Goal: Task Accomplishment & Management: Manage account settings

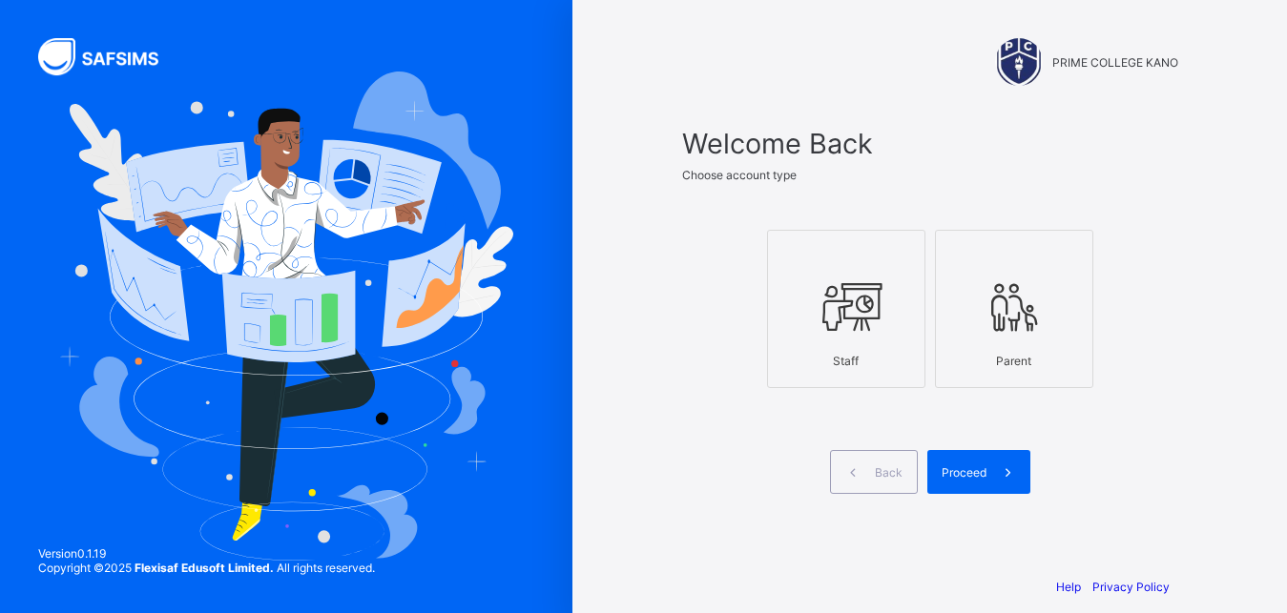
click at [986, 470] on span "Proceed" at bounding box center [963, 472] width 45 height 14
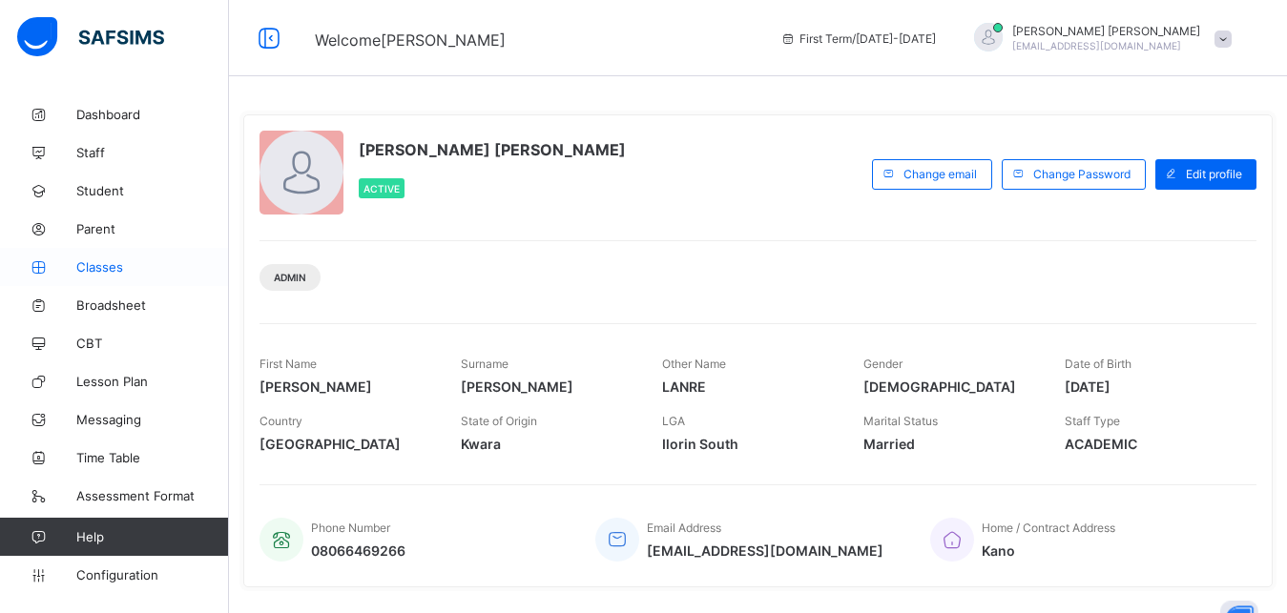
click at [132, 273] on span "Classes" at bounding box center [152, 266] width 153 height 15
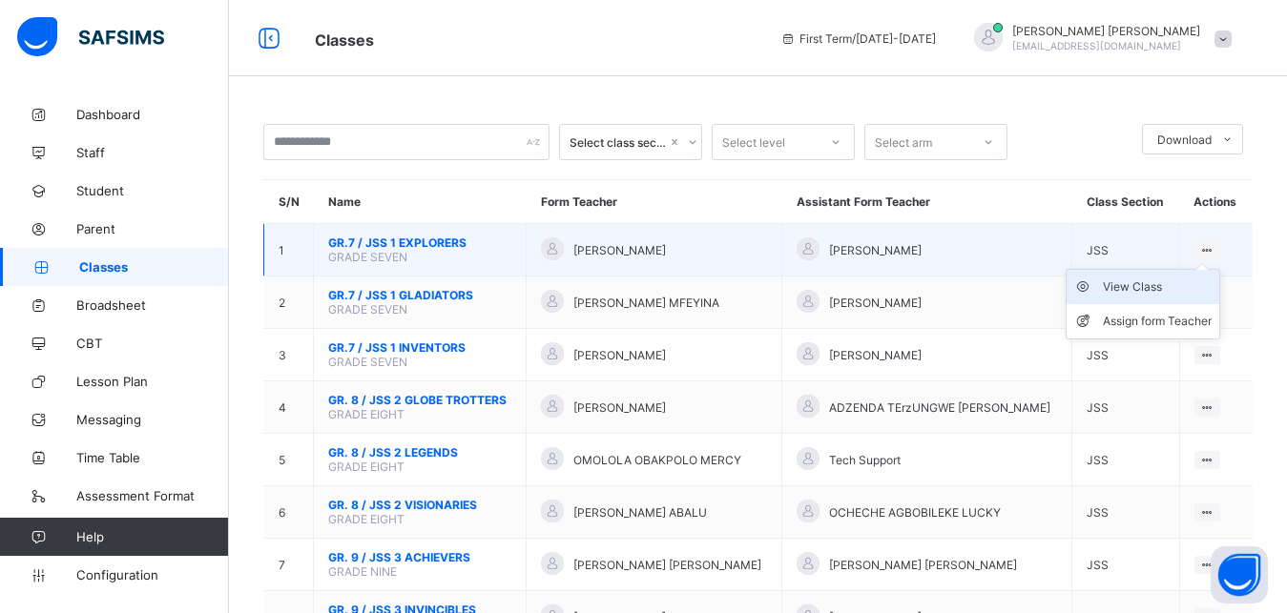
click at [1156, 297] on div "View Class" at bounding box center [1157, 287] width 109 height 19
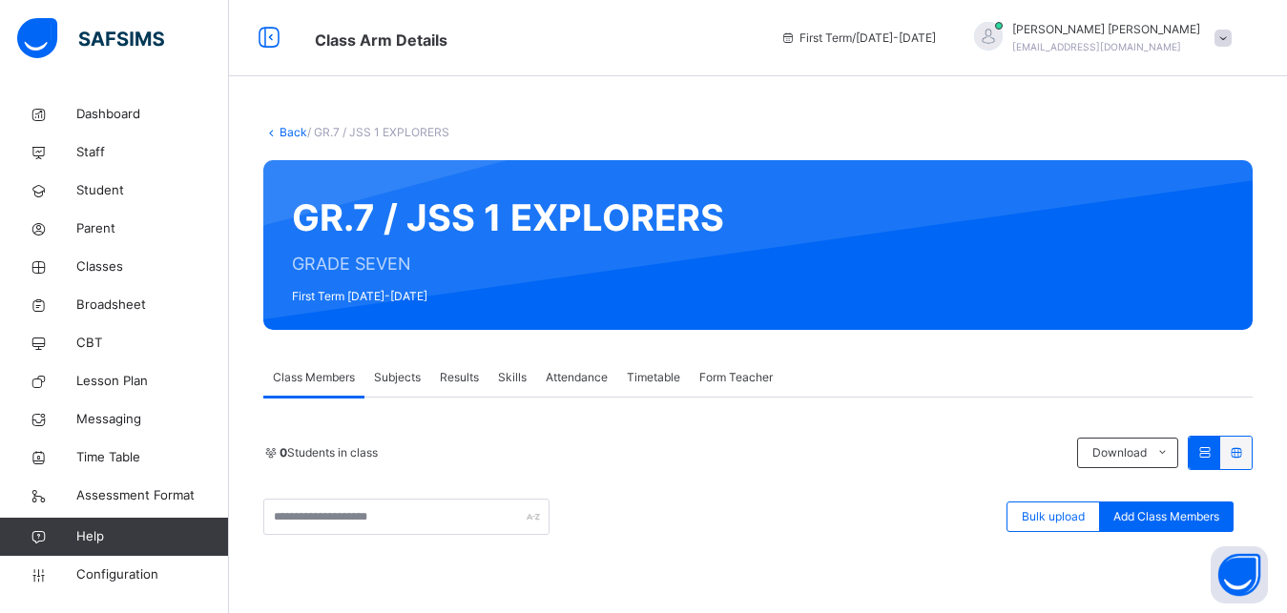
click at [424, 377] on div "Subjects" at bounding box center [397, 378] width 66 height 38
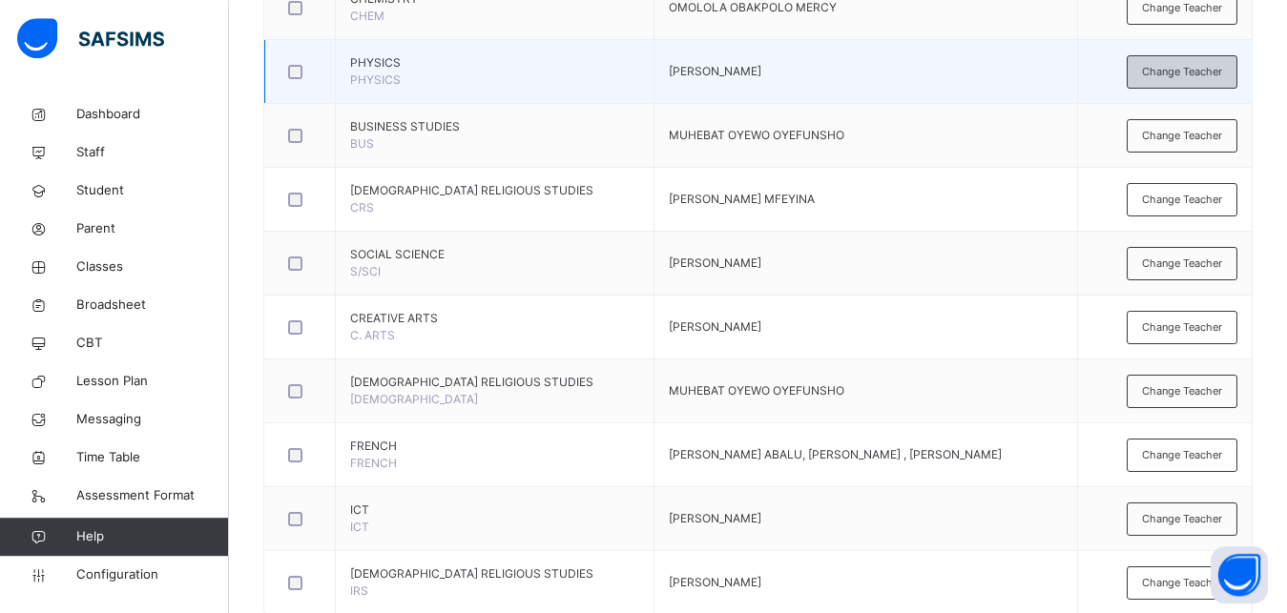
scroll to position [763, 0]
click at [1216, 72] on span "Change Teacher" at bounding box center [1182, 71] width 80 height 16
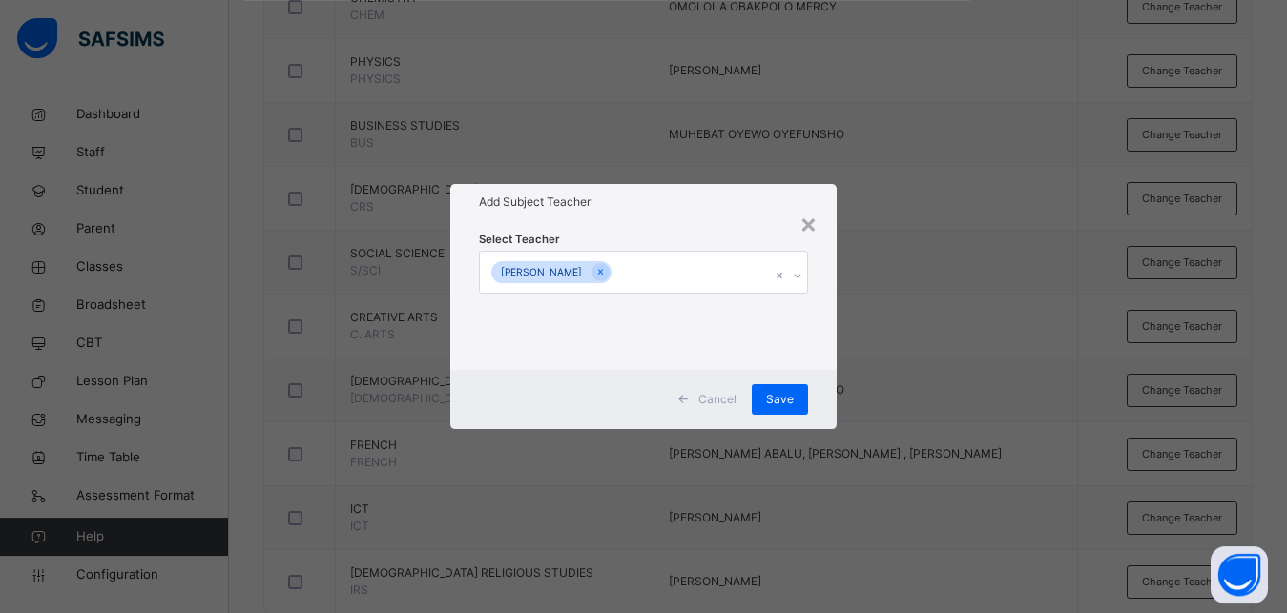
click at [800, 275] on icon at bounding box center [797, 275] width 11 height 19
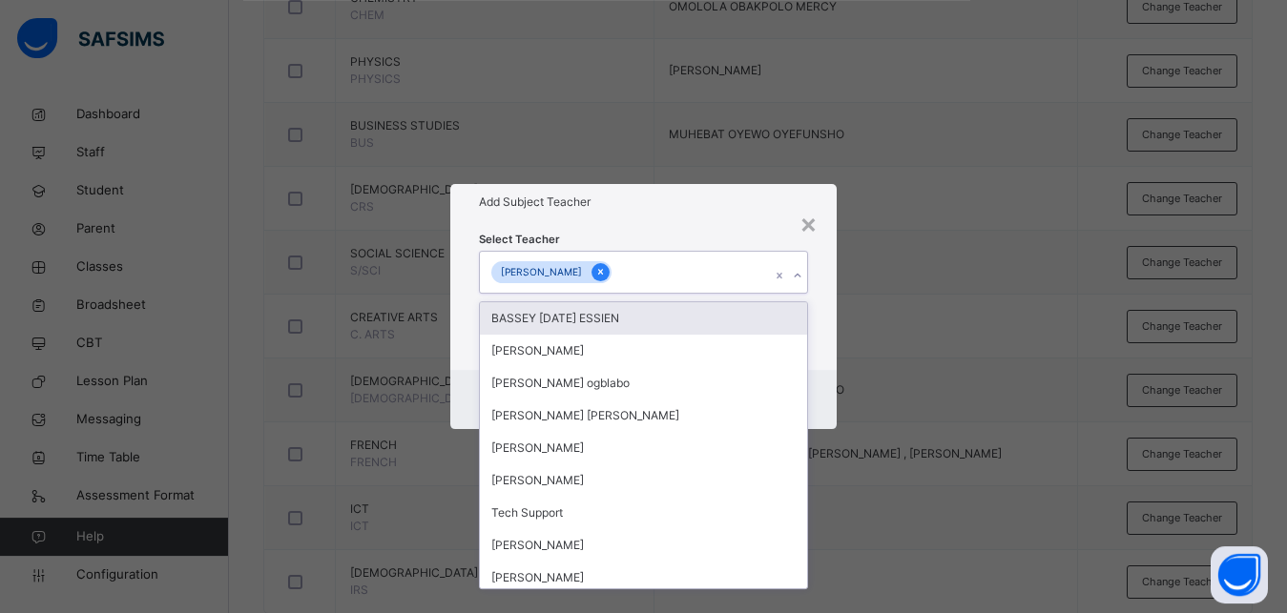
click at [603, 271] on icon at bounding box center [600, 273] width 5 height 6
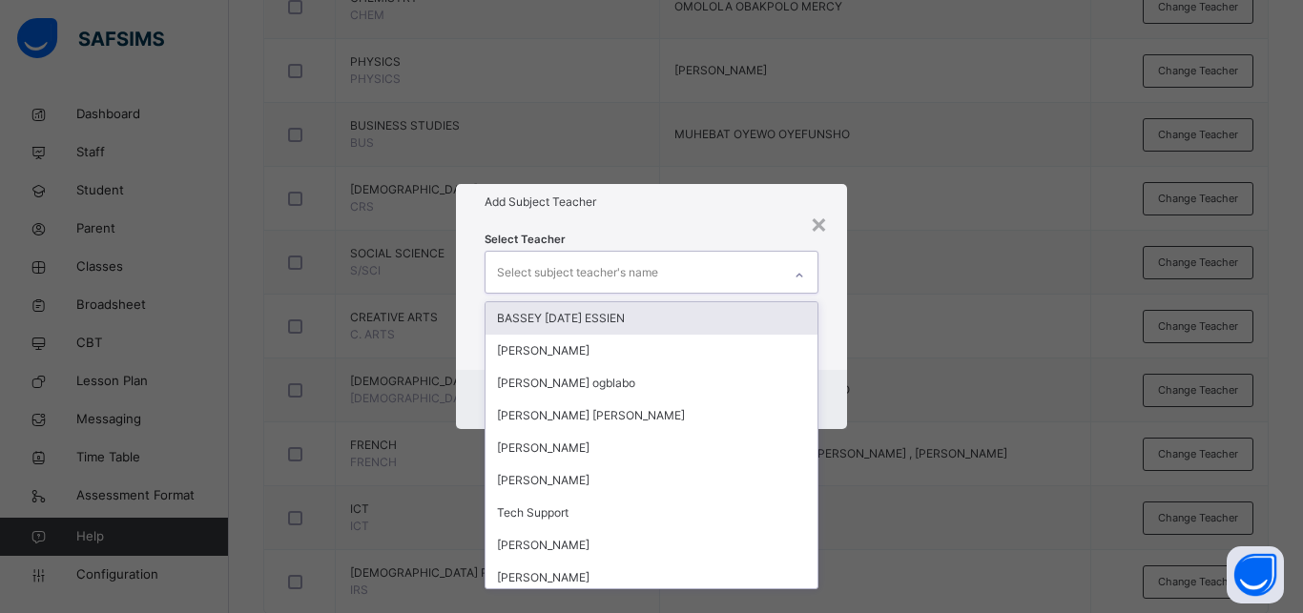
type input "*"
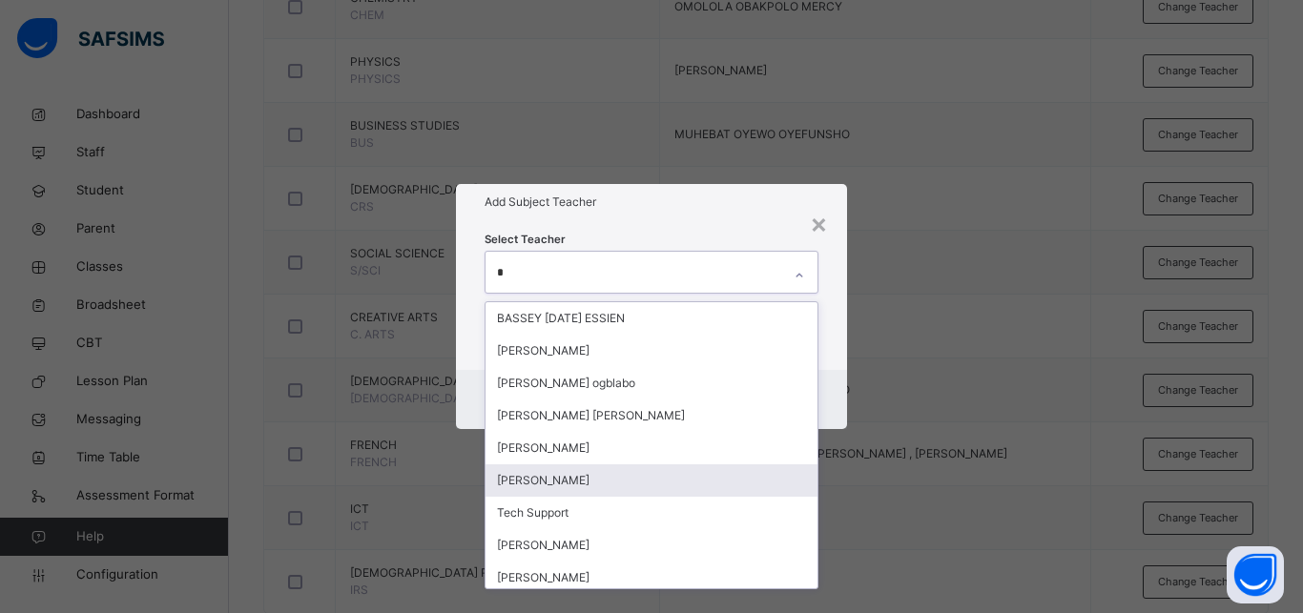
click at [605, 489] on div "[PERSON_NAME]" at bounding box center [652, 481] width 332 height 32
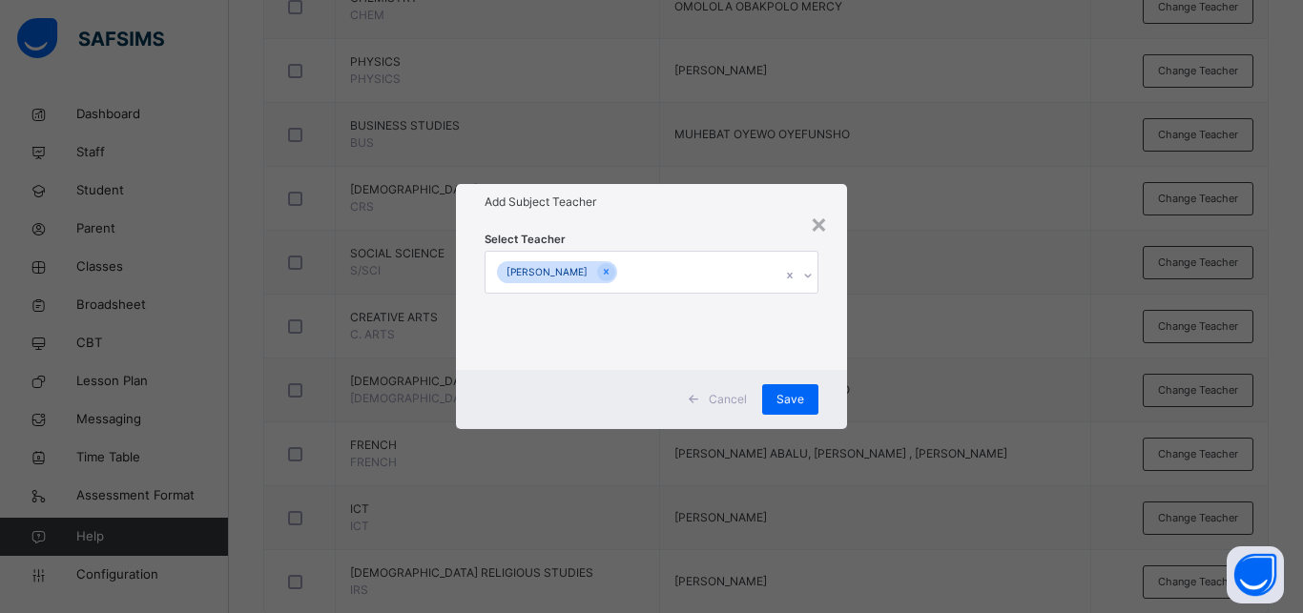
click at [961, 468] on div "× Add Subject Teacher Select Teacher [PERSON_NAME] Cancel Save" at bounding box center [651, 306] width 1303 height 613
click at [794, 399] on span "Save" at bounding box center [790, 399] width 28 height 17
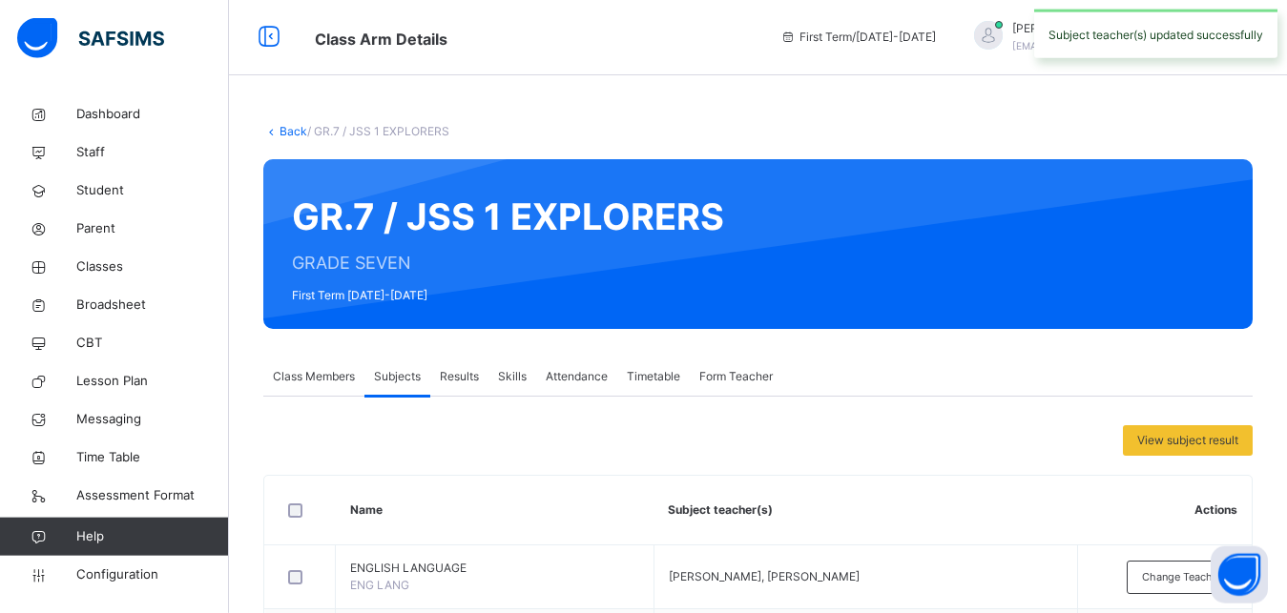
scroll to position [0, 0]
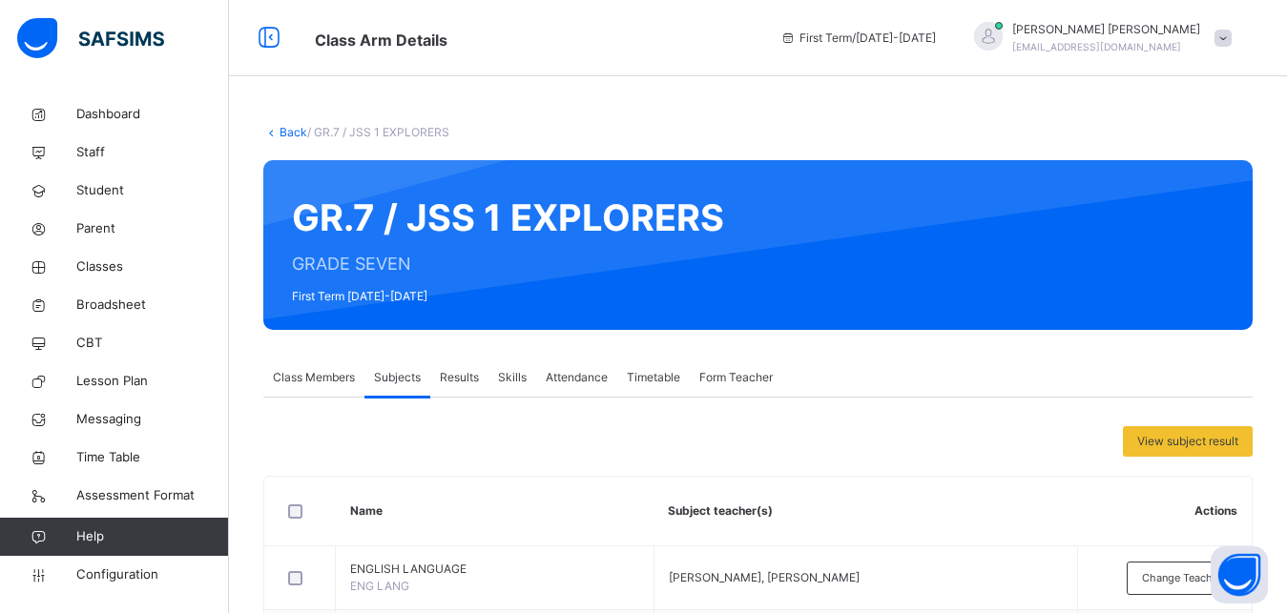
click at [295, 134] on link "Back" at bounding box center [293, 132] width 28 height 14
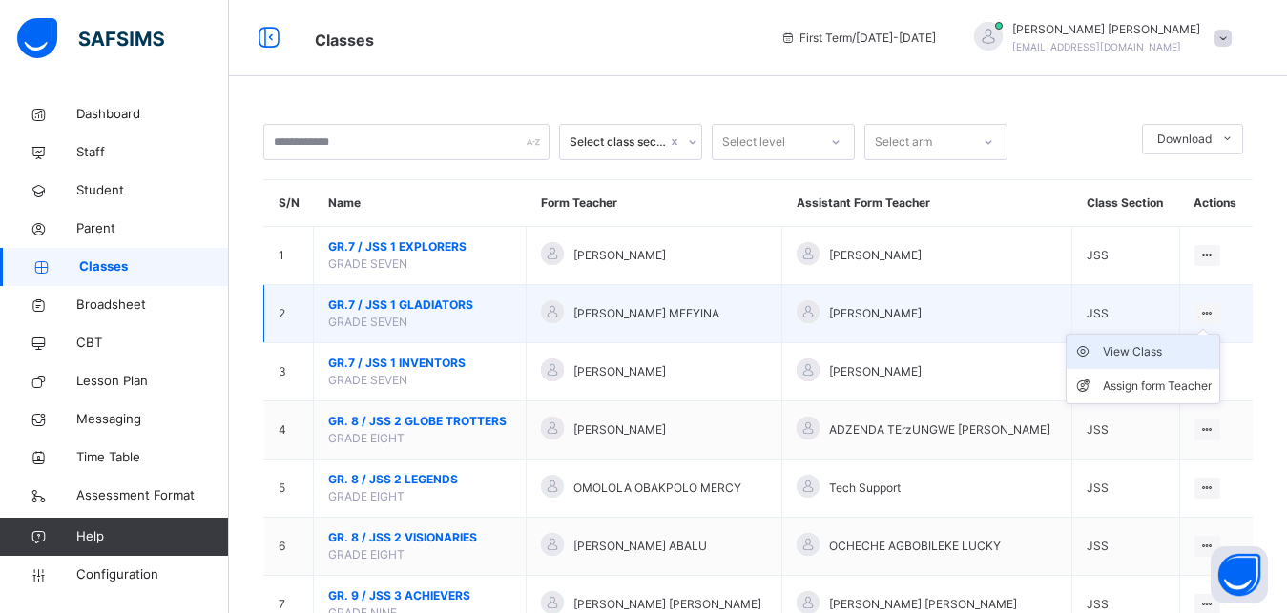
click at [1176, 362] on div "View Class" at bounding box center [1157, 351] width 109 height 19
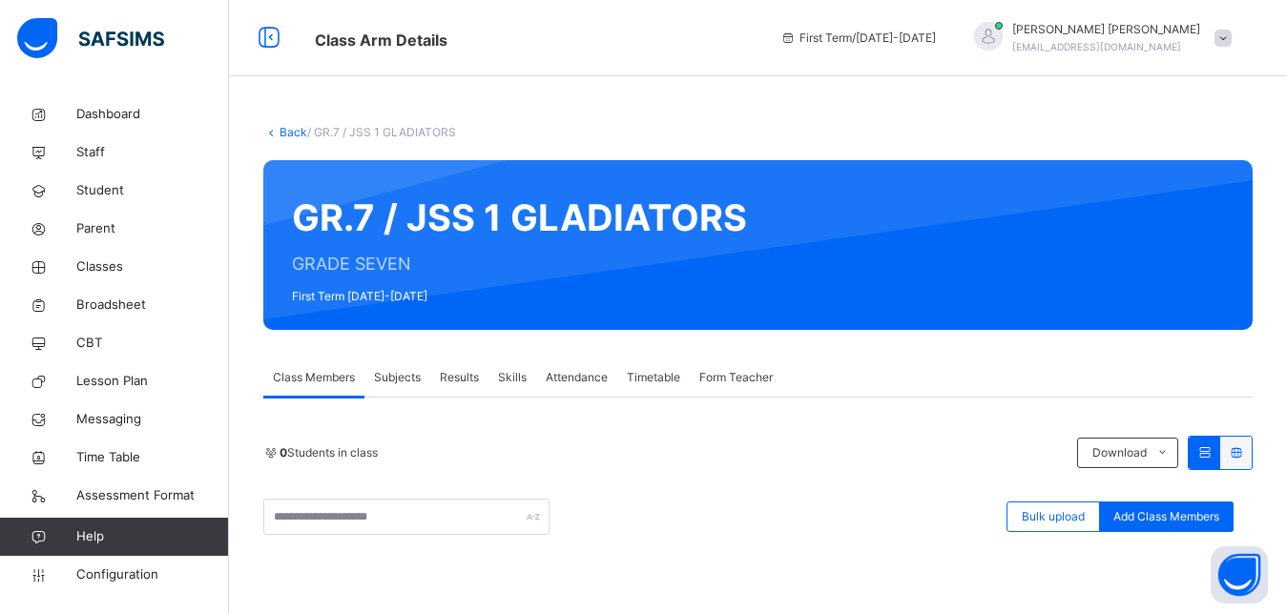
click at [408, 379] on span "Subjects" at bounding box center [397, 377] width 47 height 17
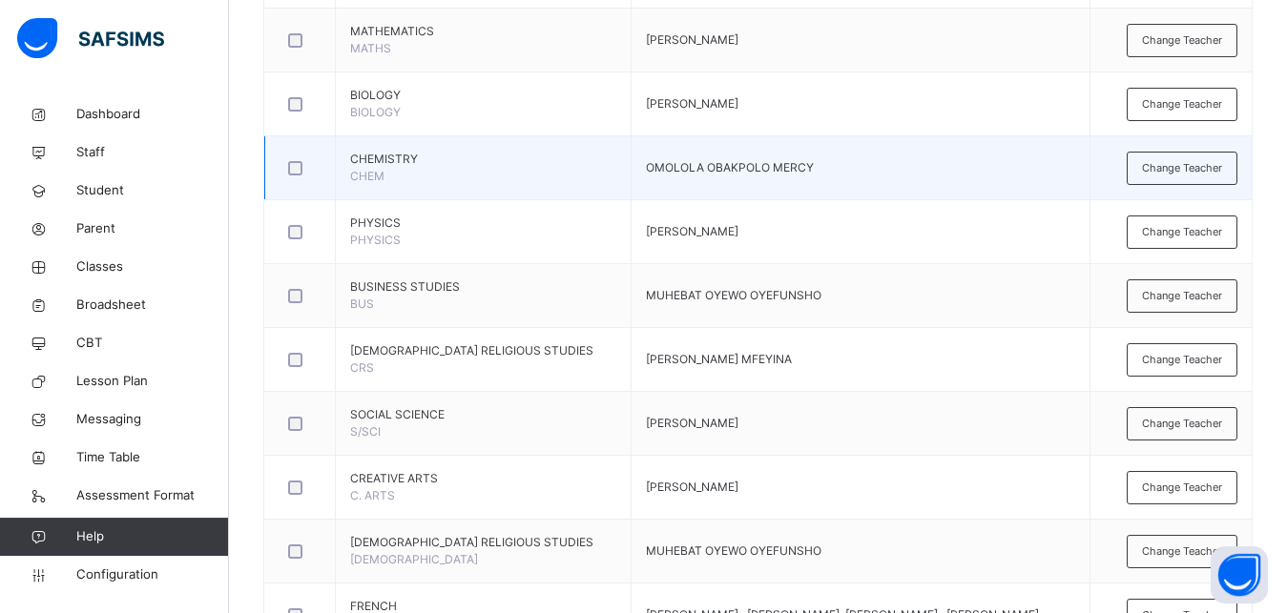
scroll to position [603, 0]
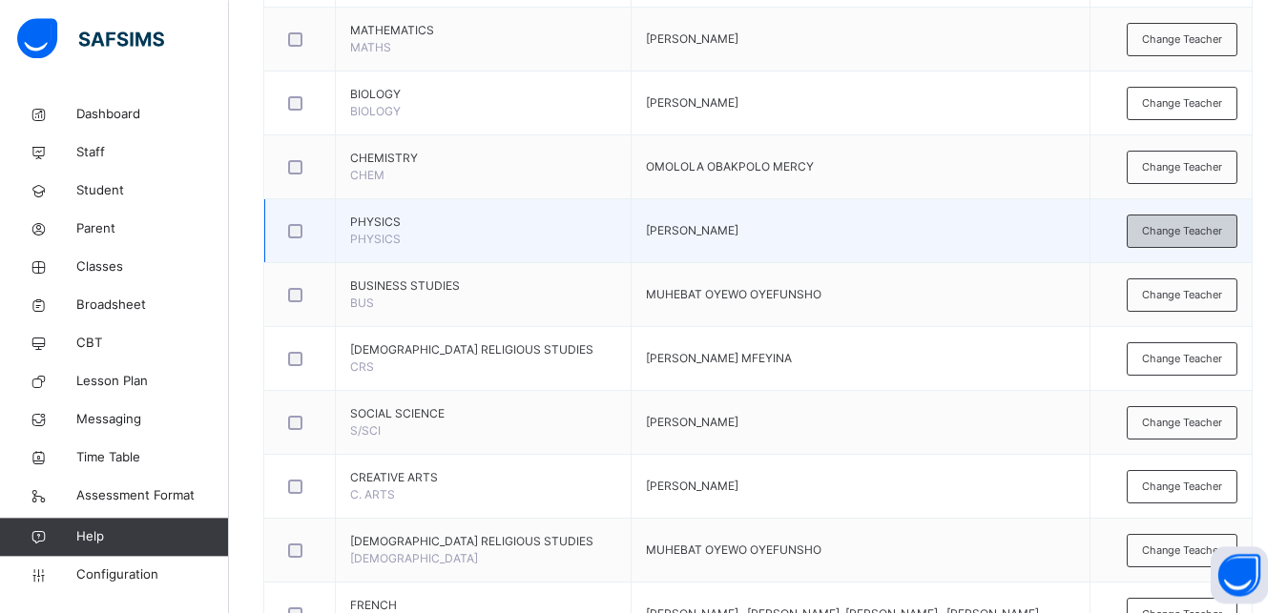
click at [1181, 230] on span "Change Teacher" at bounding box center [1182, 231] width 80 height 16
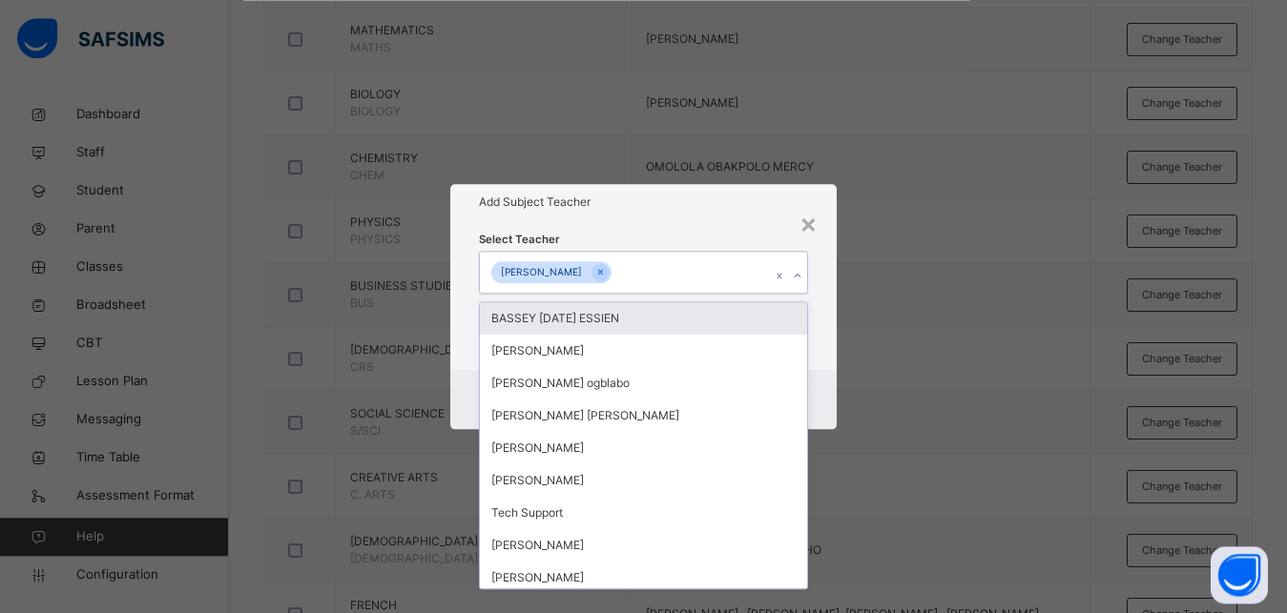
click at [795, 273] on icon at bounding box center [797, 275] width 11 height 19
type input "**"
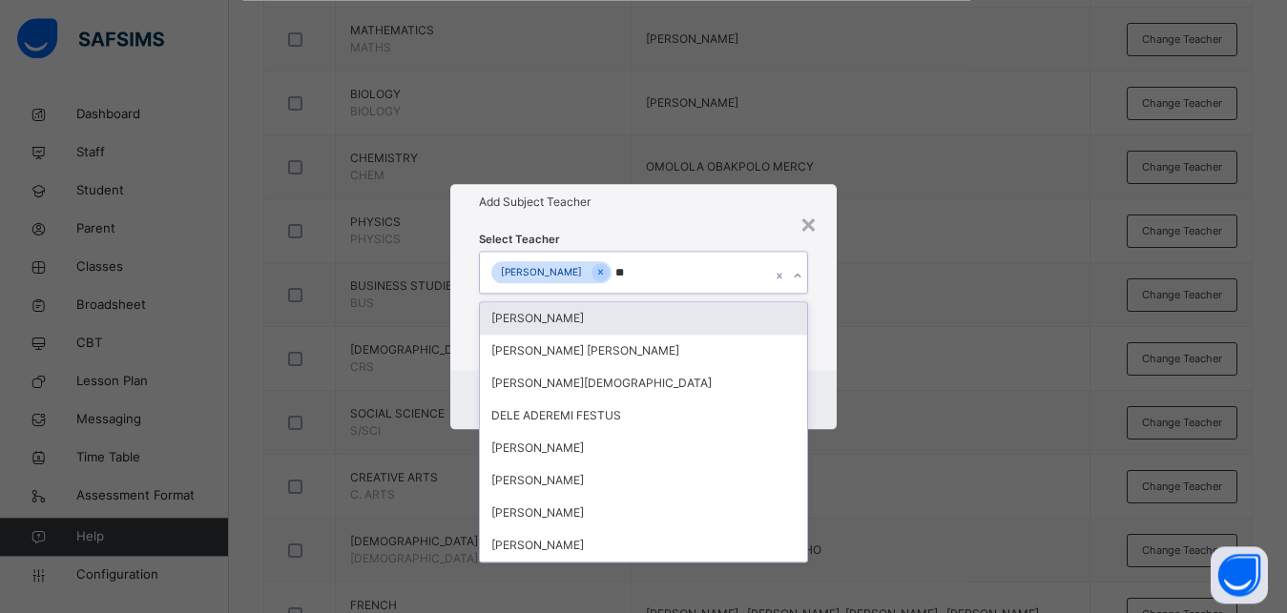
click at [736, 324] on div "[PERSON_NAME]" at bounding box center [643, 318] width 327 height 32
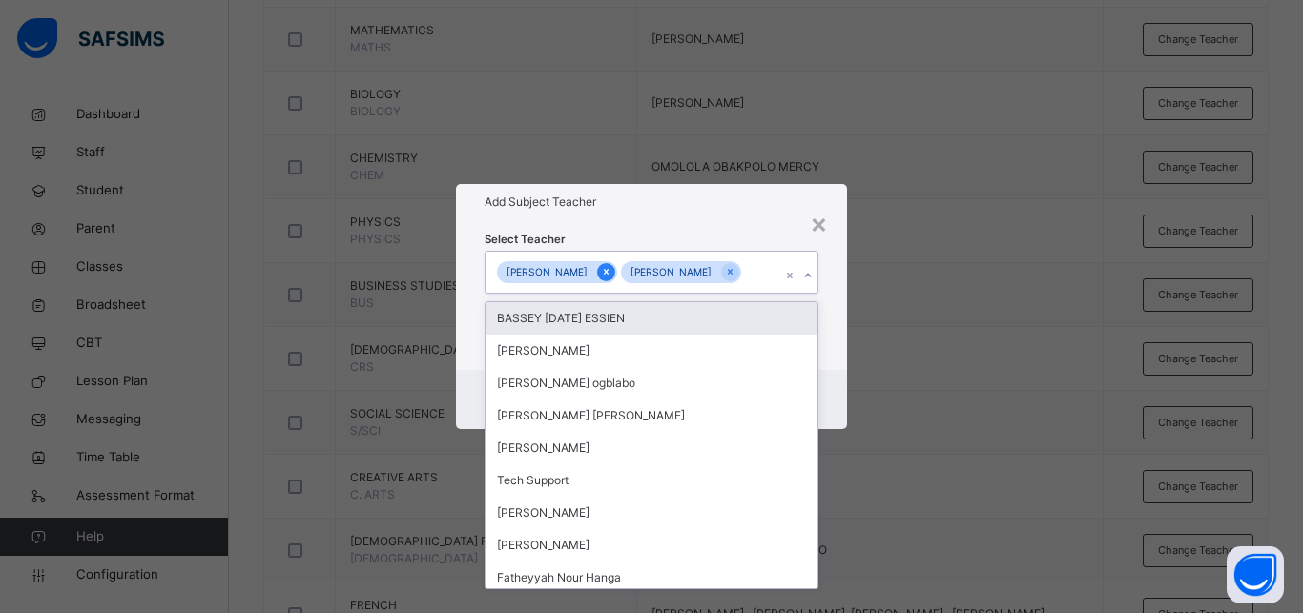
click at [611, 265] on icon at bounding box center [606, 271] width 10 height 13
click at [899, 342] on div "× Add Subject Teacher Select Teacher option [PERSON_NAME], deselected. option B…" at bounding box center [651, 306] width 1303 height 613
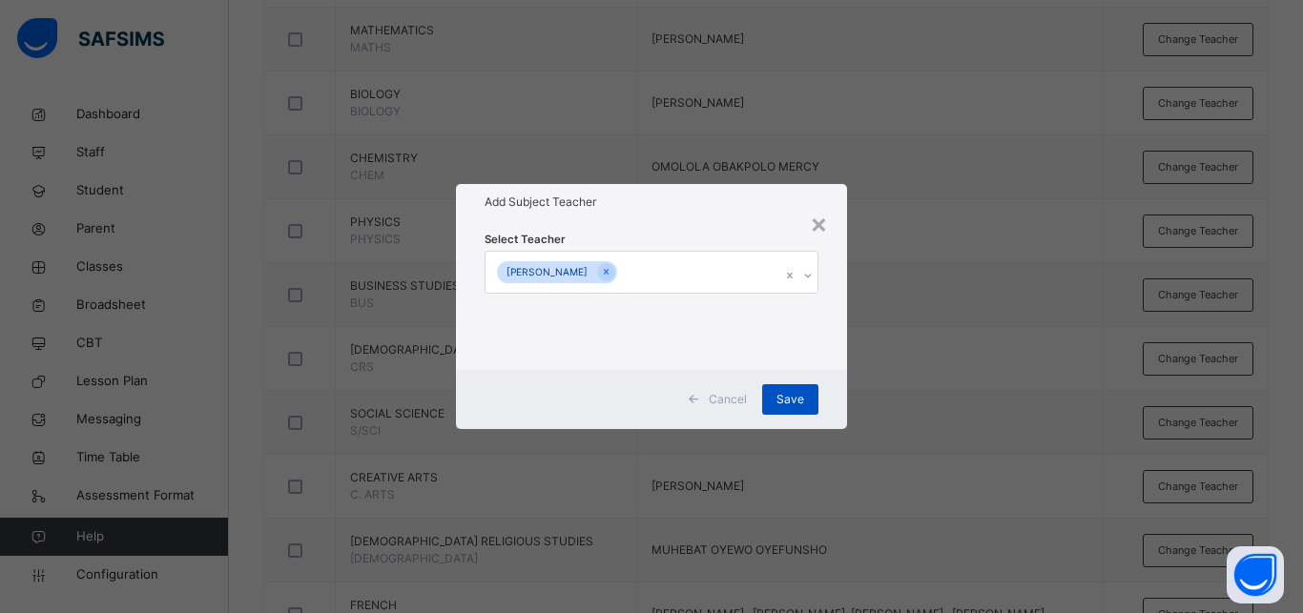
click at [799, 408] on div "Save" at bounding box center [790, 399] width 56 height 31
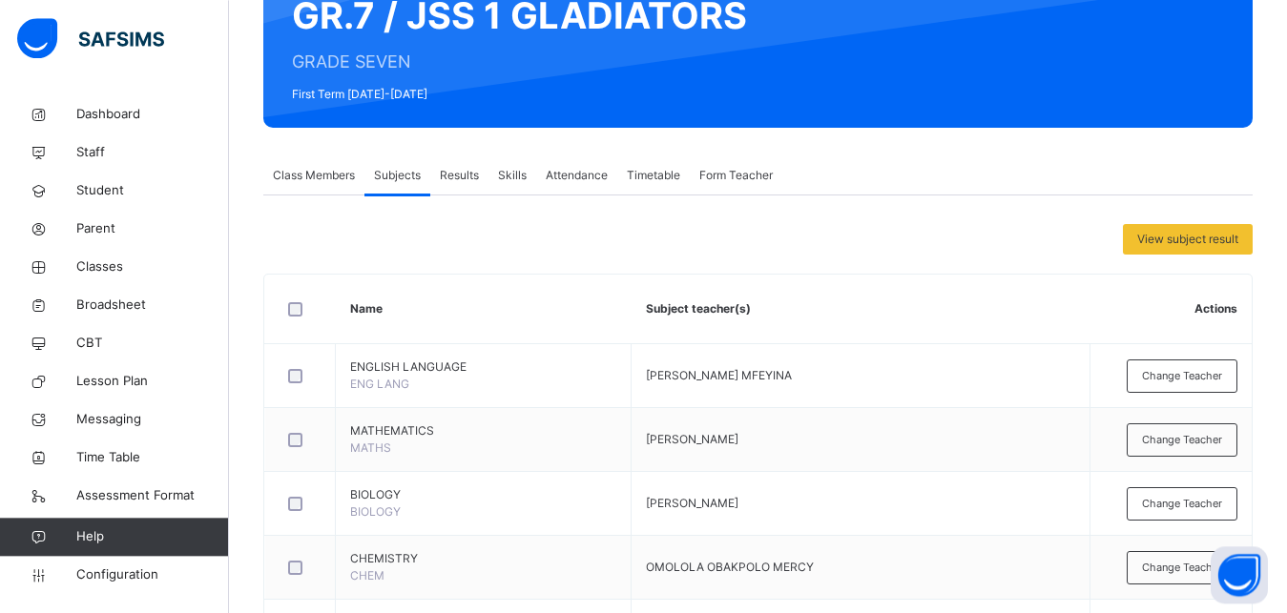
scroll to position [0, 0]
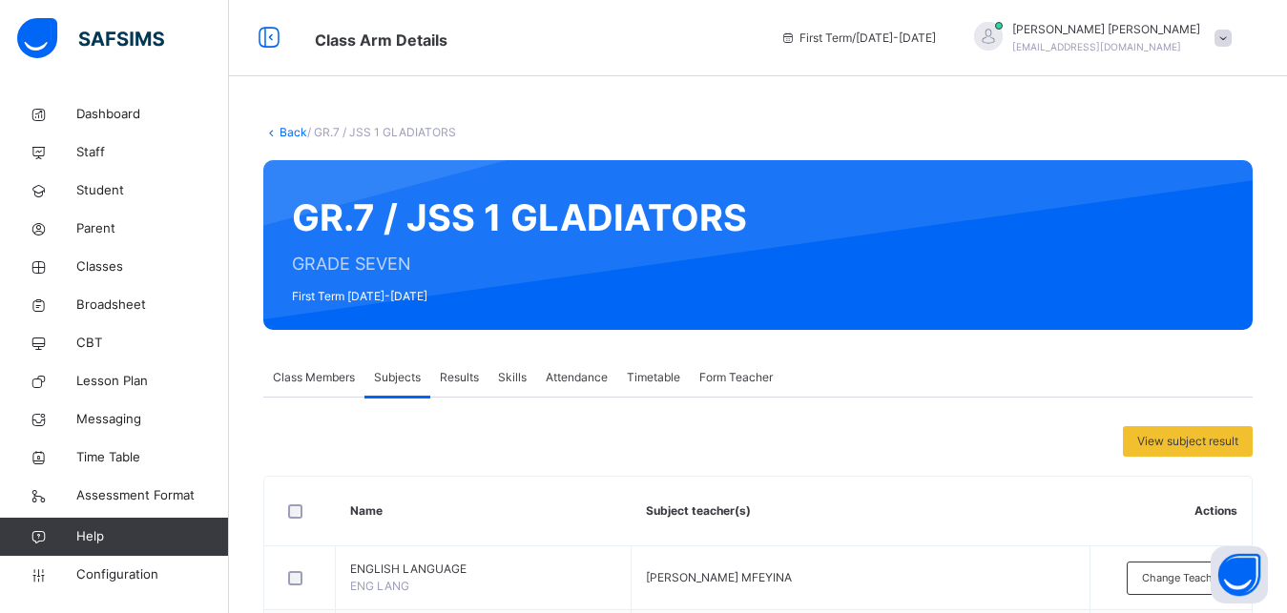
click at [297, 135] on link "Back" at bounding box center [293, 132] width 28 height 14
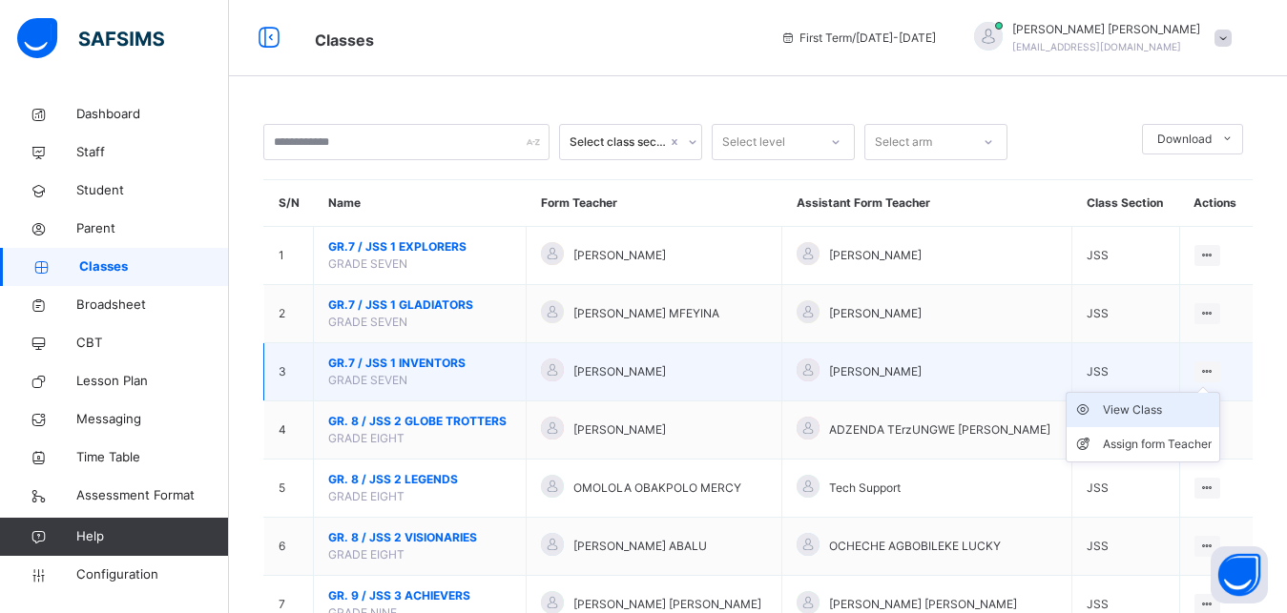
click at [1178, 420] on div "View Class" at bounding box center [1157, 410] width 109 height 19
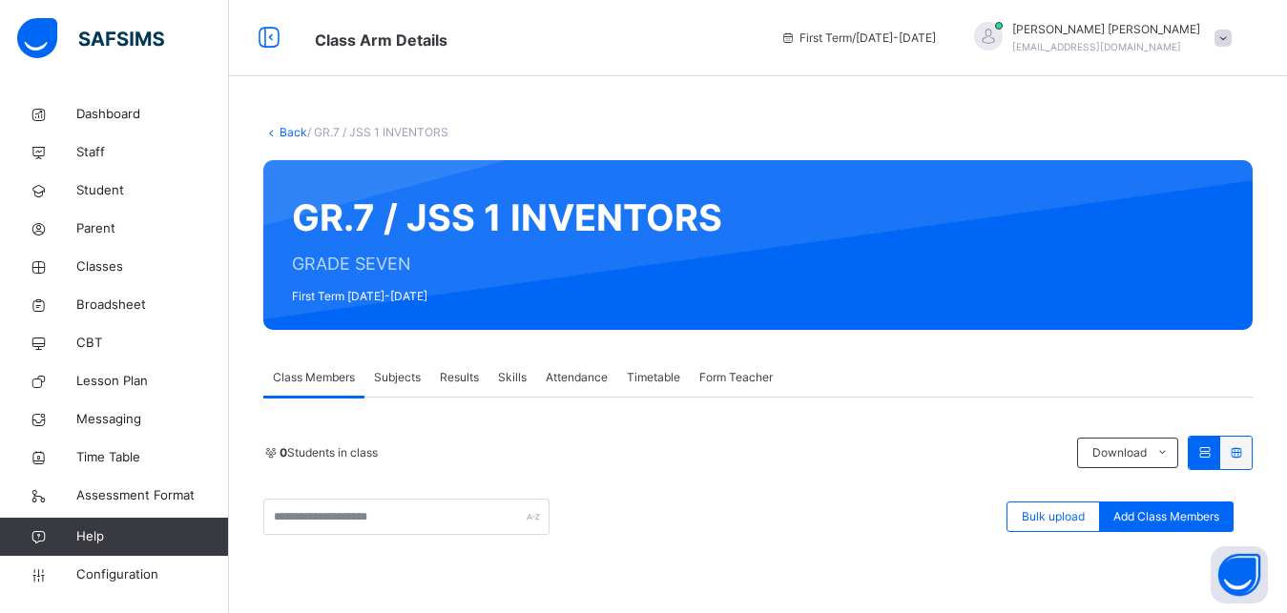
click at [421, 373] on span "Subjects" at bounding box center [397, 377] width 47 height 17
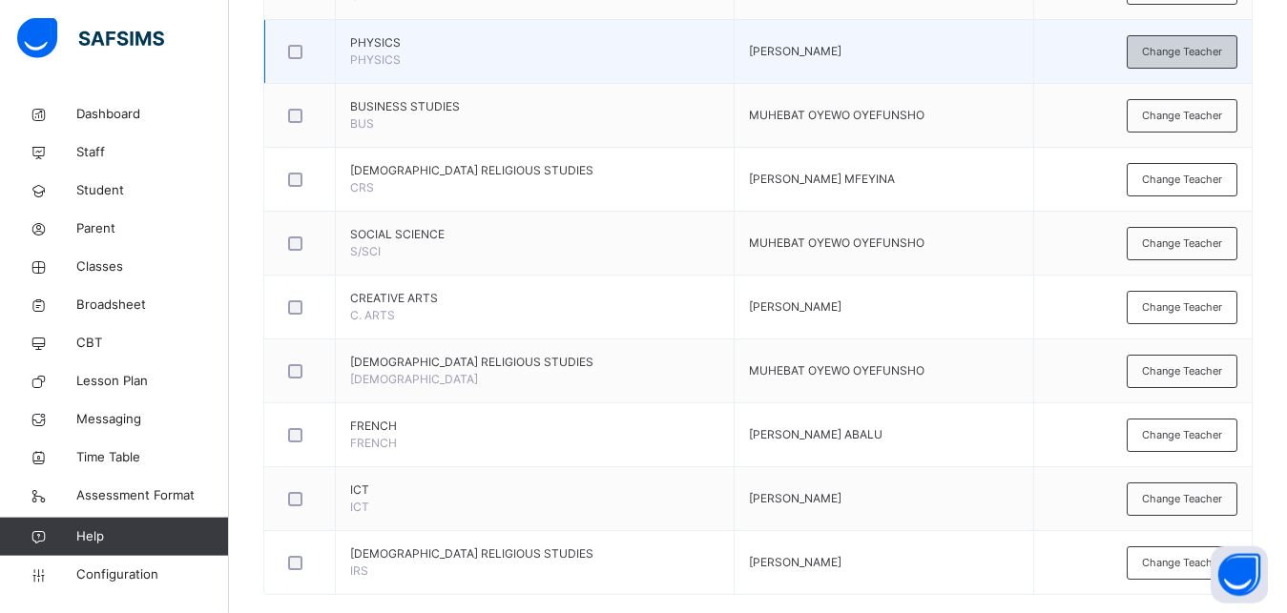
scroll to position [786, 0]
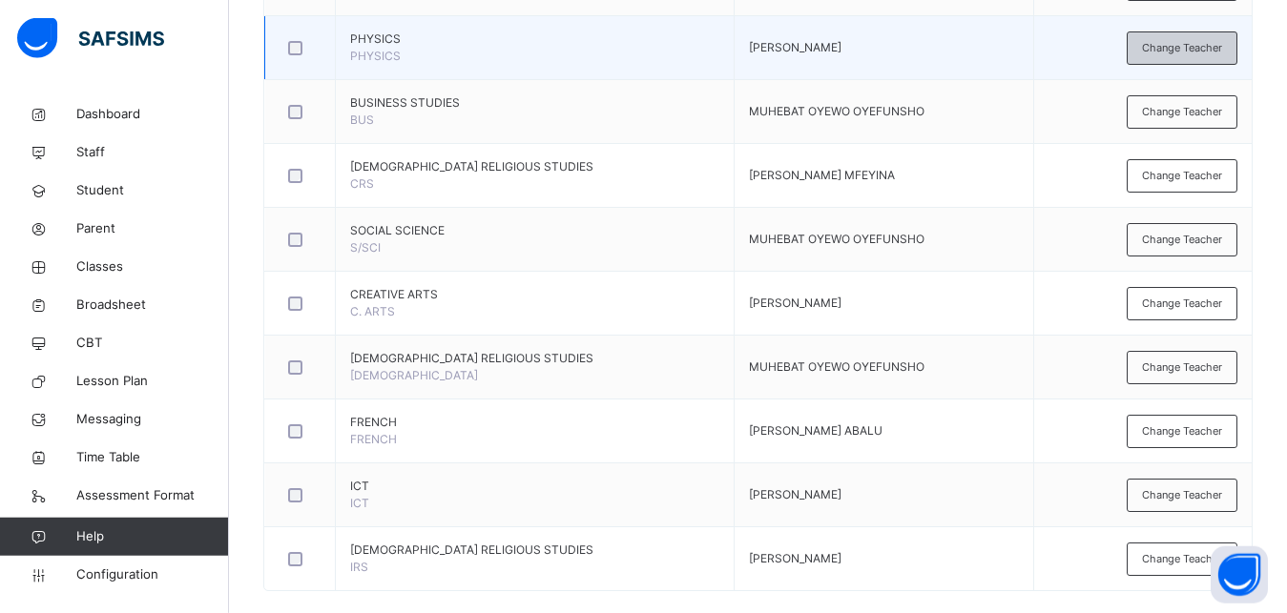
click at [1212, 52] on span "Change Teacher" at bounding box center [1182, 48] width 80 height 16
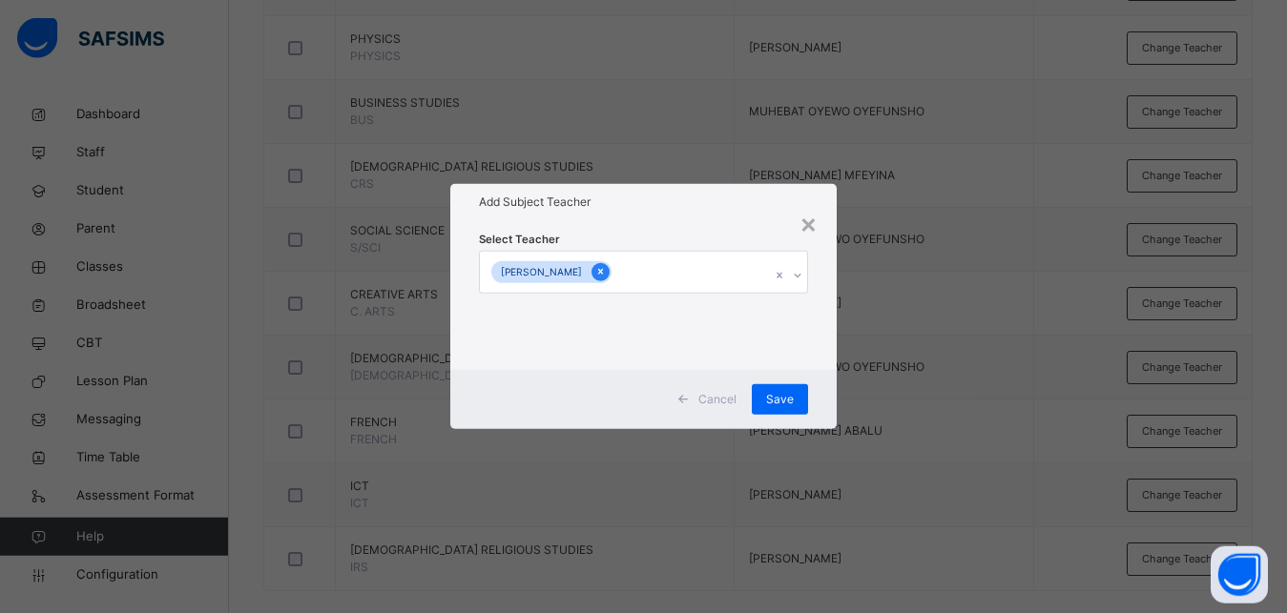
click at [606, 269] on icon at bounding box center [600, 271] width 10 height 13
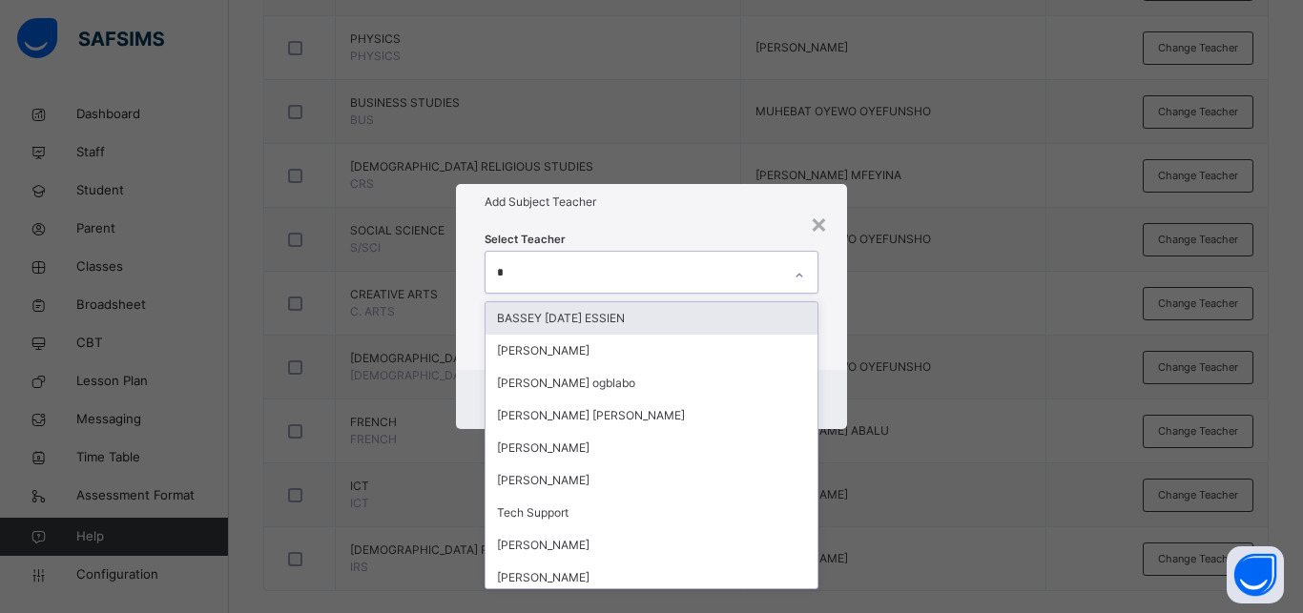
type input "**"
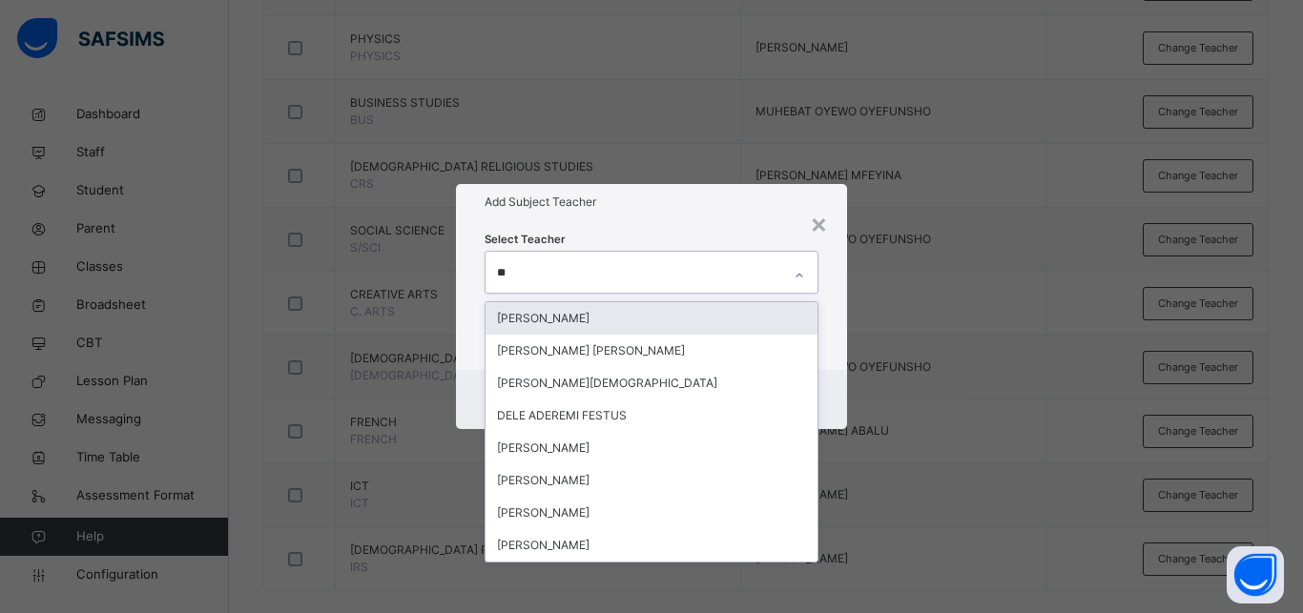
click at [578, 323] on div "[PERSON_NAME]" at bounding box center [652, 318] width 332 height 32
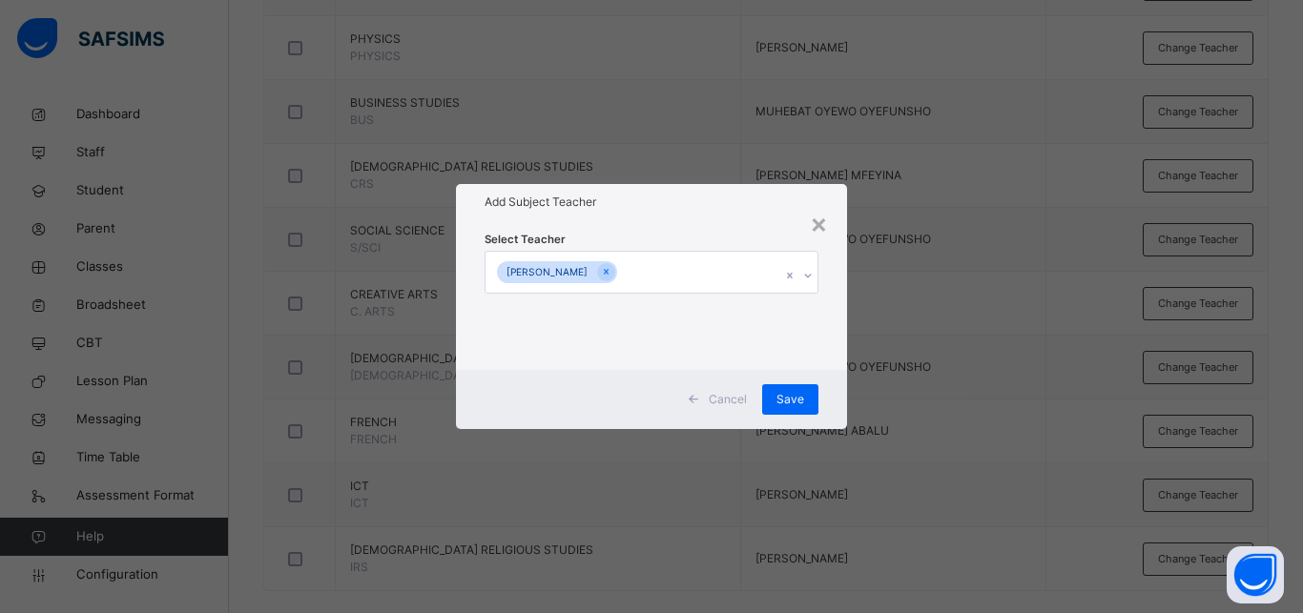
click at [918, 383] on div "× Add Subject Teacher Select Teacher [PERSON_NAME] Cancel Save" at bounding box center [651, 306] width 1303 height 613
click at [795, 393] on span "Save" at bounding box center [790, 399] width 28 height 17
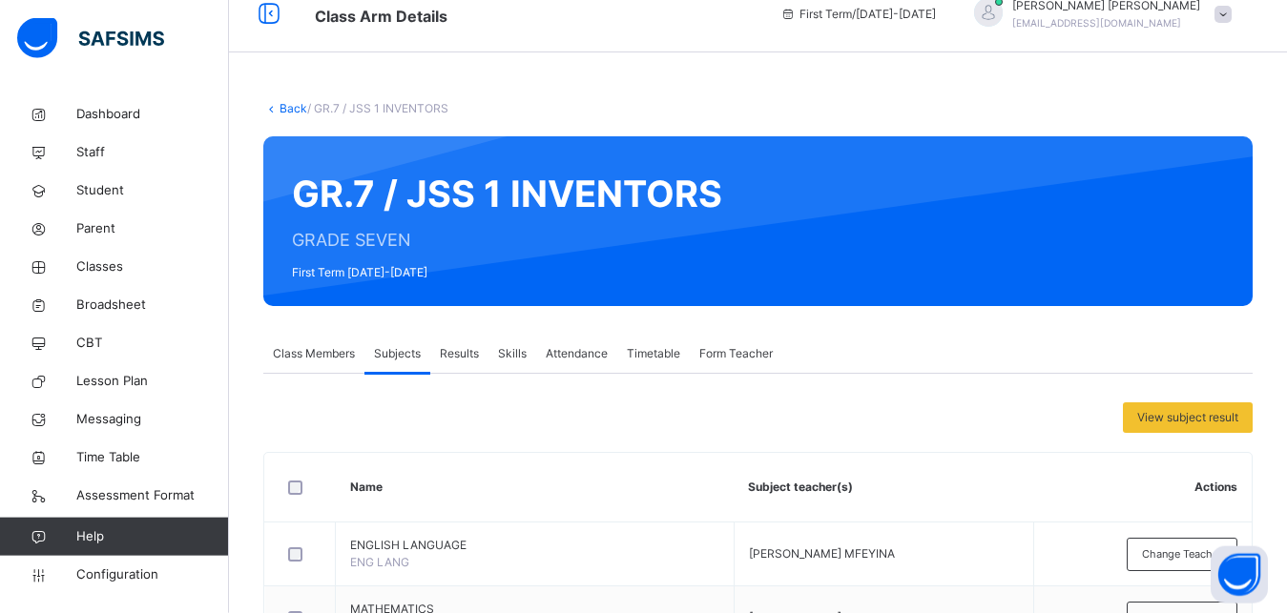
scroll to position [0, 0]
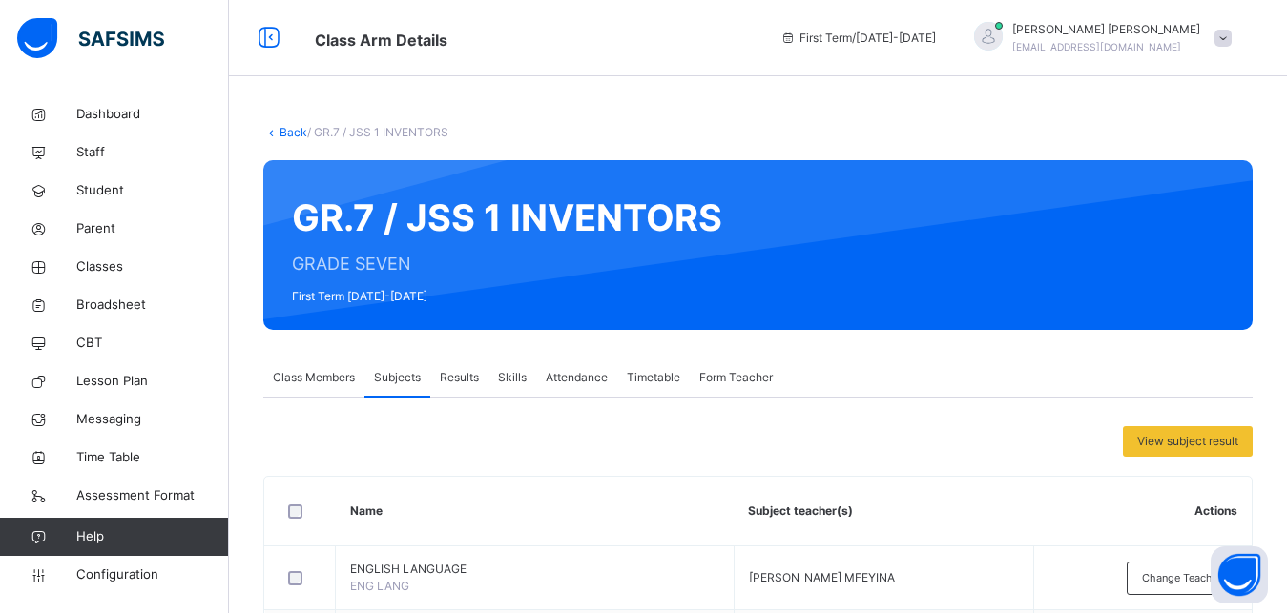
click at [281, 133] on link "Back" at bounding box center [293, 132] width 28 height 14
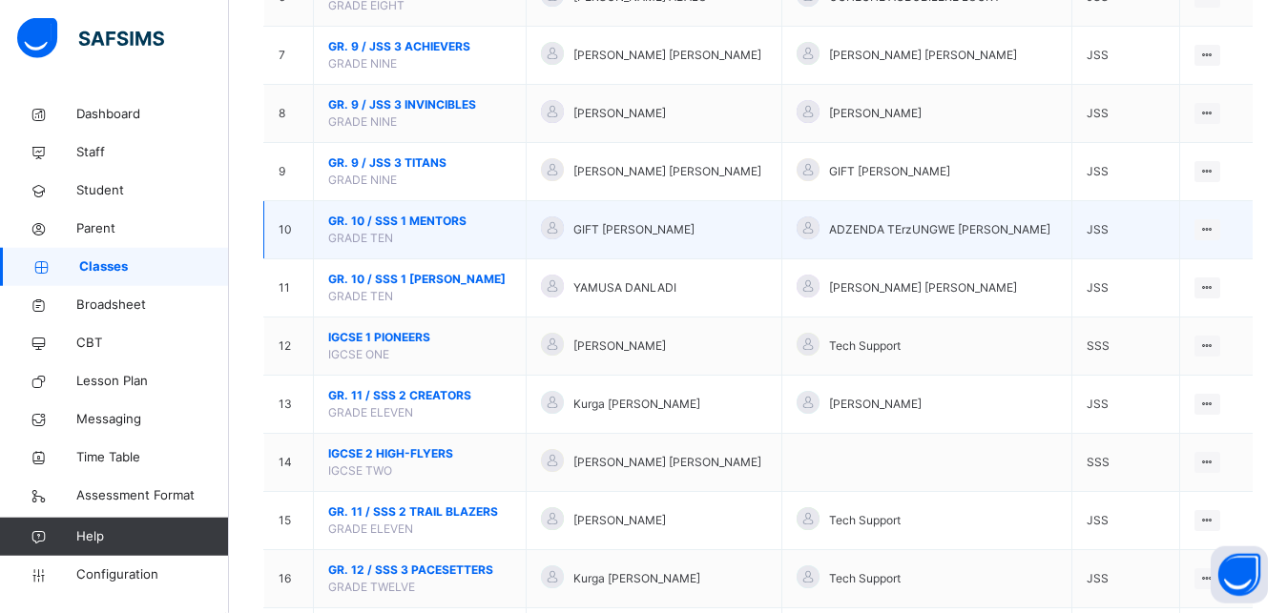
scroll to position [551, 0]
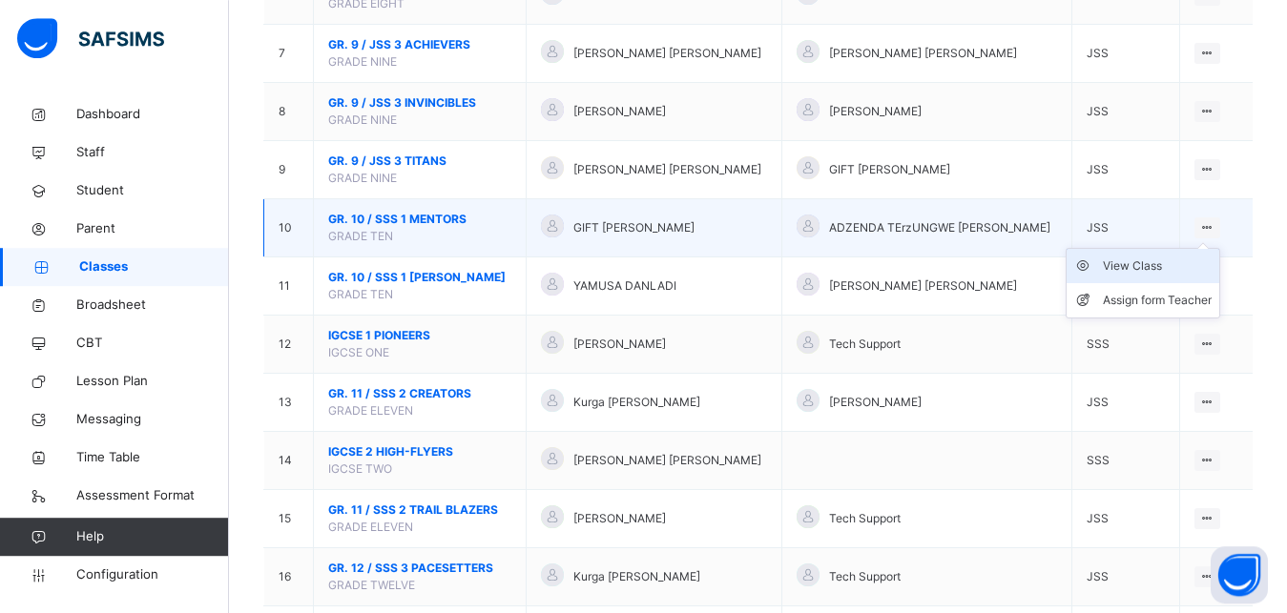
click at [1177, 276] on div "View Class" at bounding box center [1157, 266] width 109 height 19
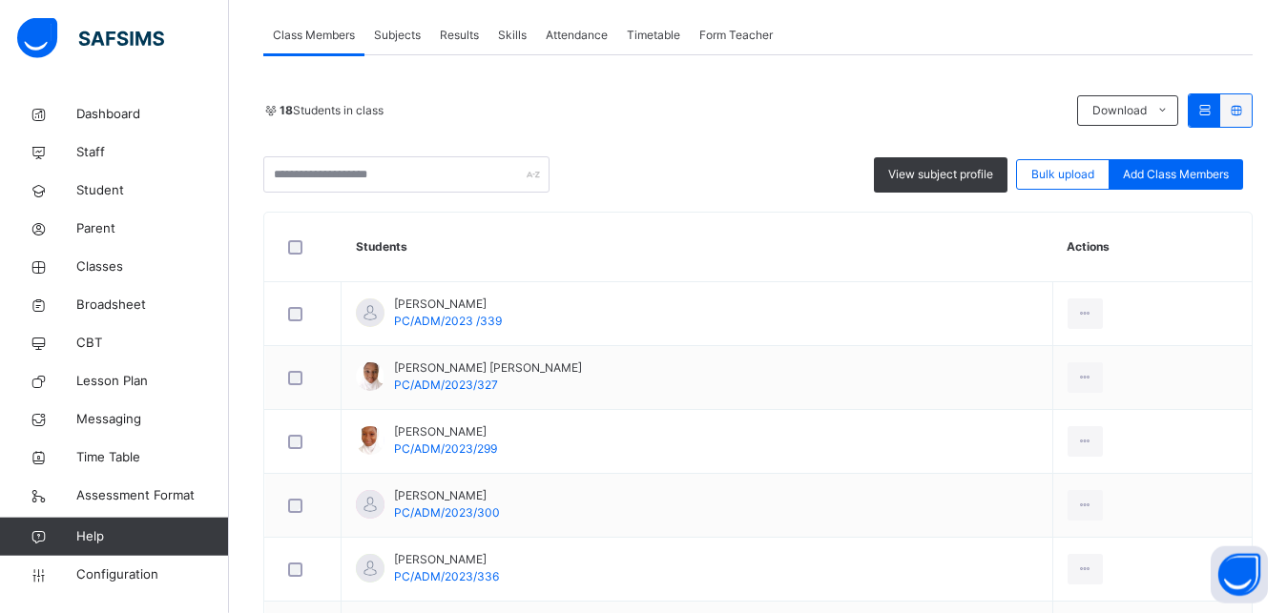
scroll to position [343, 0]
click at [403, 35] on span "Subjects" at bounding box center [397, 34] width 47 height 17
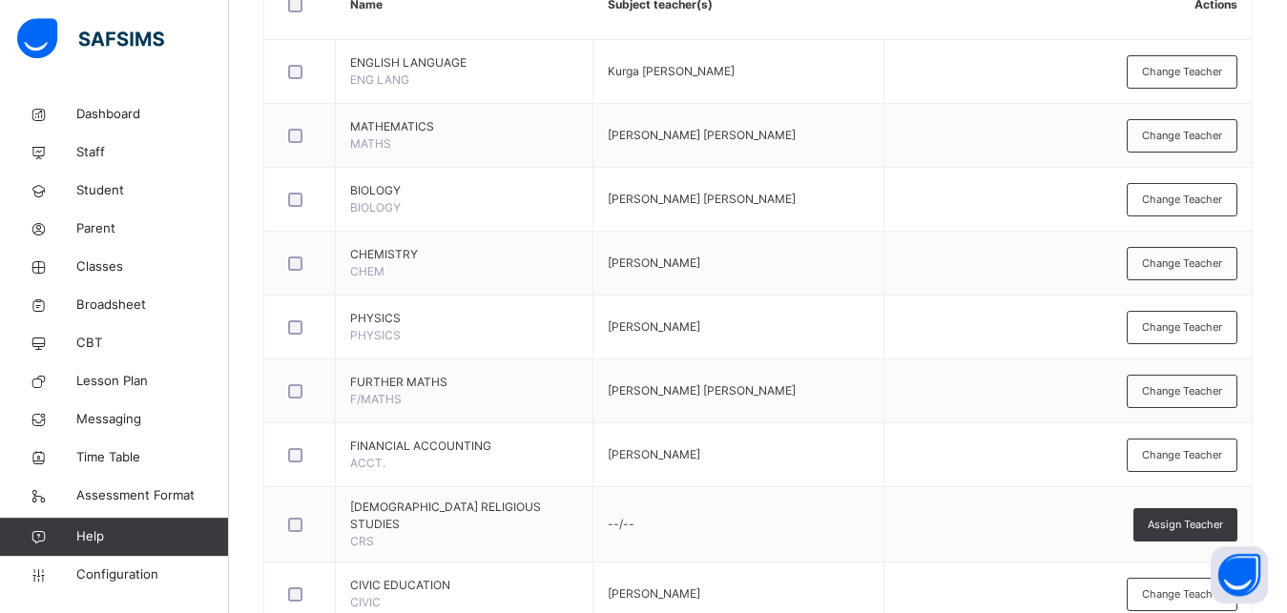
scroll to position [515, 0]
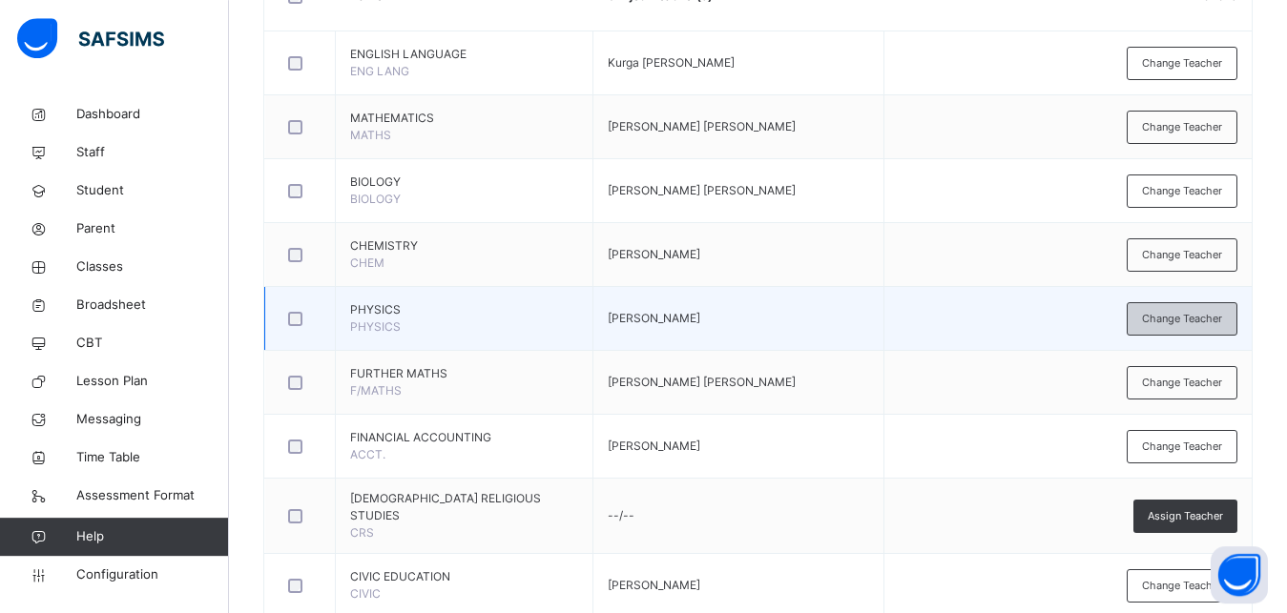
click at [1203, 323] on span "Change Teacher" at bounding box center [1182, 319] width 80 height 16
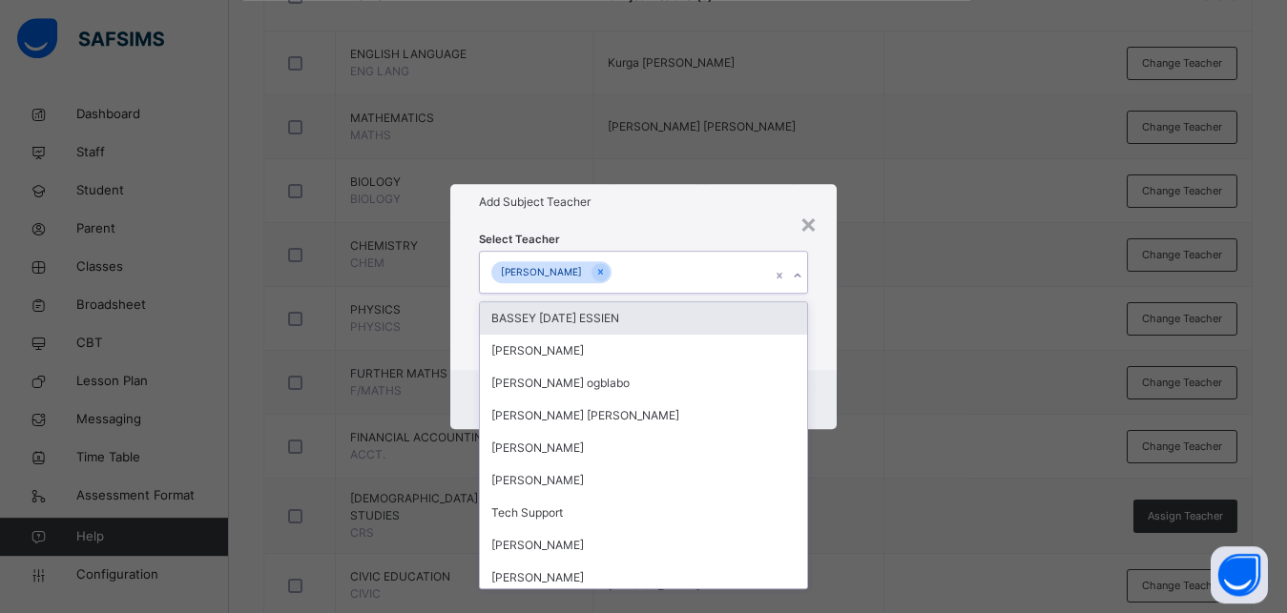
click at [800, 273] on icon at bounding box center [797, 275] width 11 height 19
type input "**"
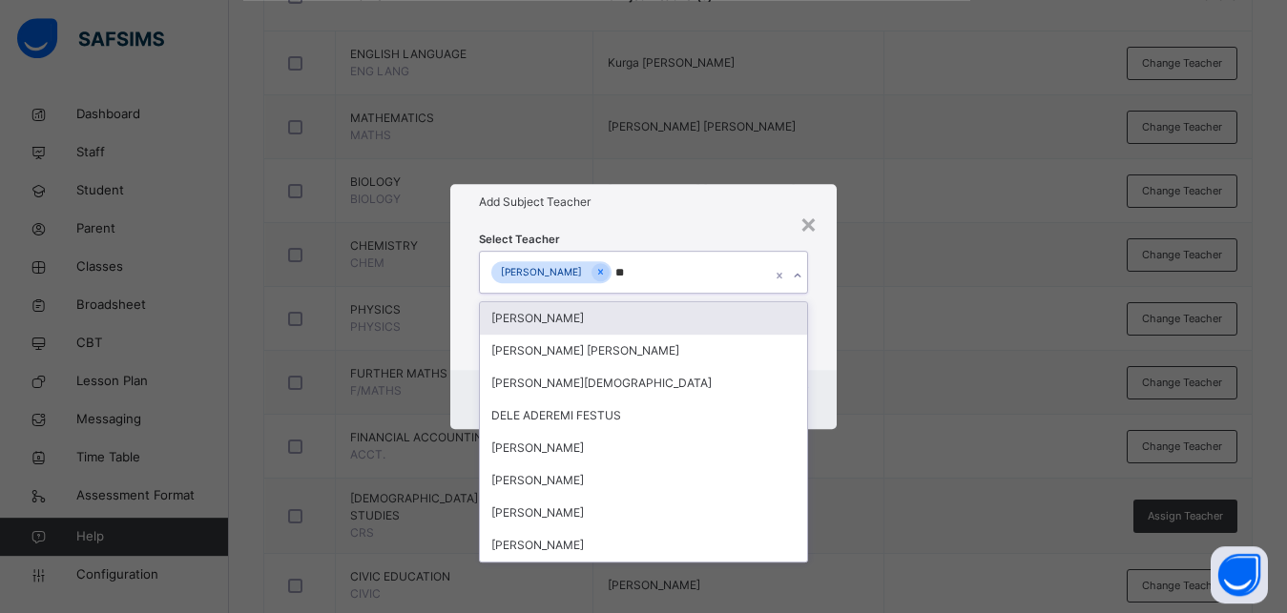
click at [748, 314] on div "[PERSON_NAME]" at bounding box center [643, 318] width 327 height 32
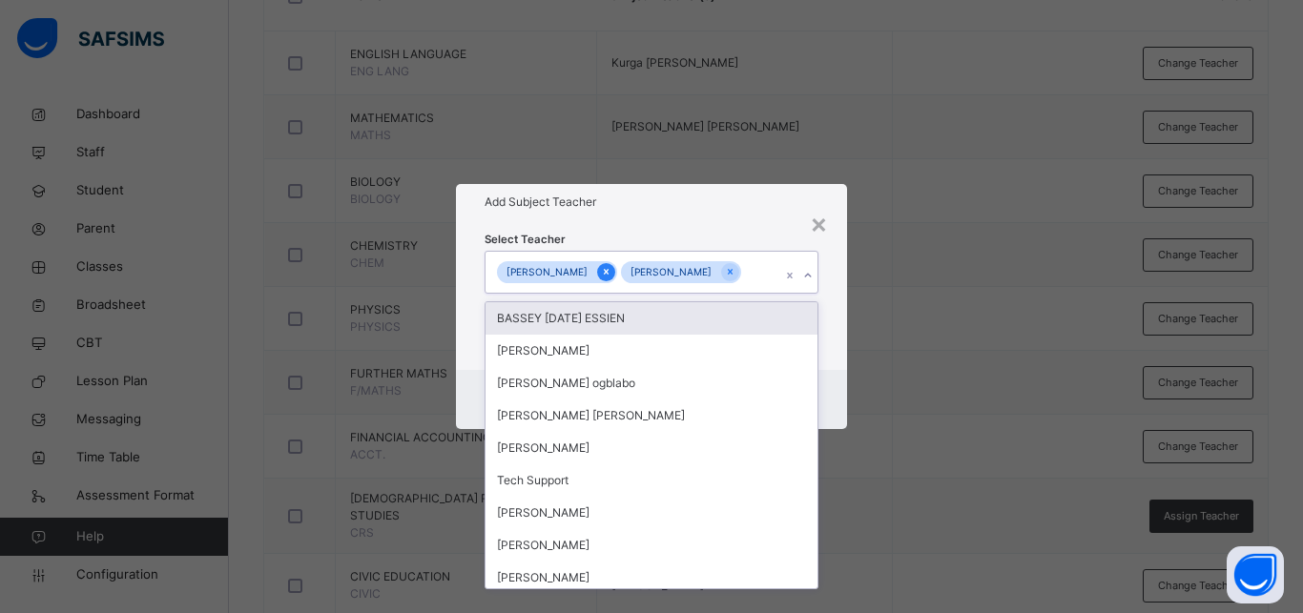
click at [609, 270] on icon at bounding box center [606, 273] width 5 height 6
click at [969, 320] on div "× Add Subject Teacher Select Teacher option [PERSON_NAME], deselected. option B…" at bounding box center [651, 306] width 1303 height 613
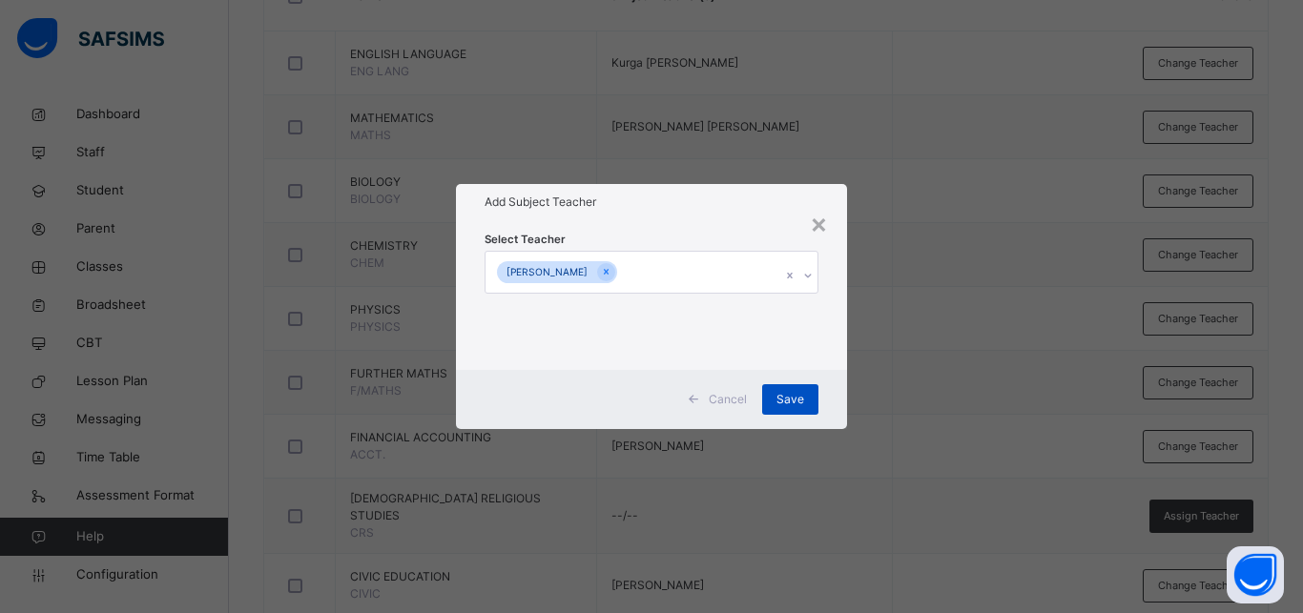
click at [798, 401] on span "Save" at bounding box center [790, 399] width 28 height 17
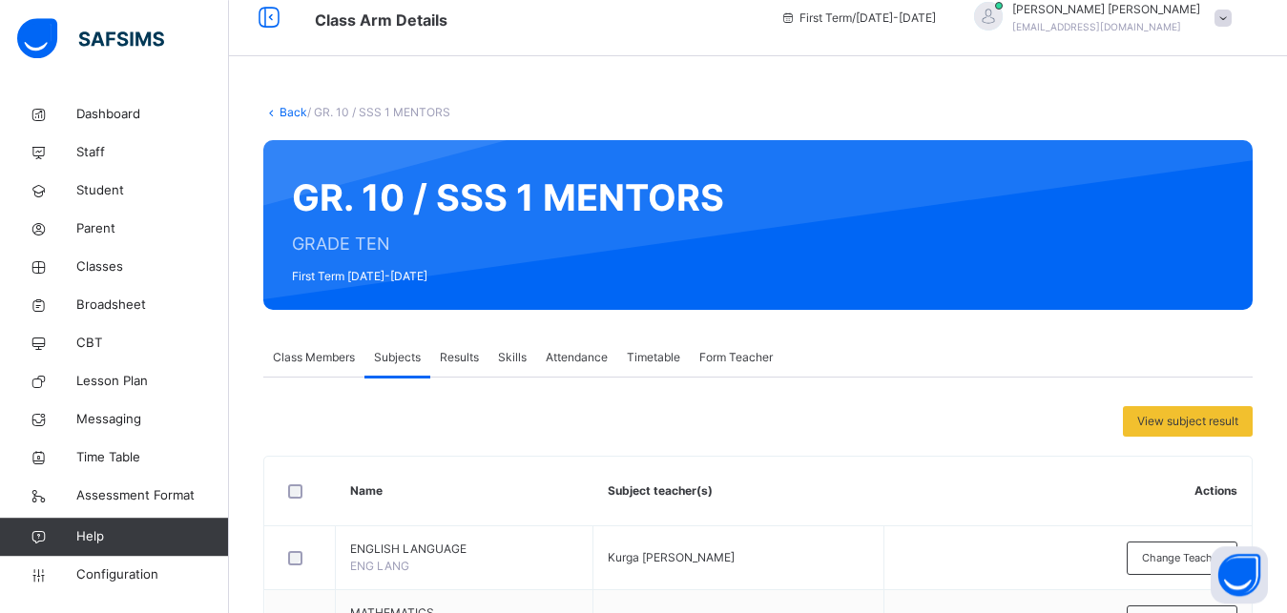
scroll to position [0, 0]
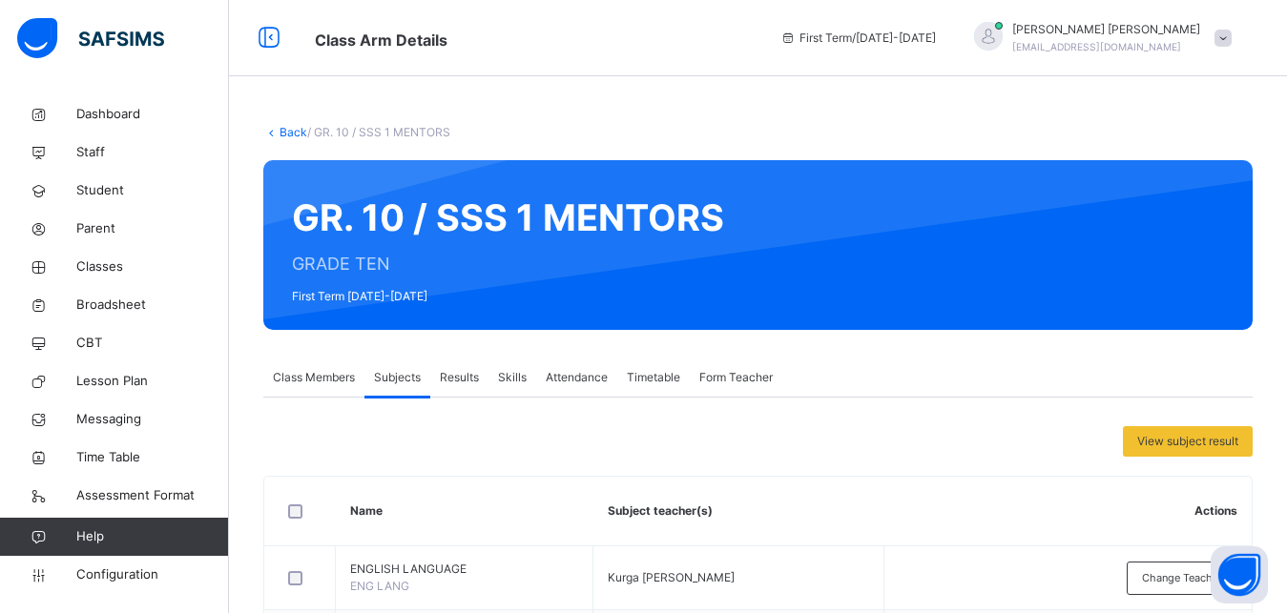
click at [295, 135] on link "Back" at bounding box center [293, 132] width 28 height 14
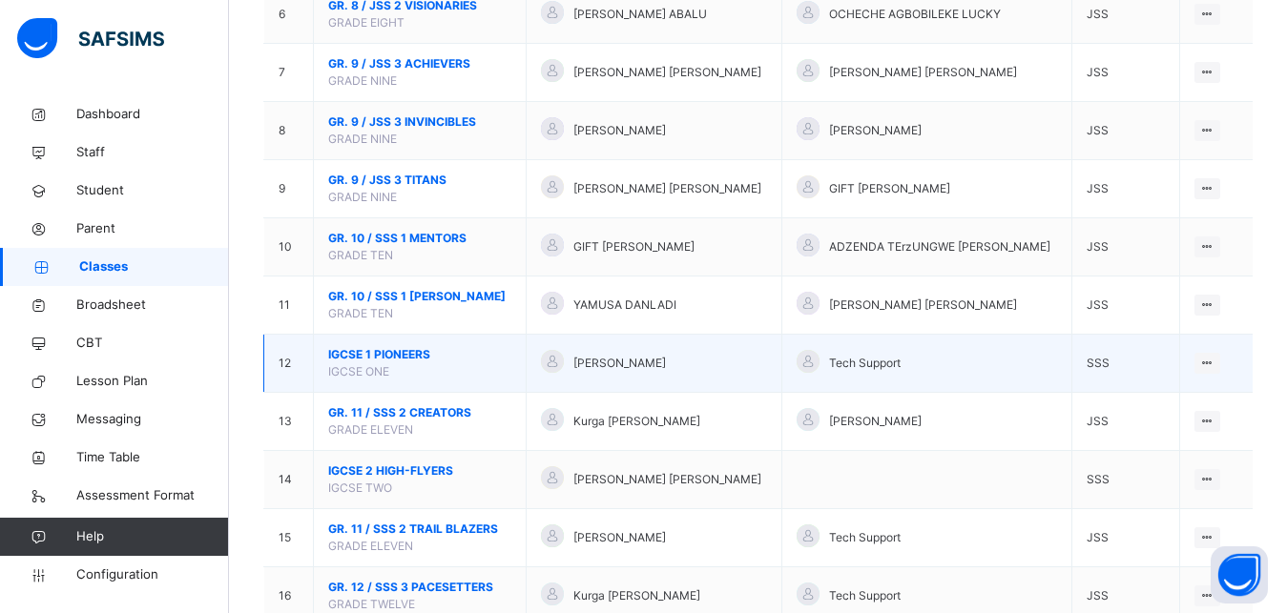
scroll to position [623, 0]
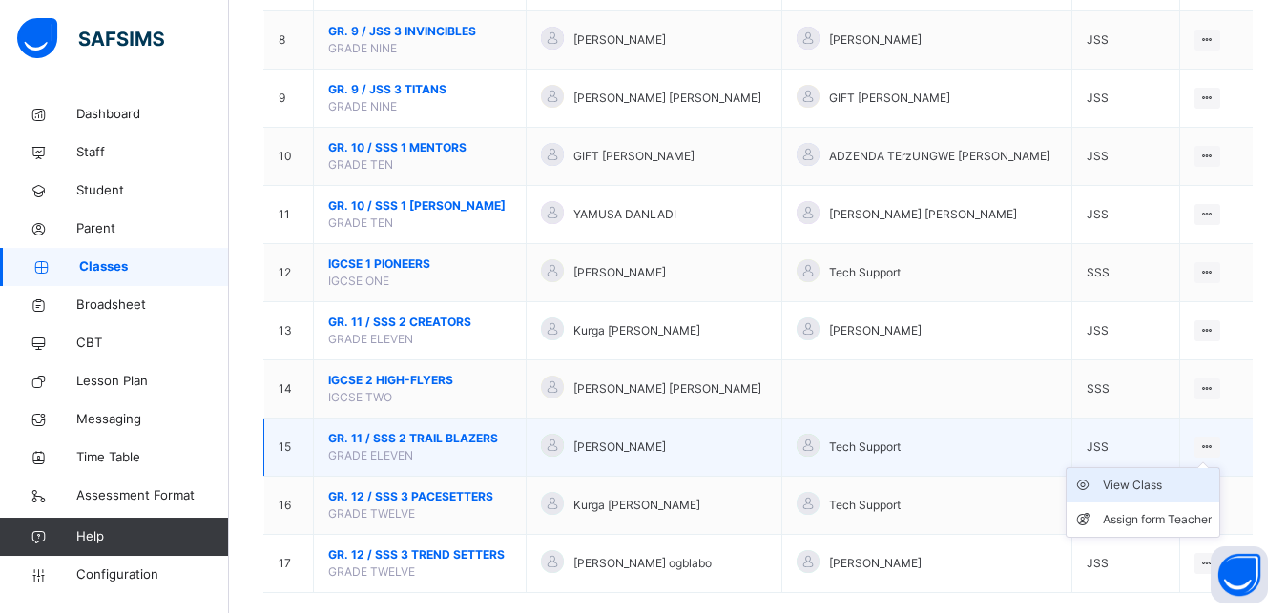
click at [1149, 495] on div "View Class" at bounding box center [1157, 485] width 109 height 19
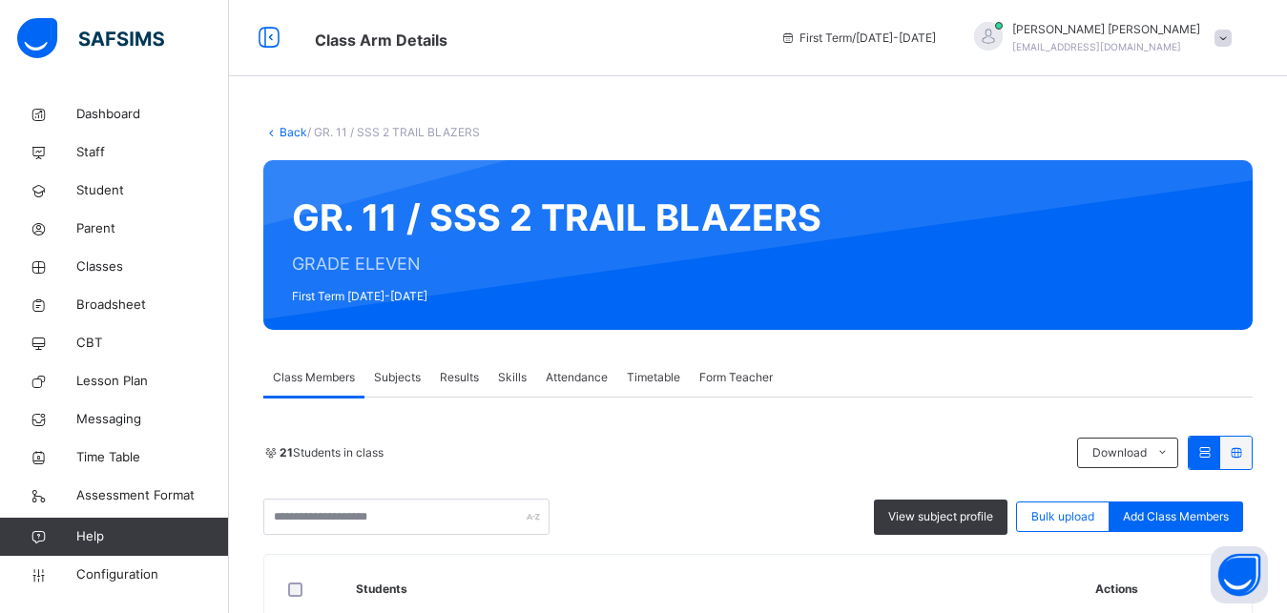
click at [406, 378] on span "Subjects" at bounding box center [397, 377] width 47 height 17
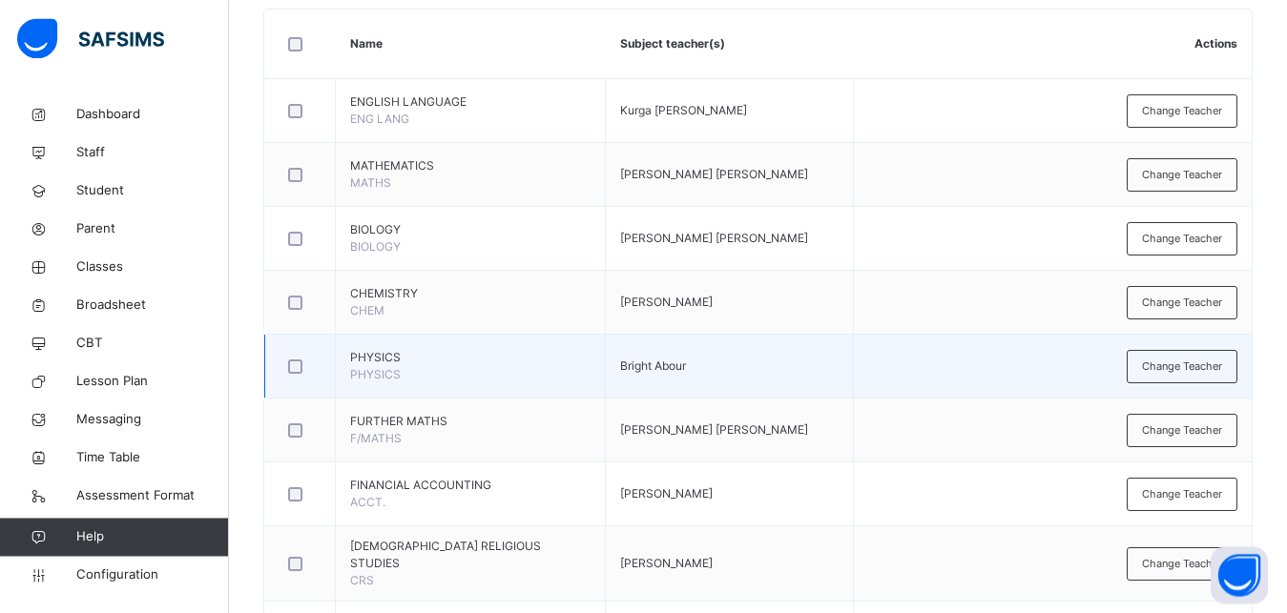
scroll to position [468, 0]
click at [1200, 362] on span "Change Teacher" at bounding box center [1182, 366] width 80 height 16
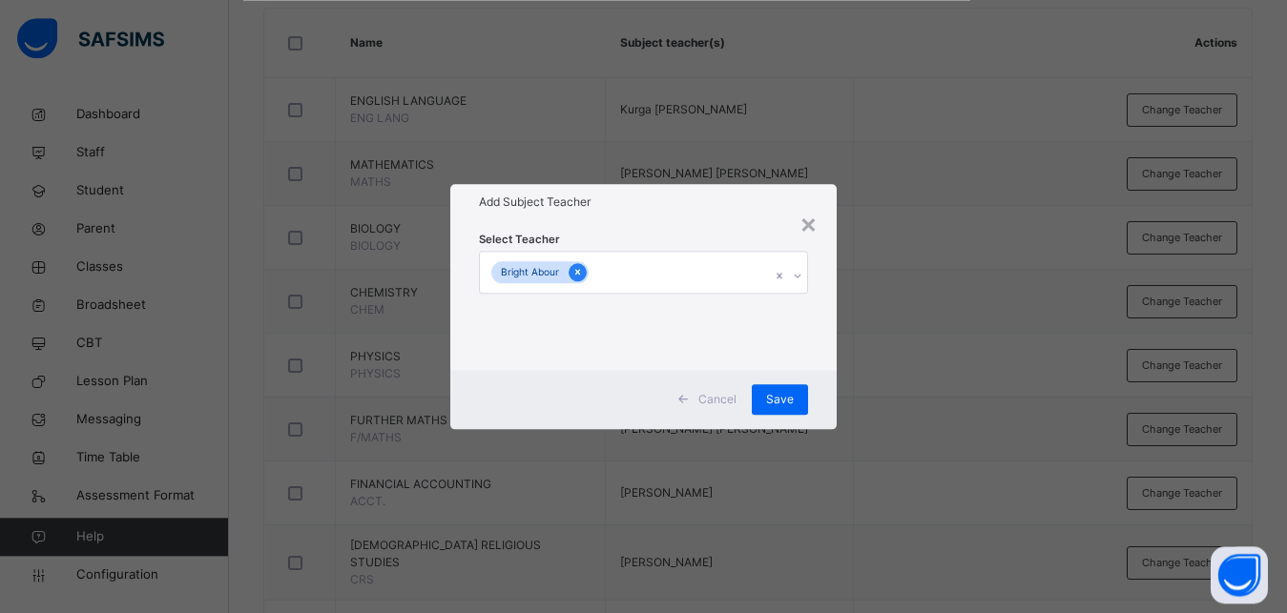
click at [575, 275] on icon at bounding box center [577, 271] width 10 height 13
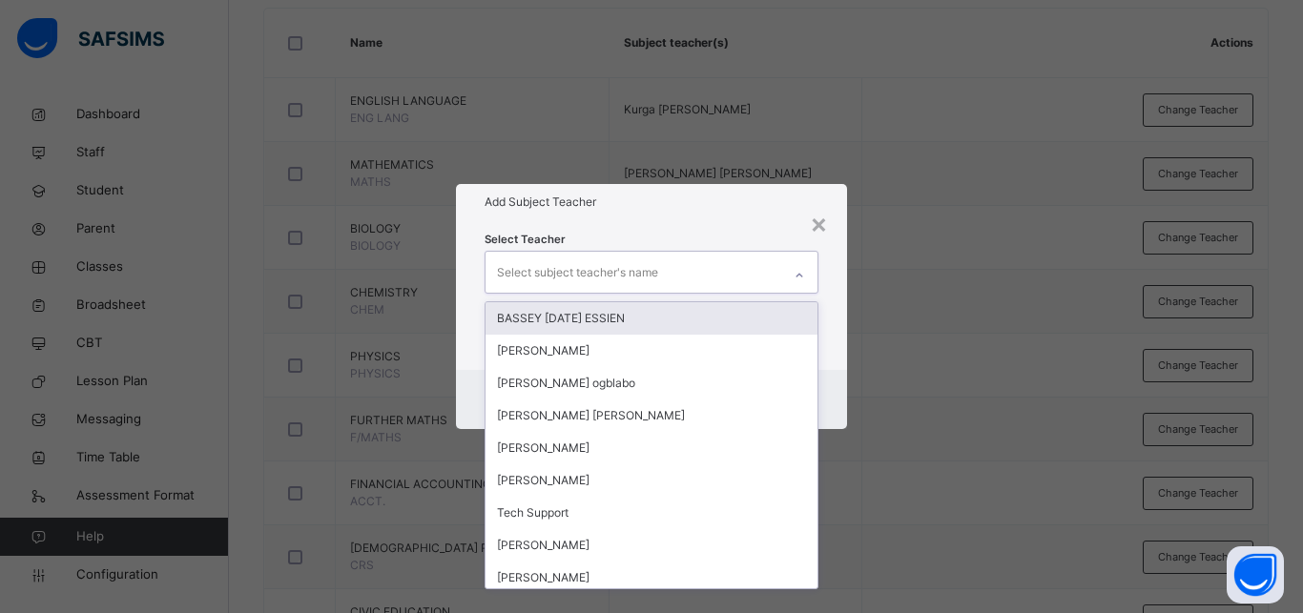
click at [595, 273] on div "Select subject teacher's name" at bounding box center [577, 273] width 161 height 36
type input "**"
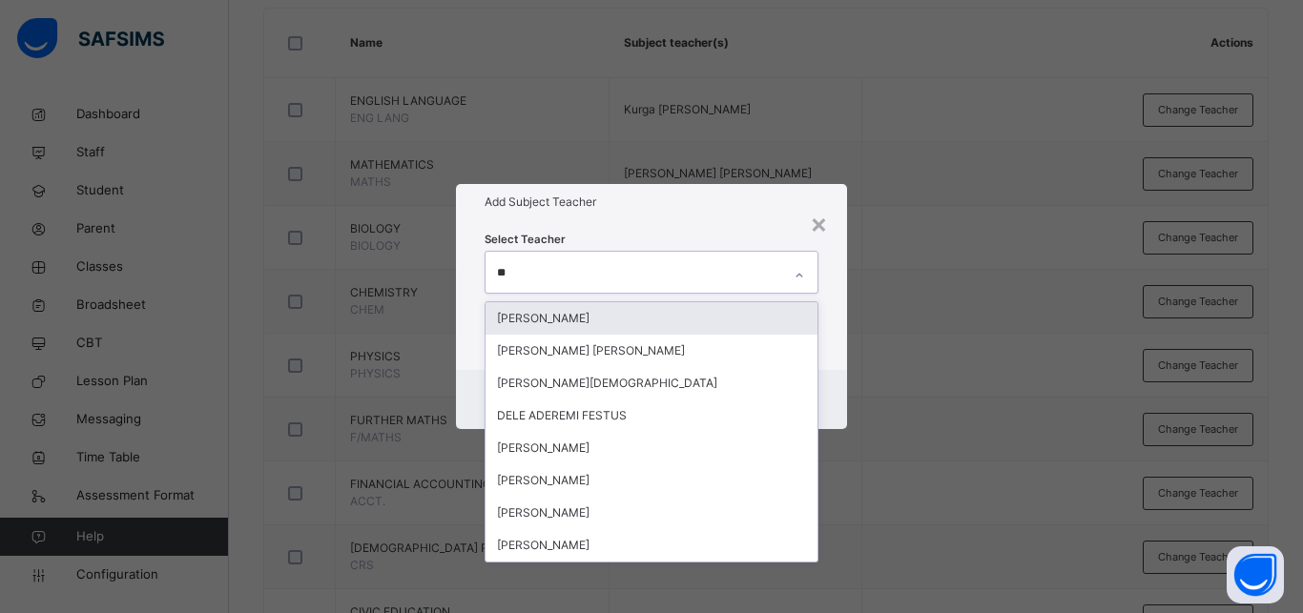
click at [565, 319] on div "[PERSON_NAME]" at bounding box center [652, 318] width 332 height 32
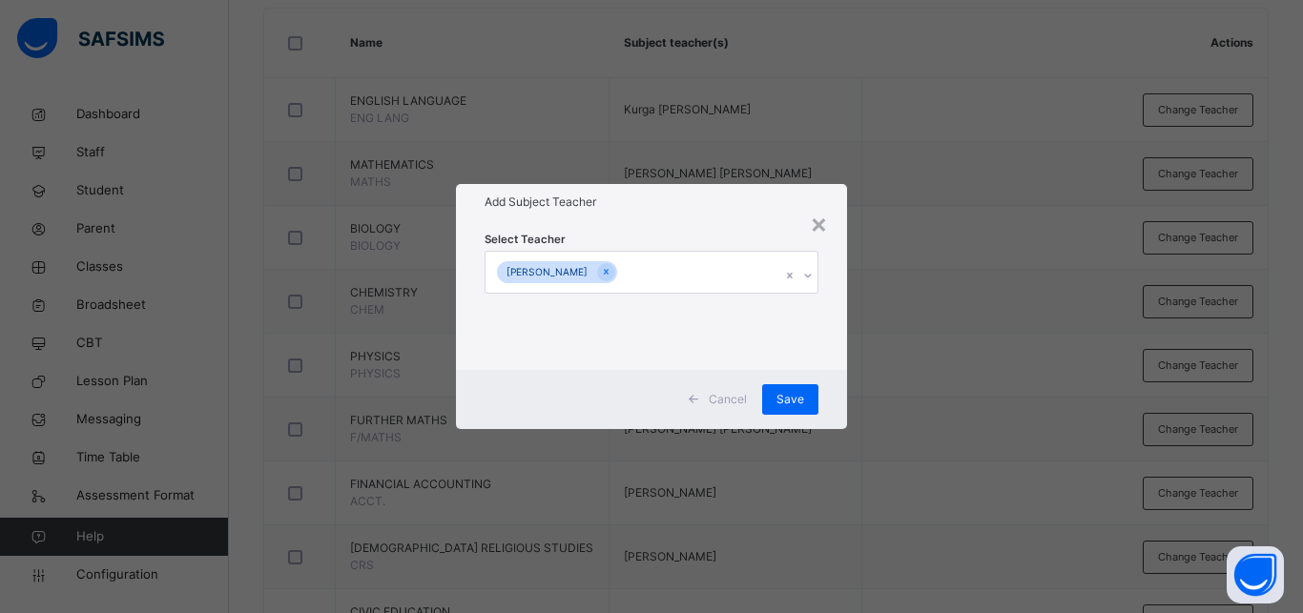
click at [891, 369] on div "× Add Subject Teacher Select Teacher [PERSON_NAME] Cancel Save" at bounding box center [651, 306] width 1303 height 613
click at [794, 401] on span "Save" at bounding box center [790, 399] width 28 height 17
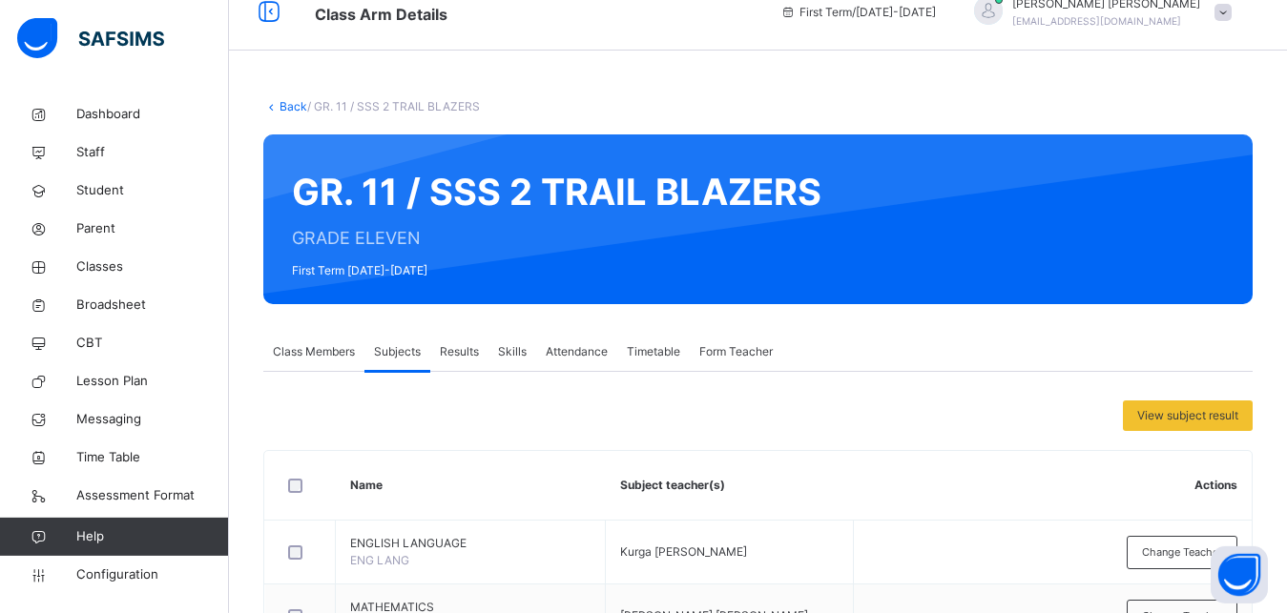
scroll to position [0, 0]
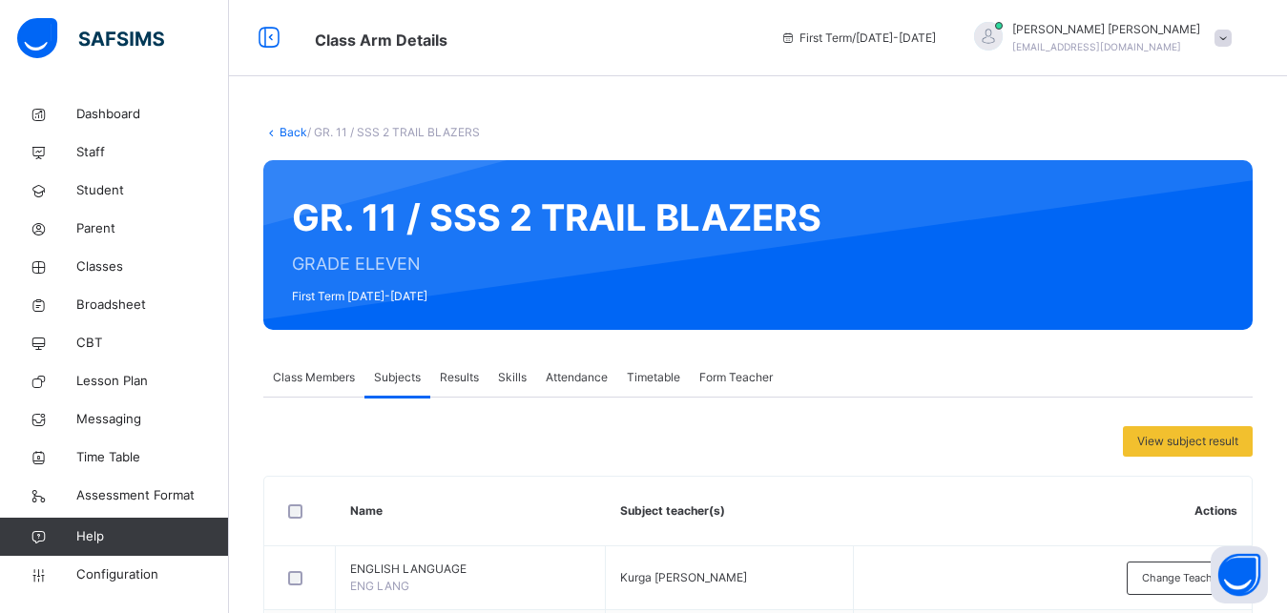
click at [287, 135] on link "Back" at bounding box center [293, 132] width 28 height 14
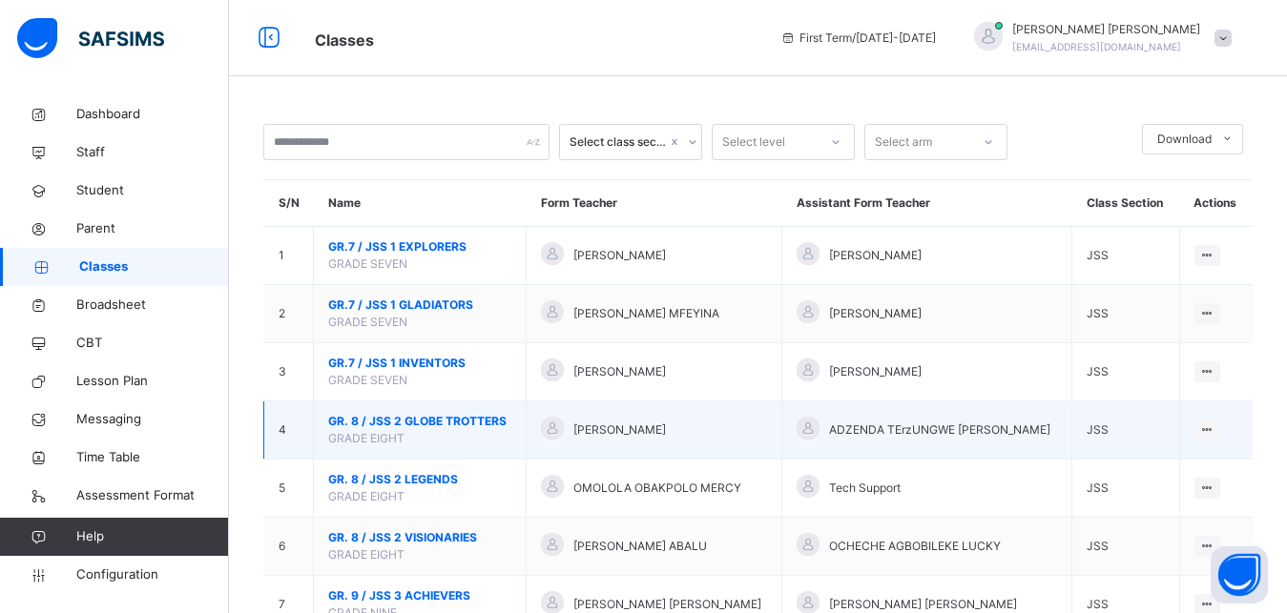
click at [905, 460] on td "ADZENDA TErzUNGWE [PERSON_NAME]" at bounding box center [927, 431] width 290 height 58
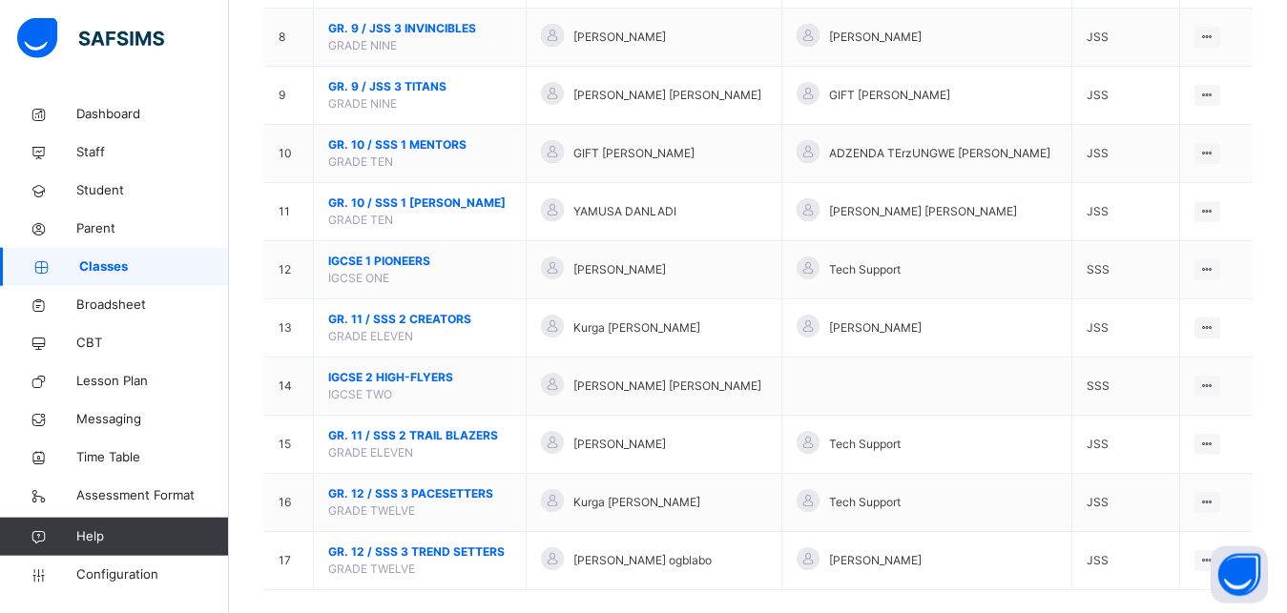
scroll to position [668, 0]
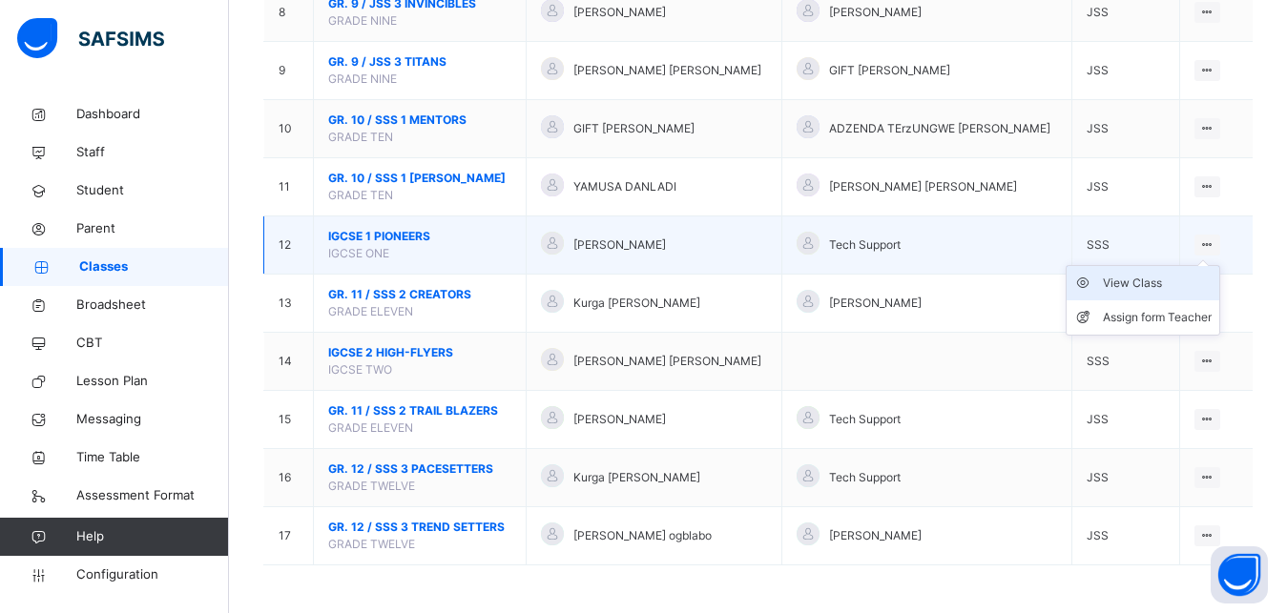
click at [1164, 281] on div "View Class" at bounding box center [1157, 283] width 109 height 19
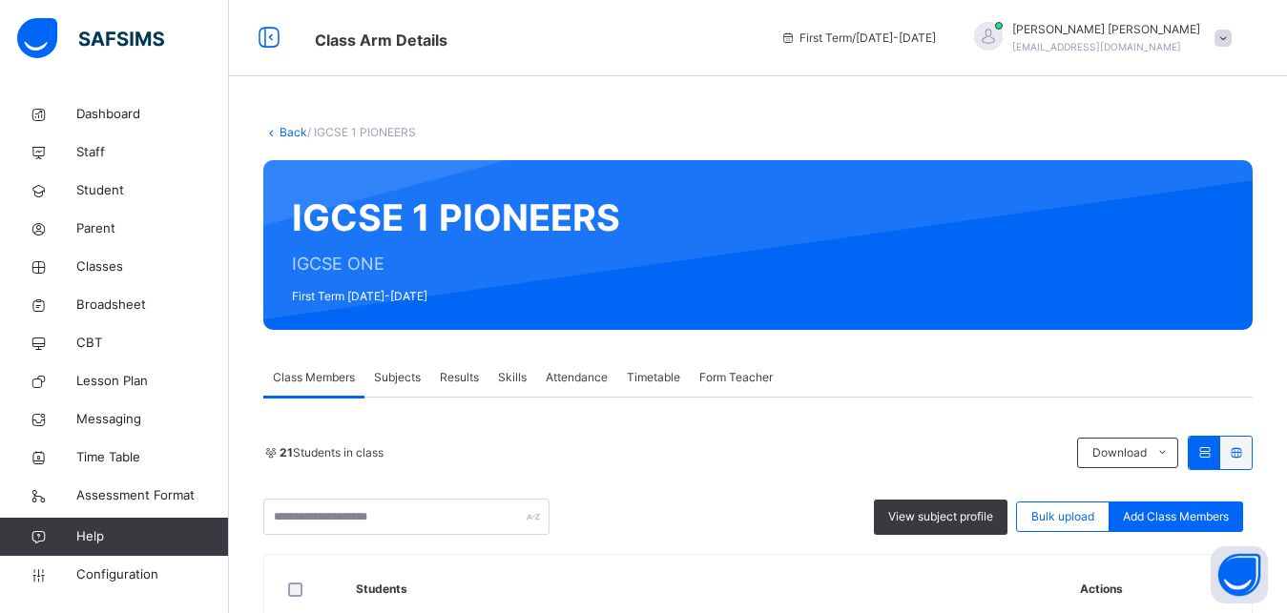
click at [405, 376] on span "Subjects" at bounding box center [397, 377] width 47 height 17
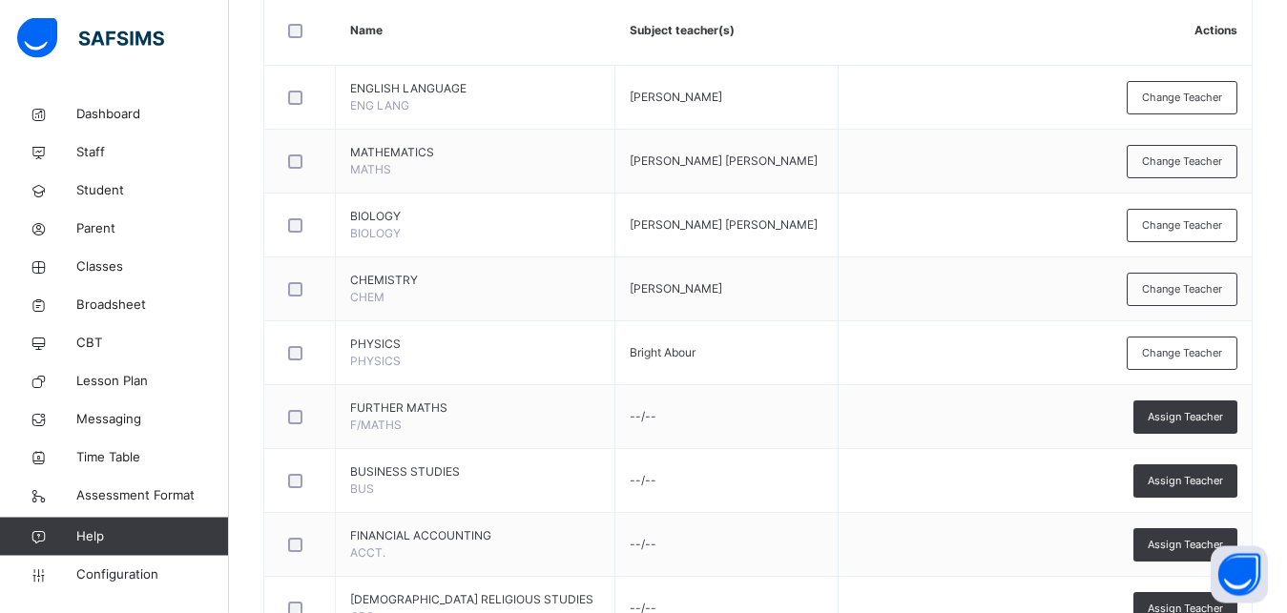
scroll to position [432, 0]
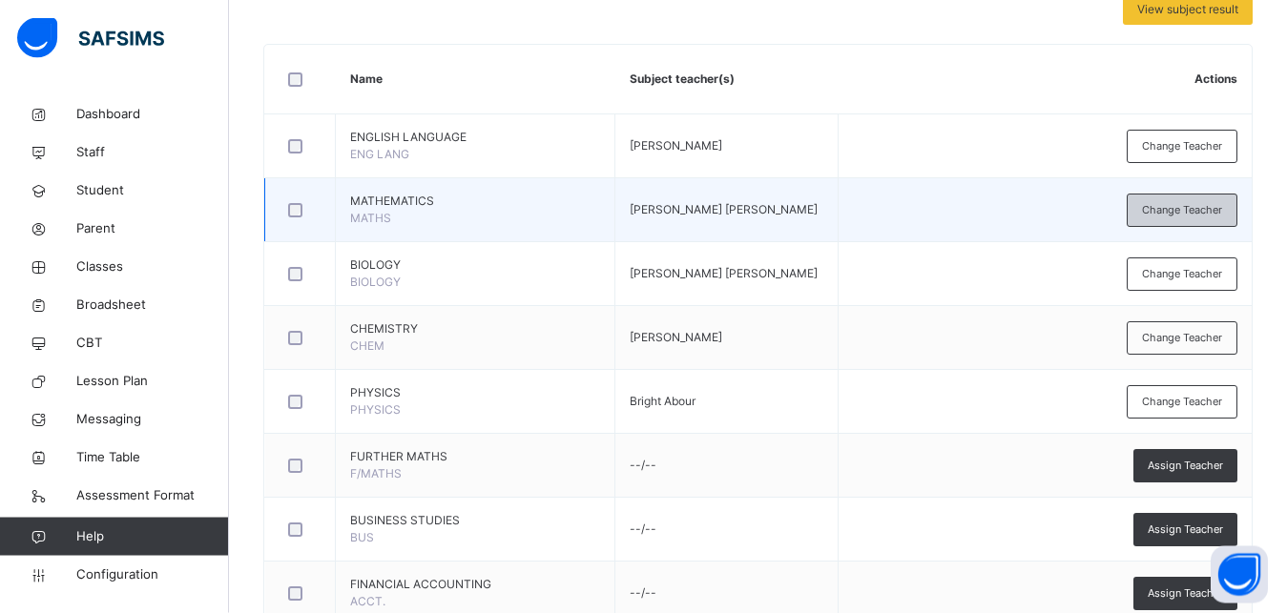
click at [1198, 217] on div "Change Teacher" at bounding box center [1181, 210] width 111 height 33
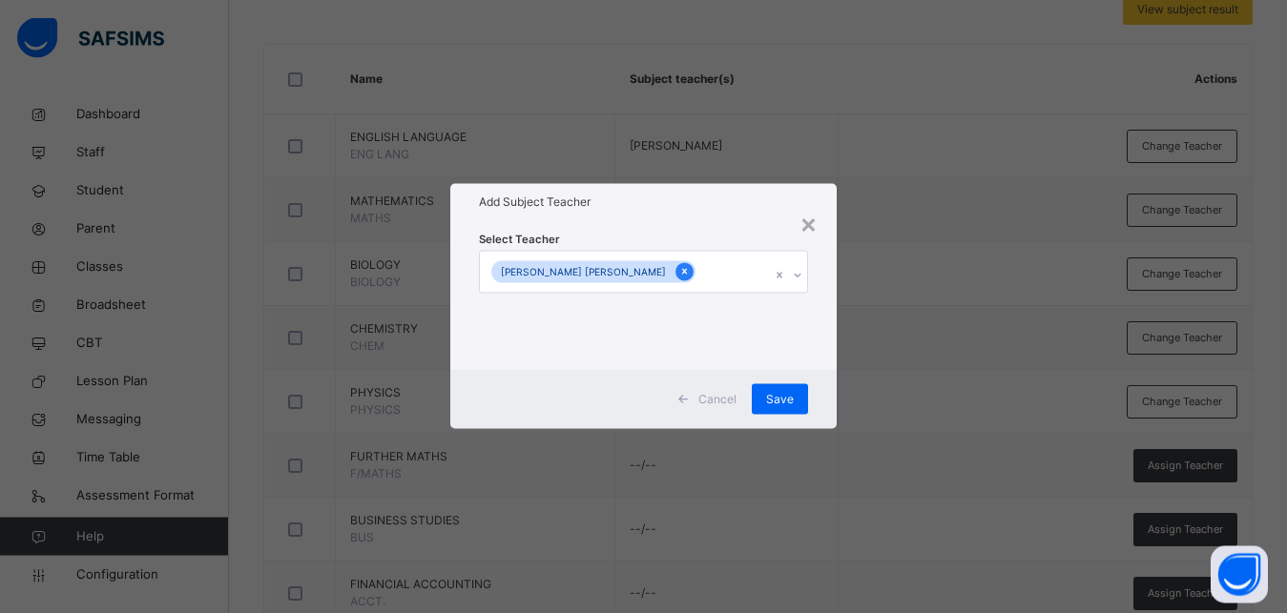
click at [679, 274] on icon at bounding box center [684, 271] width 10 height 13
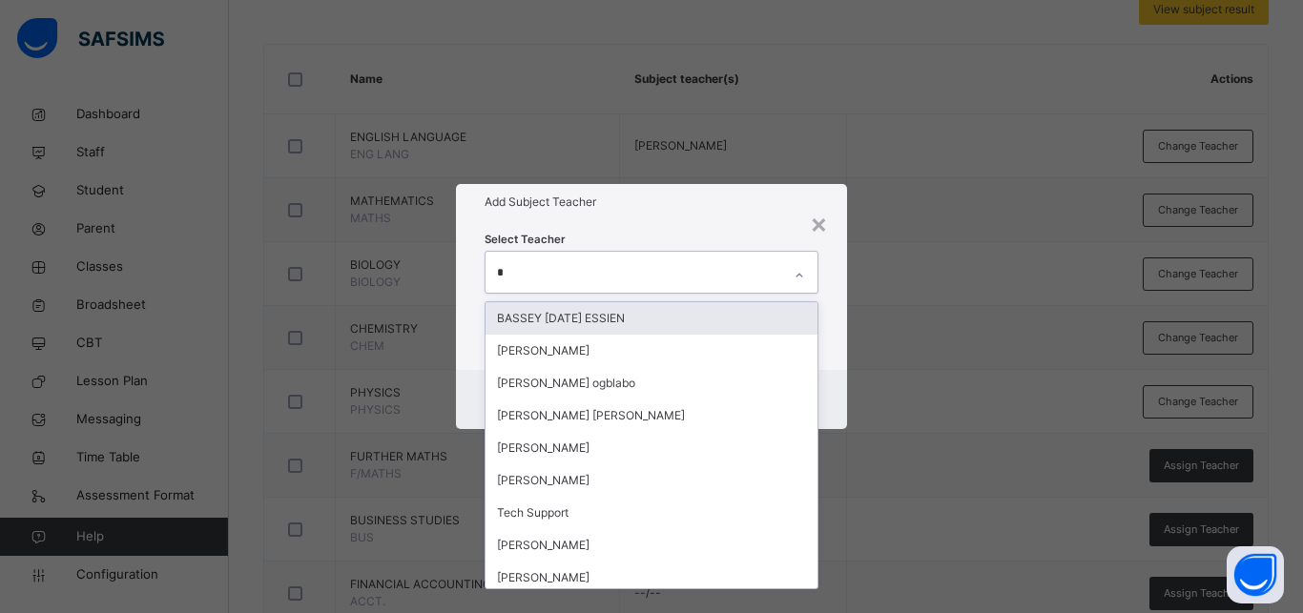
type input "**"
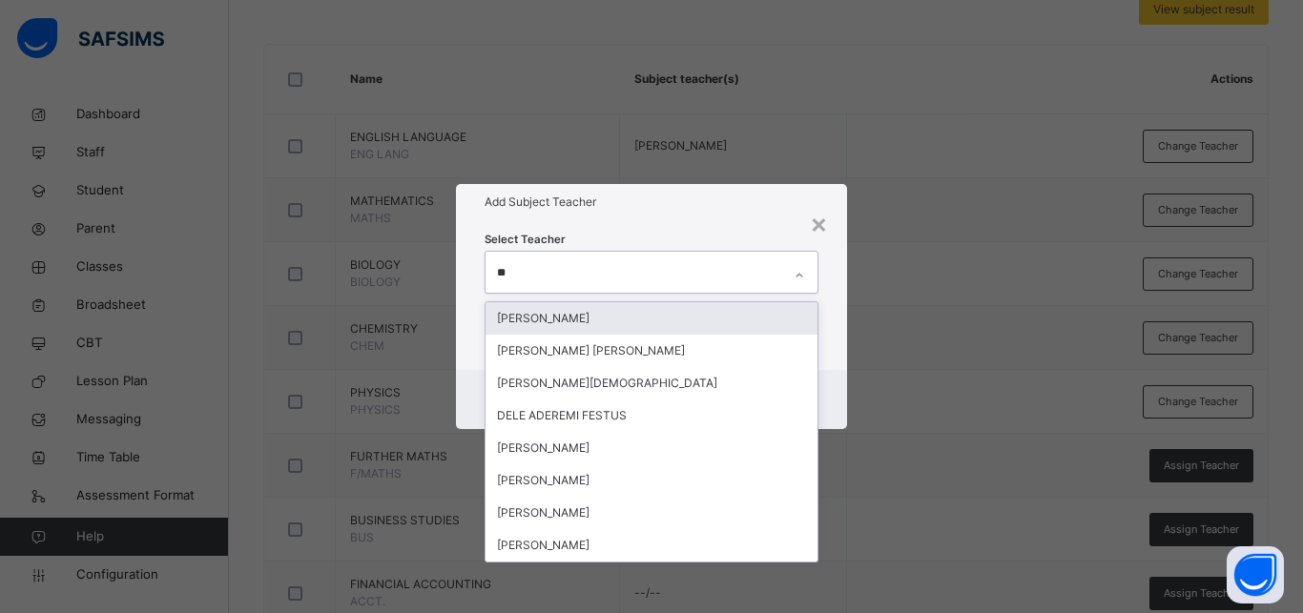
click at [620, 320] on div "[PERSON_NAME]" at bounding box center [652, 318] width 332 height 32
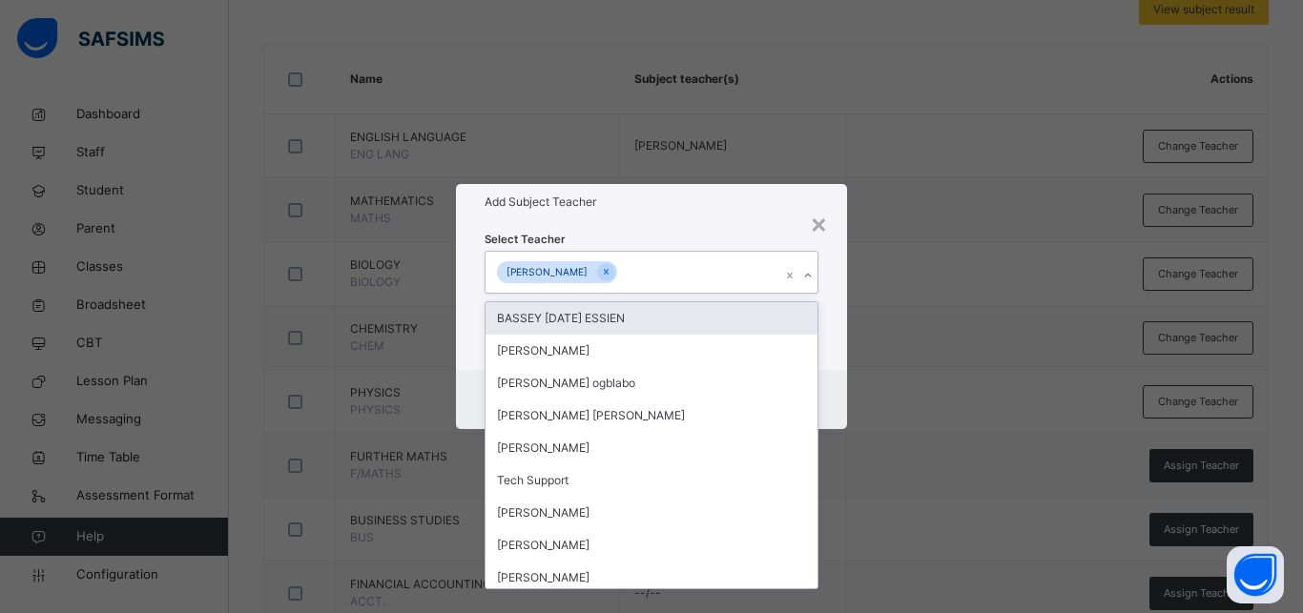
click at [912, 357] on div "× Add Subject Teacher Select Teacher option [PERSON_NAME], selected. option BAS…" at bounding box center [651, 306] width 1303 height 613
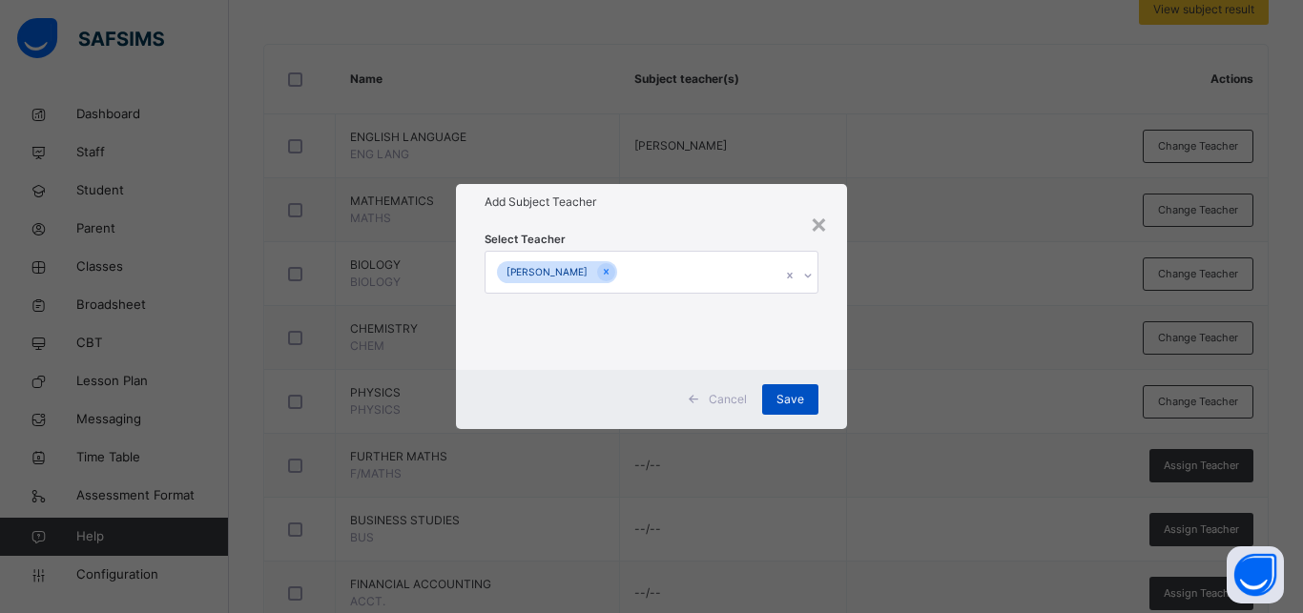
click at [782, 404] on span "Save" at bounding box center [790, 399] width 28 height 17
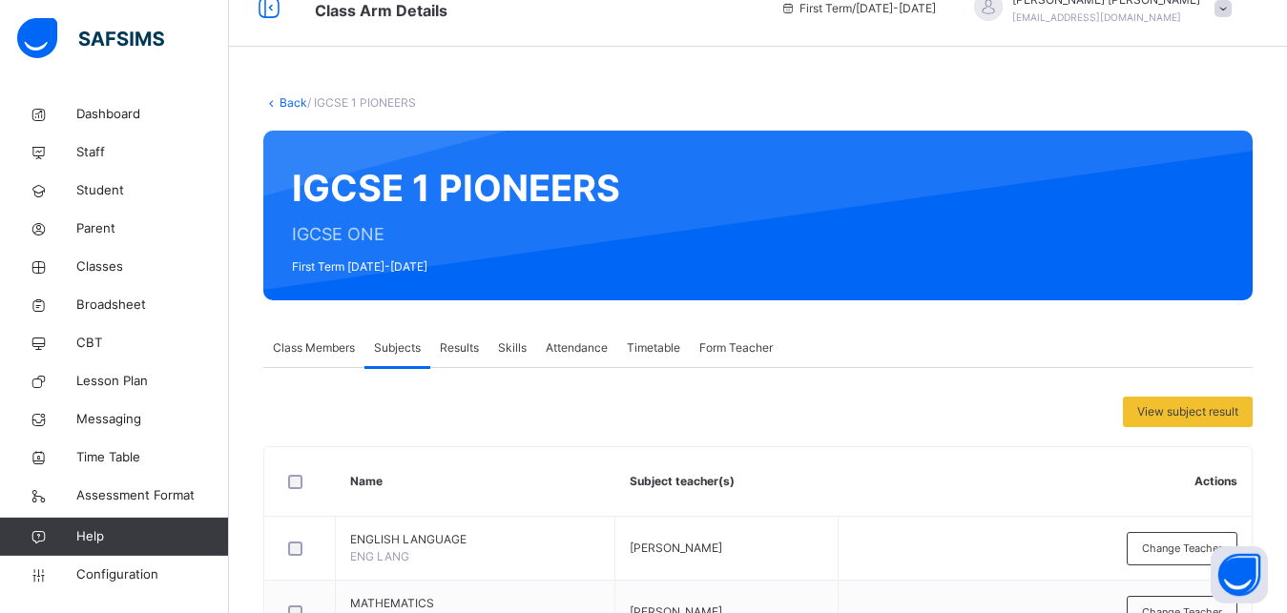
scroll to position [0, 0]
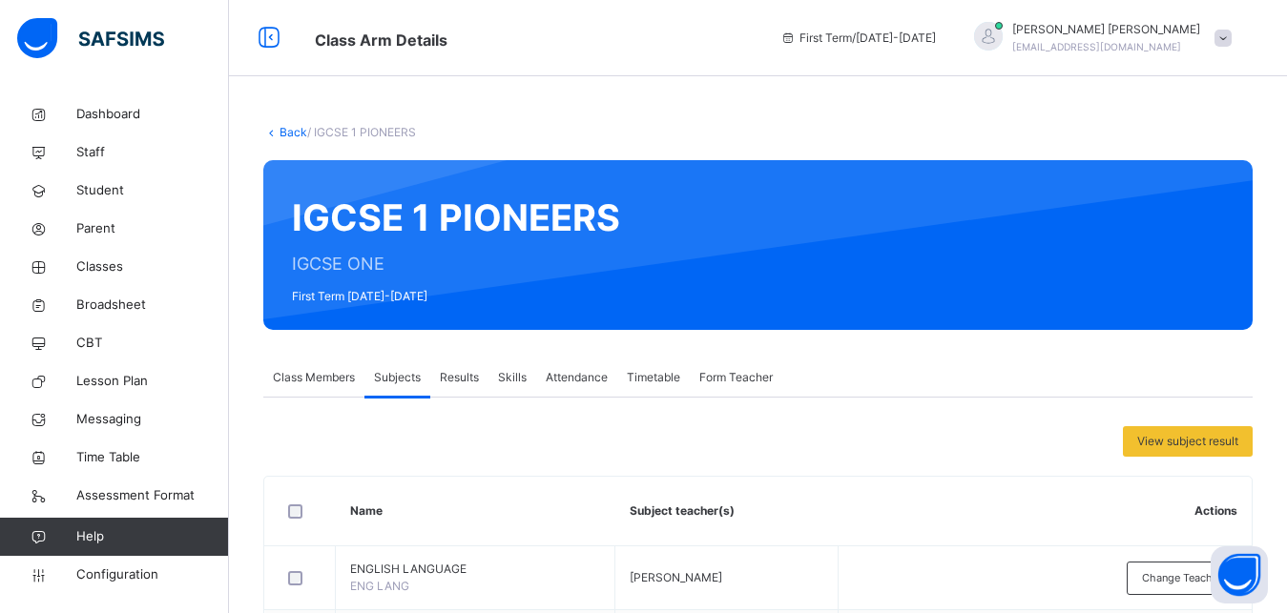
click at [299, 137] on link "Back" at bounding box center [293, 132] width 28 height 14
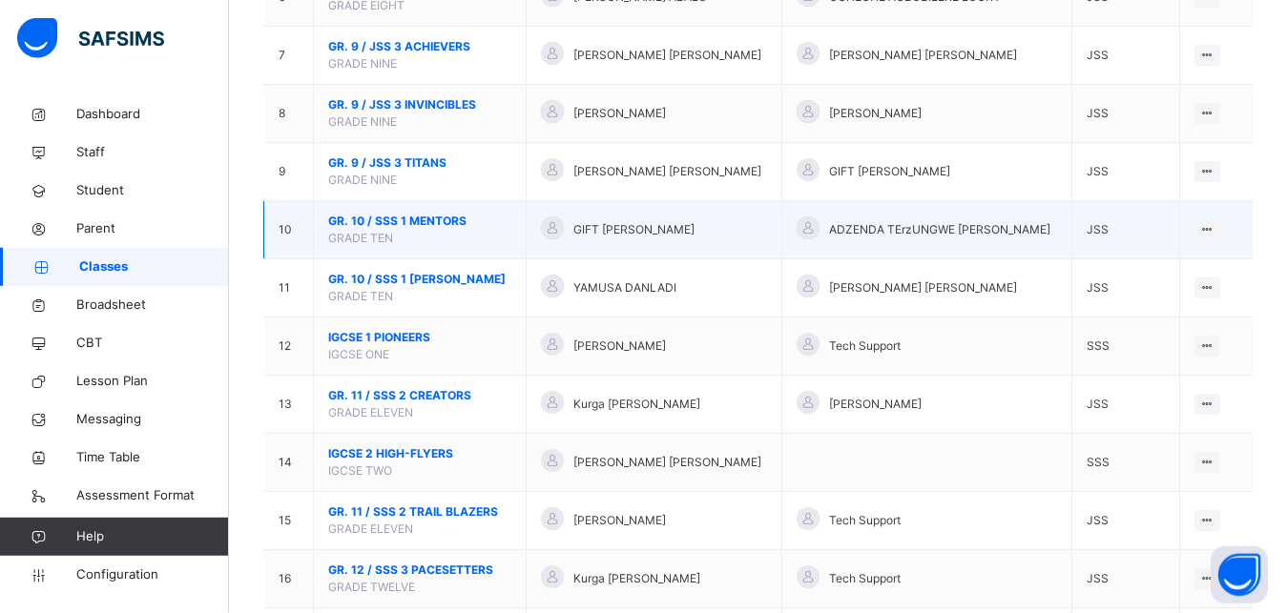
scroll to position [551, 0]
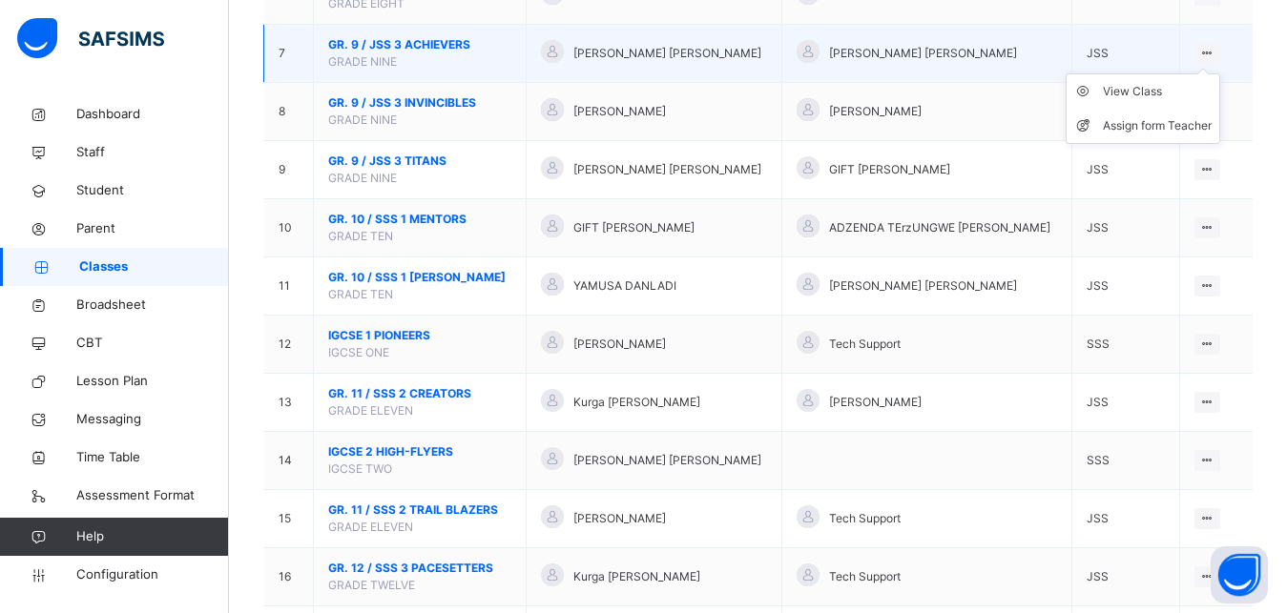
click at [1215, 60] on icon at bounding box center [1207, 53] width 16 height 14
click at [1162, 101] on div "View Class" at bounding box center [1157, 91] width 109 height 19
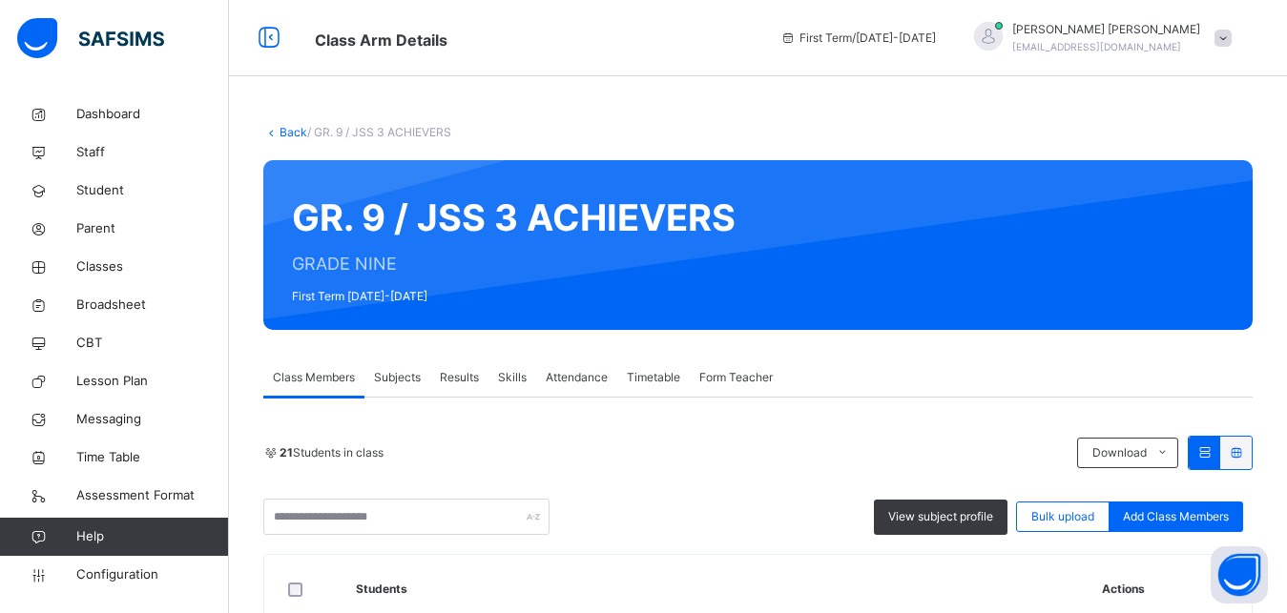
click at [413, 383] on span "Subjects" at bounding box center [397, 377] width 47 height 17
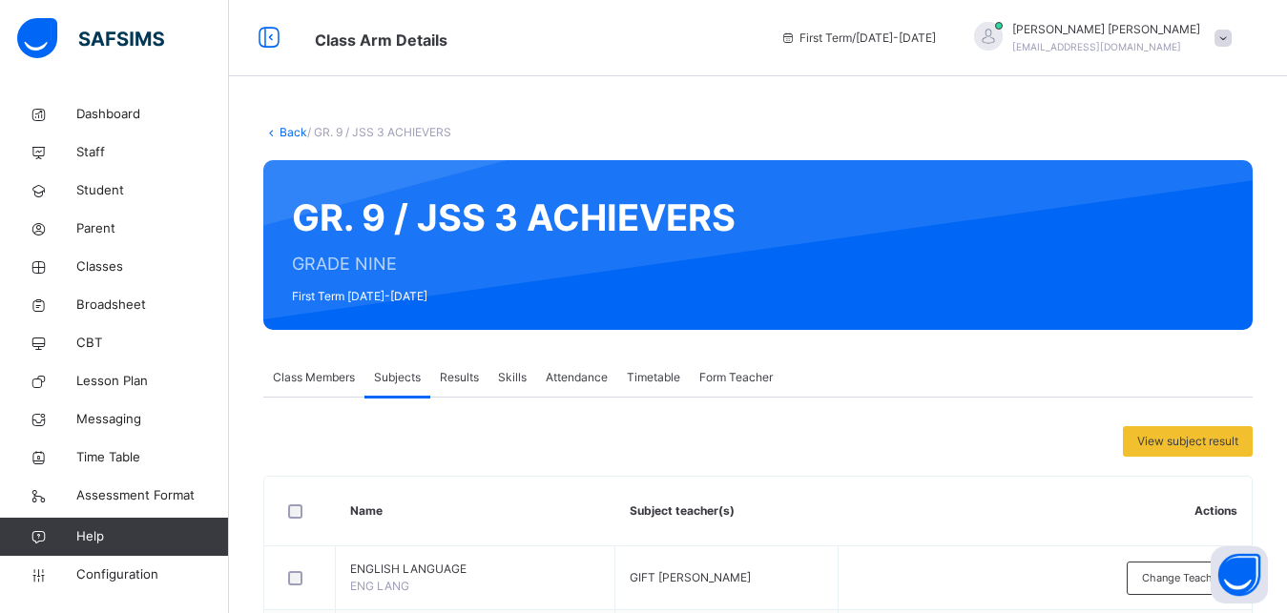
click at [292, 134] on link "Back" at bounding box center [293, 132] width 28 height 14
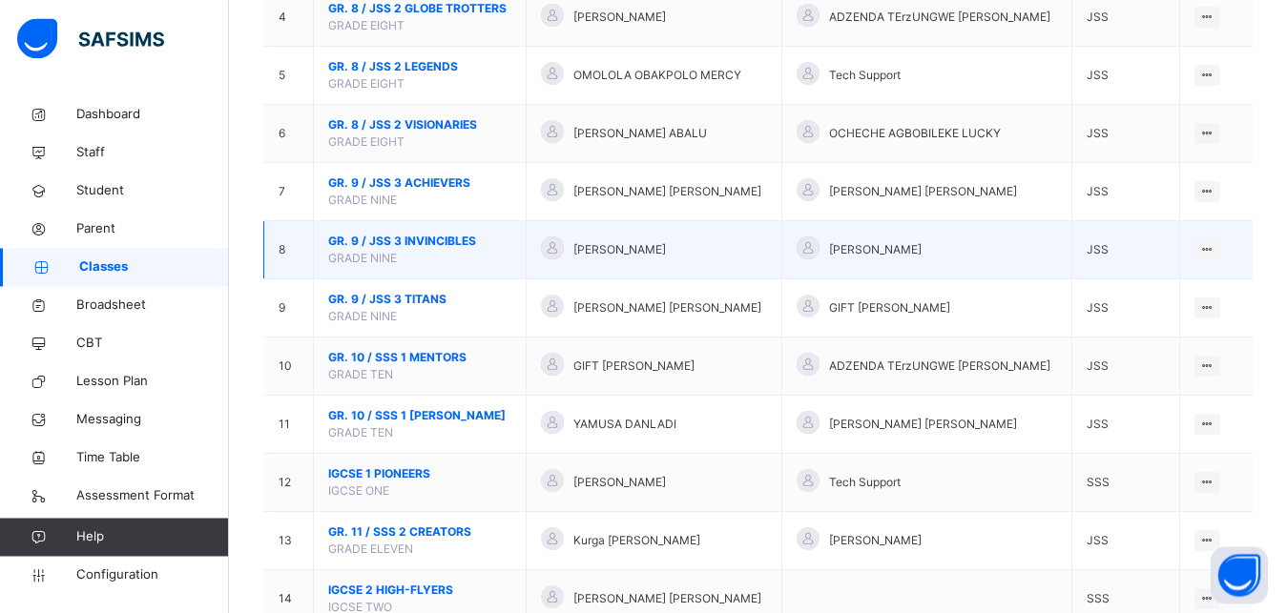
scroll to position [414, 0]
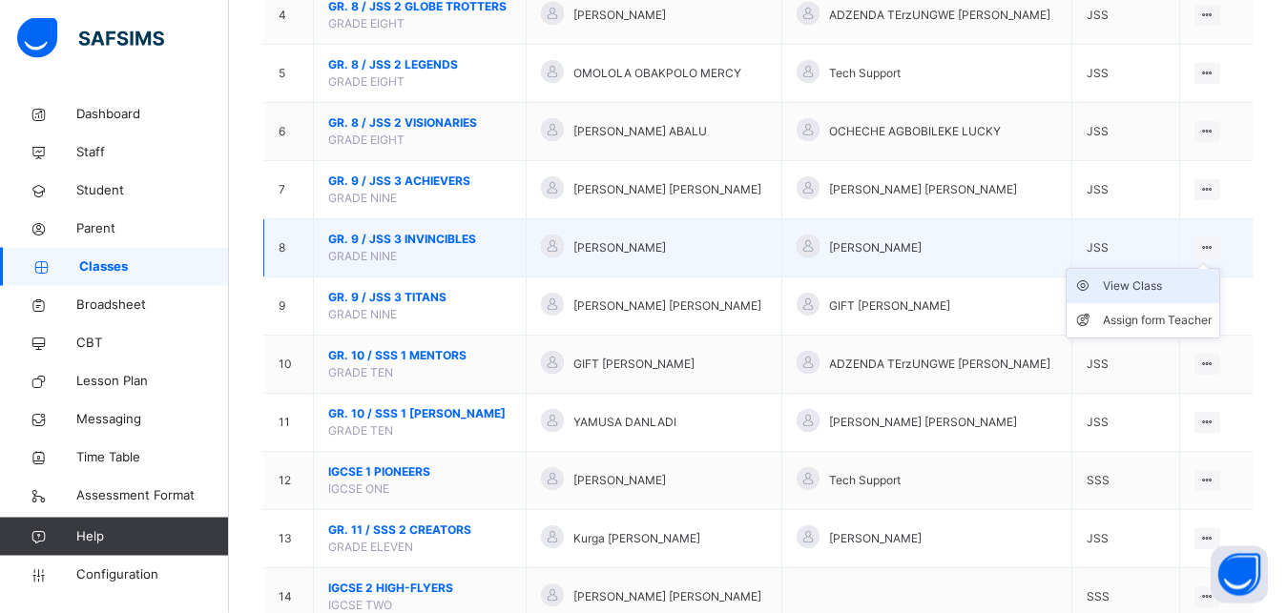
click at [1157, 297] on div "View Class" at bounding box center [1157, 287] width 109 height 19
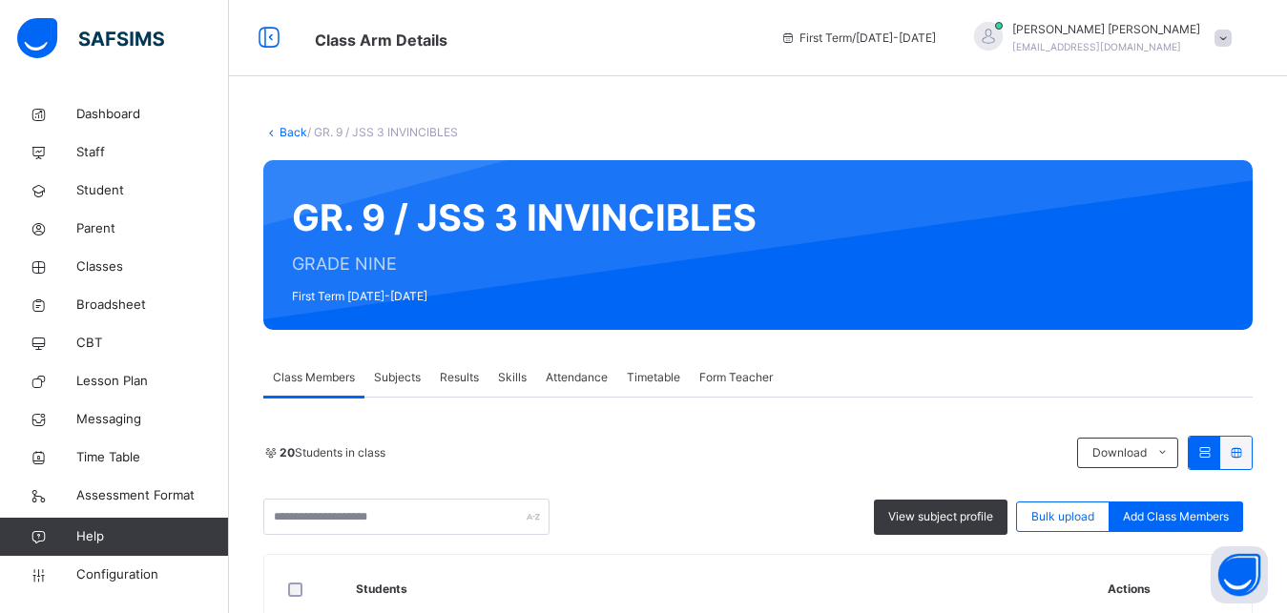
click at [406, 381] on span "Subjects" at bounding box center [397, 377] width 47 height 17
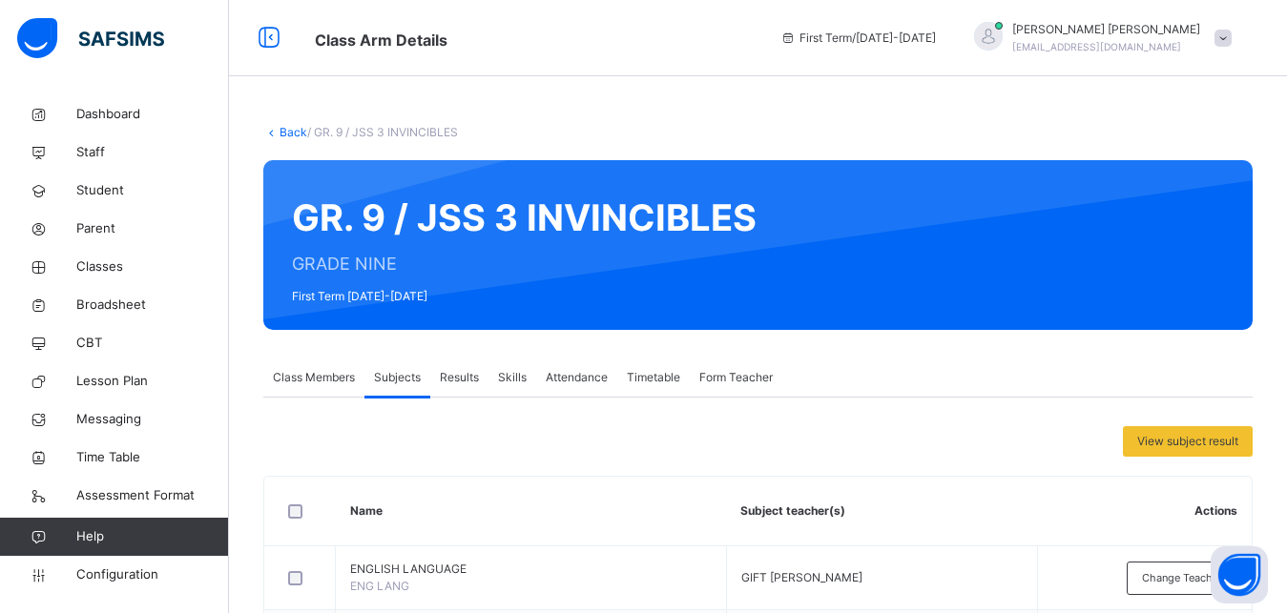
click at [292, 138] on link "Back" at bounding box center [293, 132] width 28 height 14
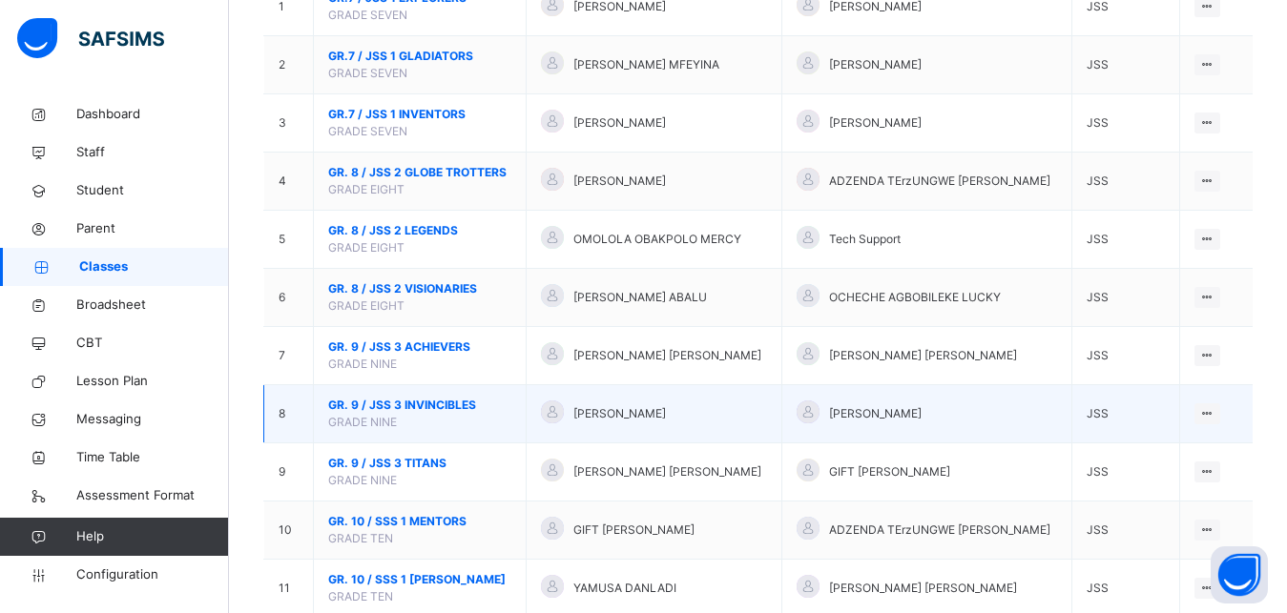
scroll to position [282, 0]
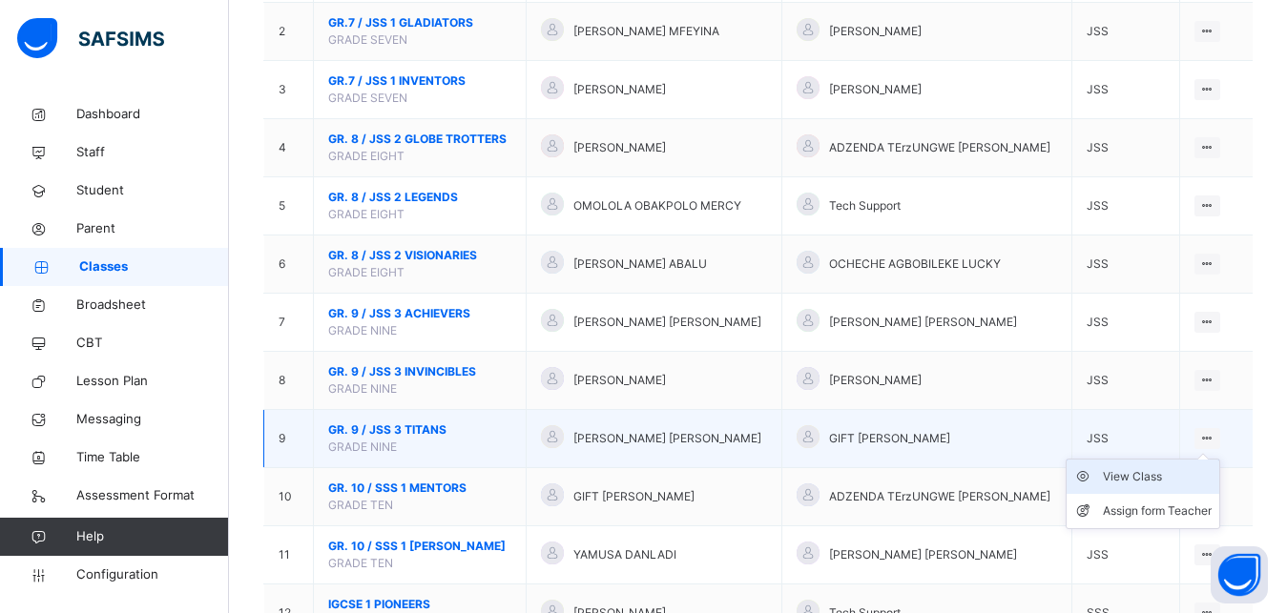
click at [1147, 494] on li "View Class" at bounding box center [1142, 477] width 153 height 34
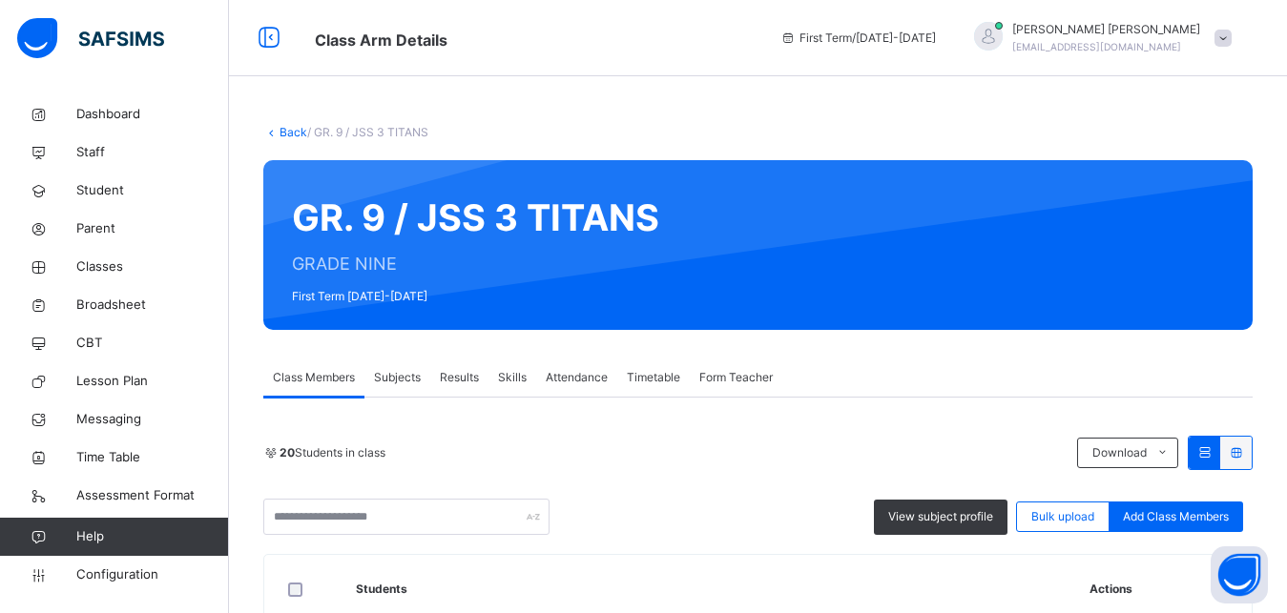
click at [404, 368] on div "Subjects" at bounding box center [397, 378] width 66 height 38
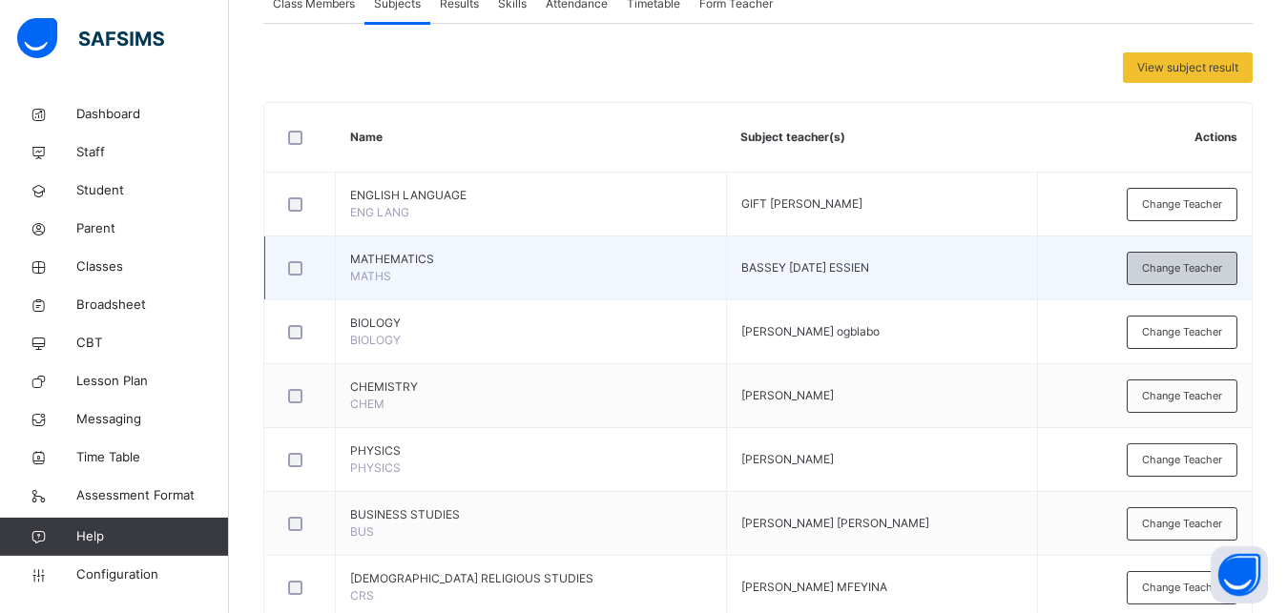
scroll to position [375, 0]
click at [1158, 268] on span "Change Teacher" at bounding box center [1182, 267] width 80 height 16
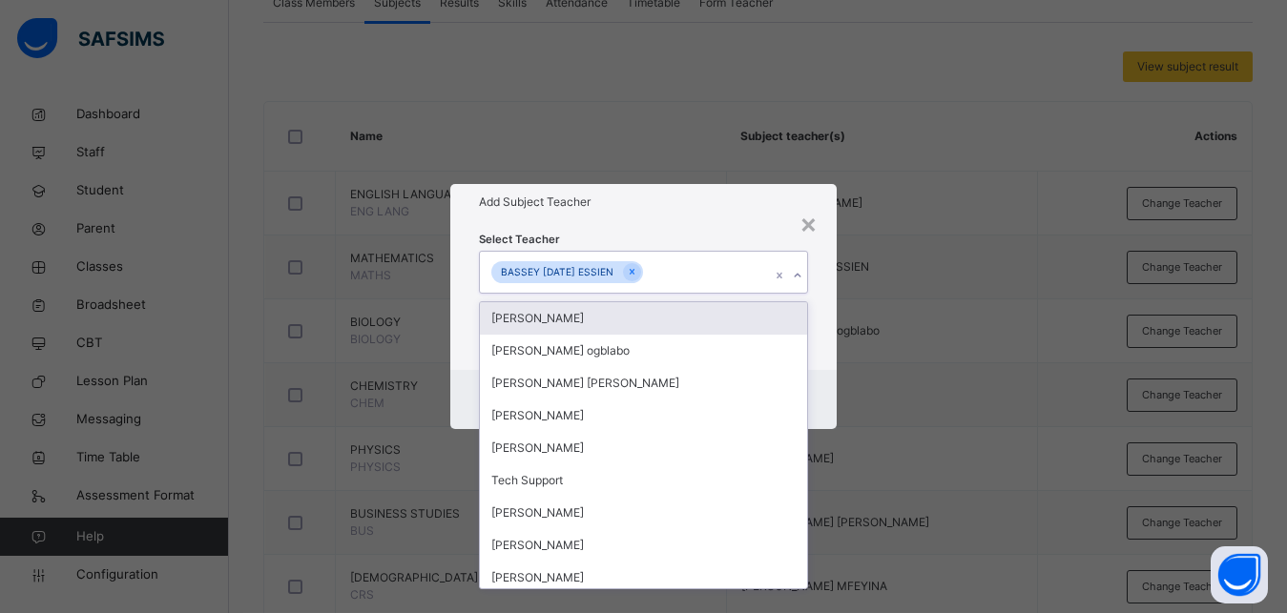
click at [642, 278] on div "BASSEY [DATE] ESSIEN" at bounding box center [567, 272] width 152 height 22
click at [629, 272] on icon at bounding box center [632, 271] width 10 height 13
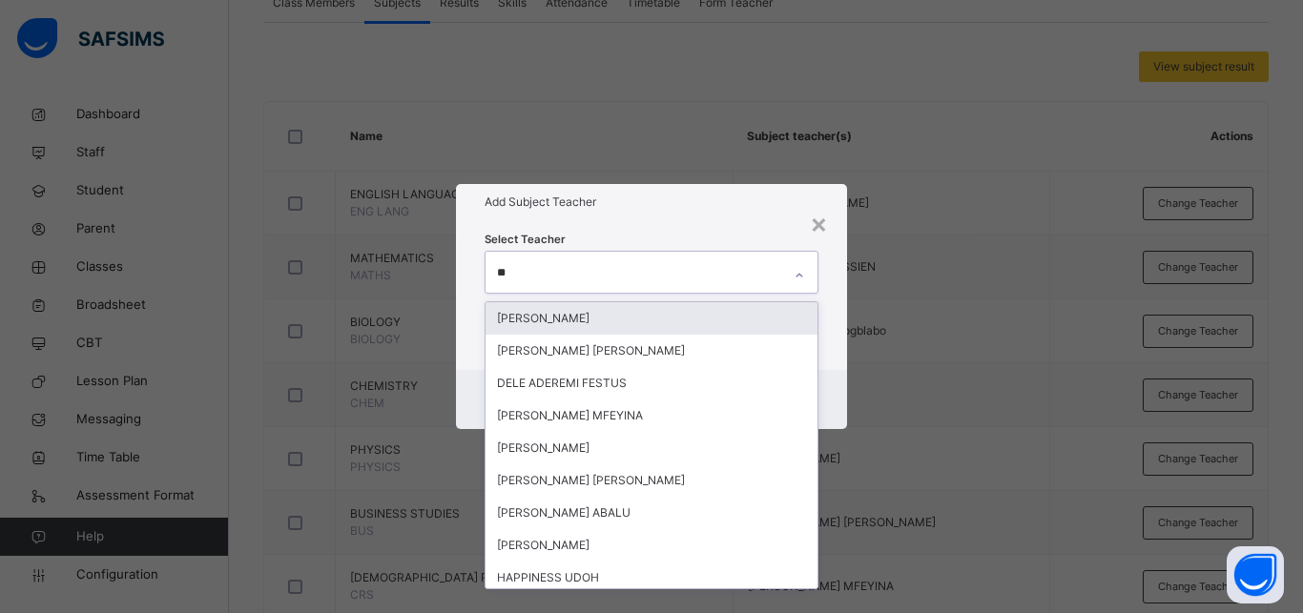
type input "***"
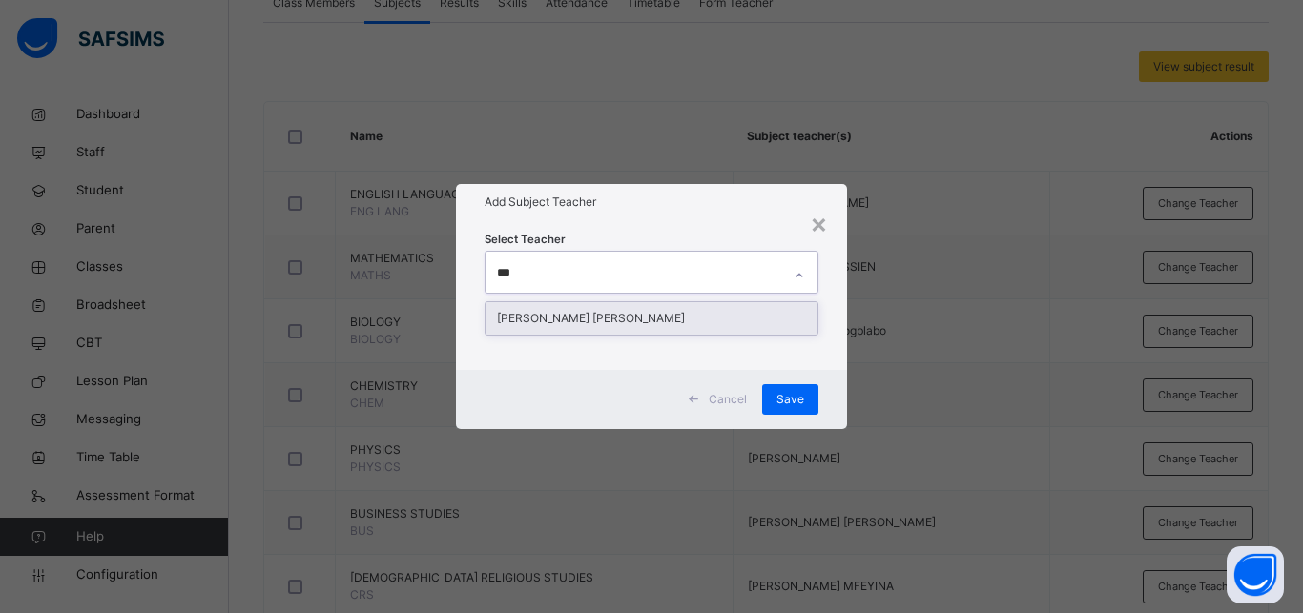
click at [549, 323] on div "[PERSON_NAME] [PERSON_NAME]" at bounding box center [652, 318] width 332 height 32
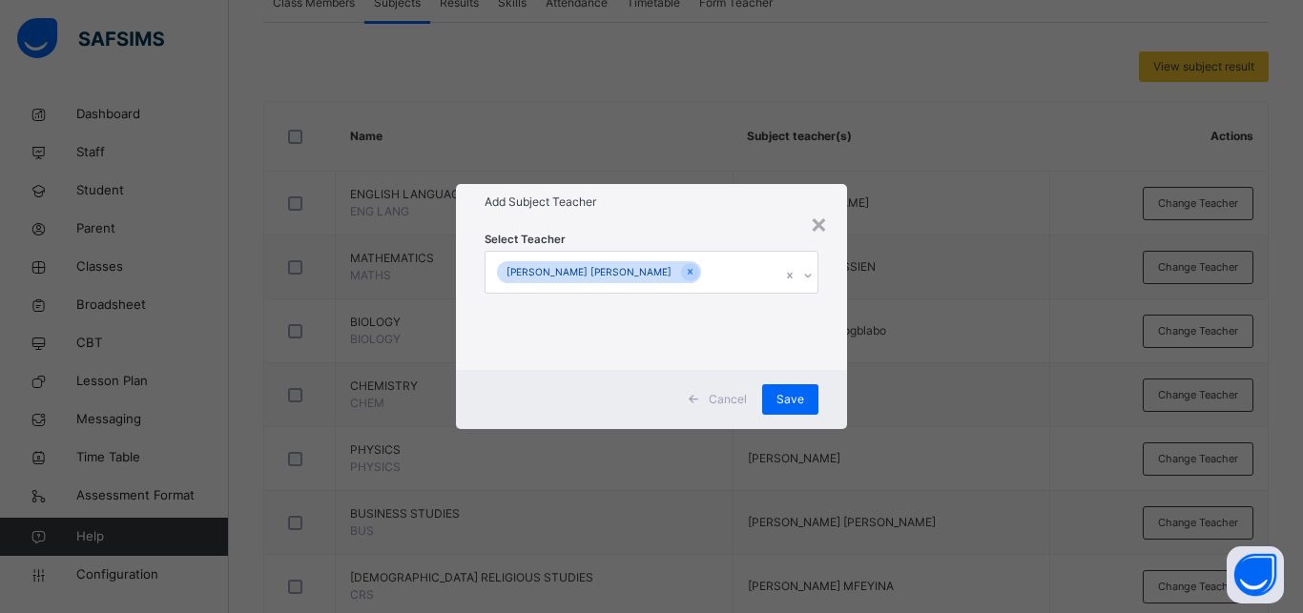
click at [936, 319] on div "× Add Subject Teacher Select Teacher [PERSON_NAME] [PERSON_NAME] Cancel Save" at bounding box center [651, 306] width 1303 height 613
click at [795, 398] on span "Save" at bounding box center [790, 399] width 28 height 17
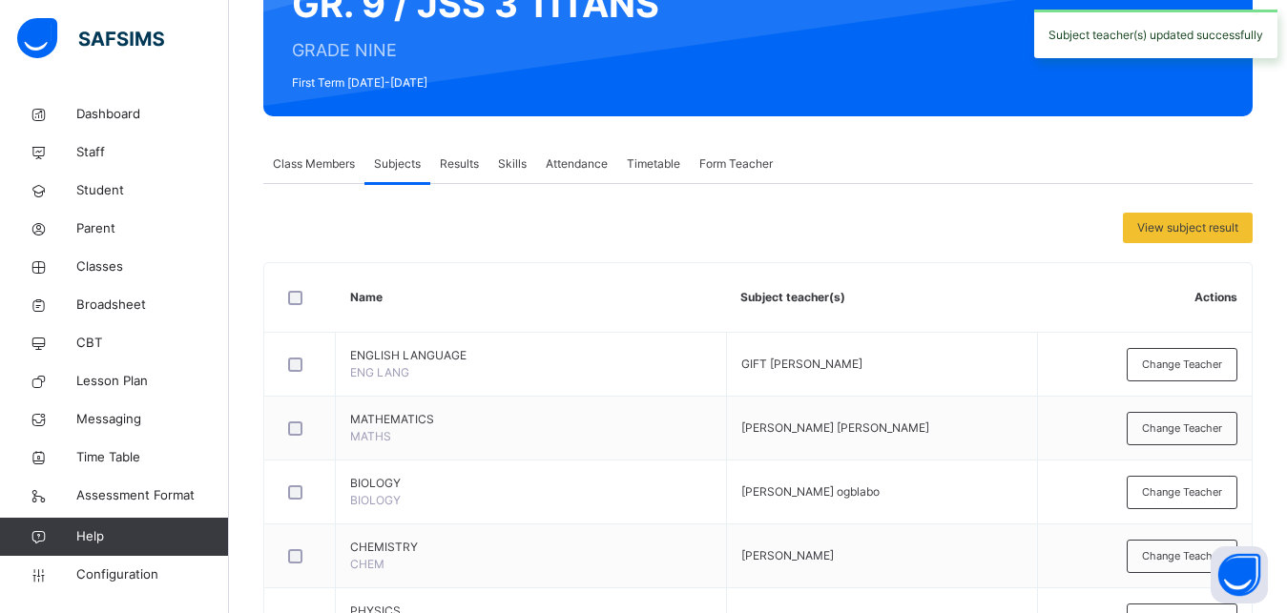
scroll to position [0, 0]
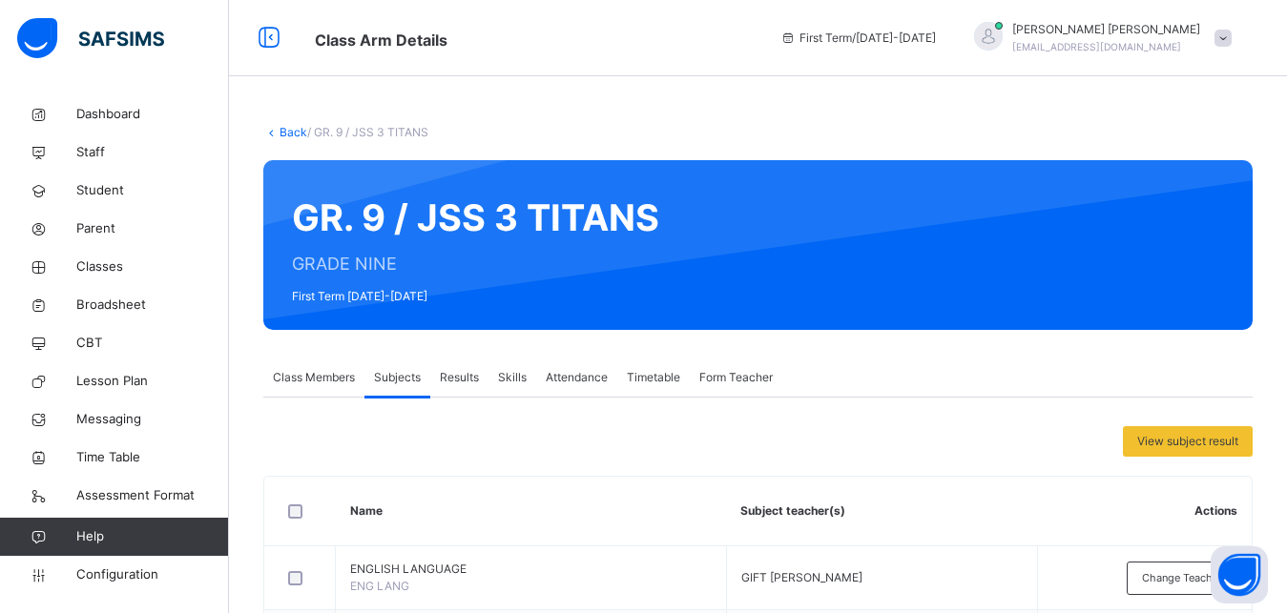
click at [289, 137] on link "Back" at bounding box center [293, 132] width 28 height 14
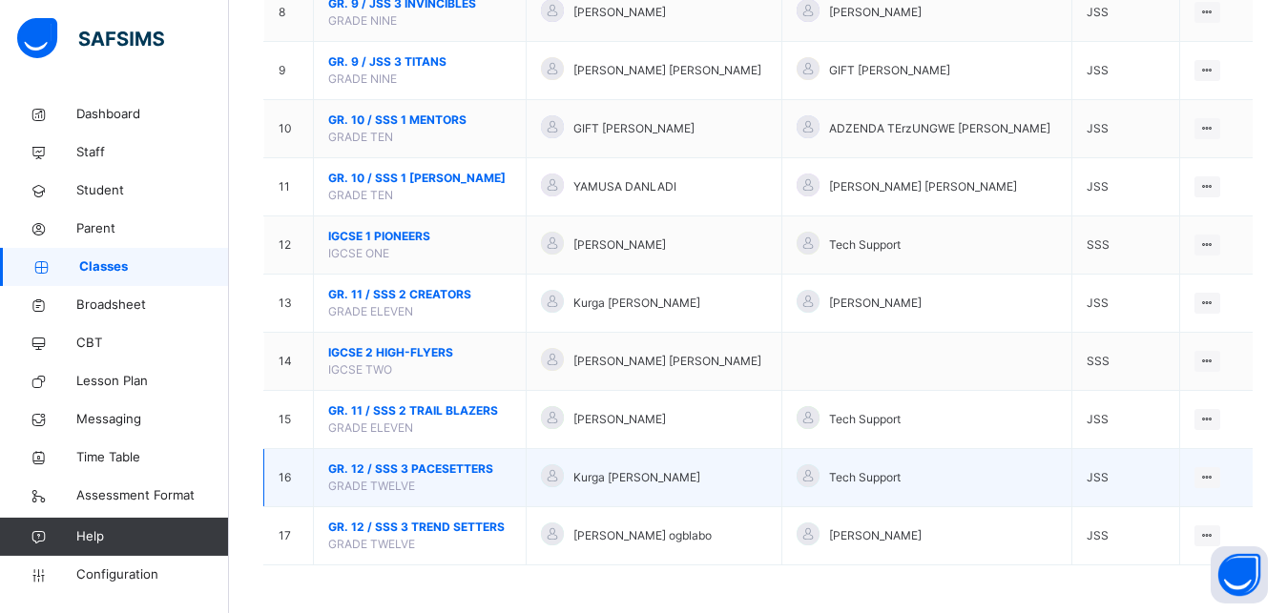
scroll to position [668, 0]
click at [1220, 498] on ul "View Class Assign form Teacher" at bounding box center [1142, 533] width 155 height 71
click at [1161, 520] on div "View Class" at bounding box center [1157, 515] width 109 height 19
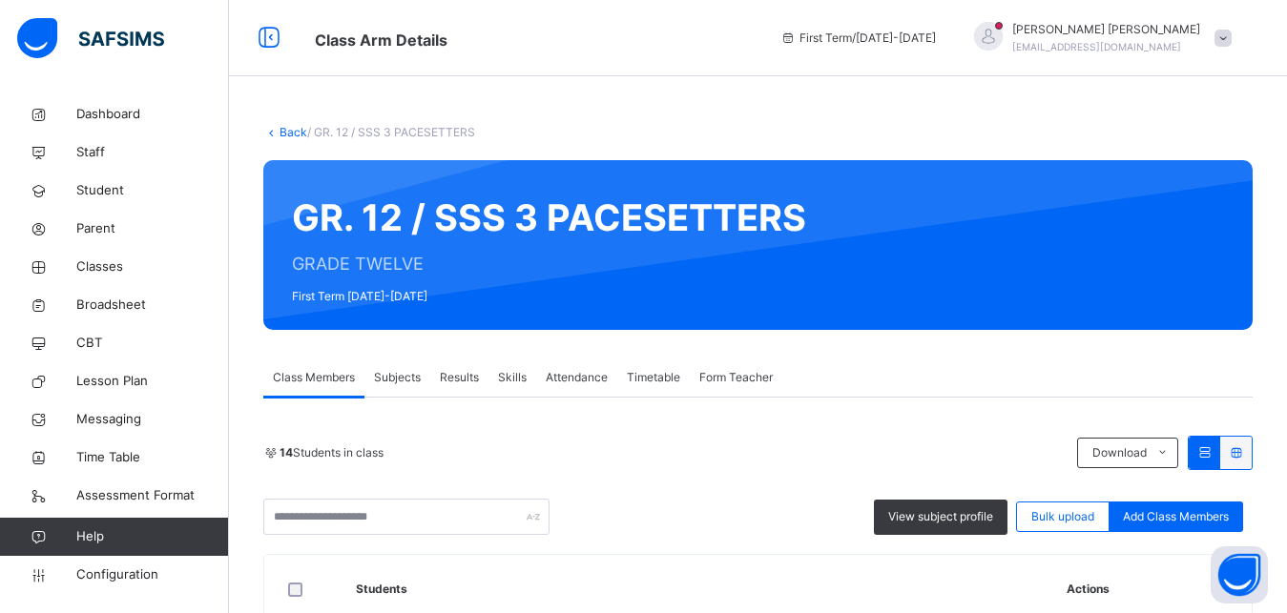
click at [401, 377] on span "Subjects" at bounding box center [397, 377] width 47 height 17
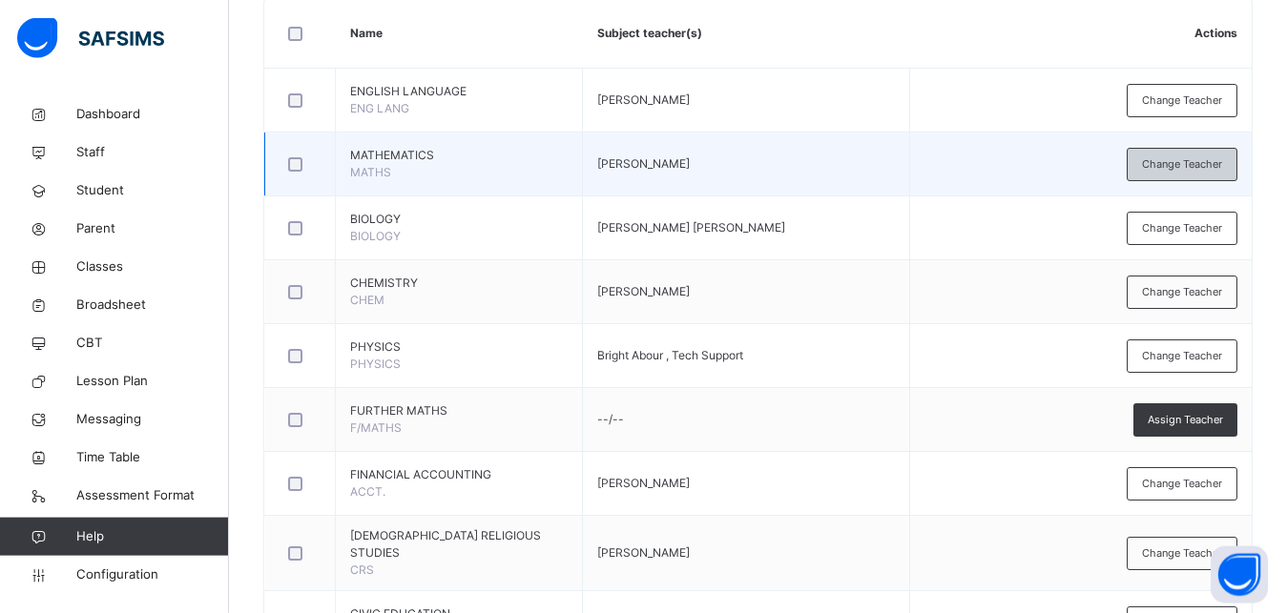
scroll to position [479, 0]
click at [1193, 169] on span "Change Teacher" at bounding box center [1182, 163] width 80 height 16
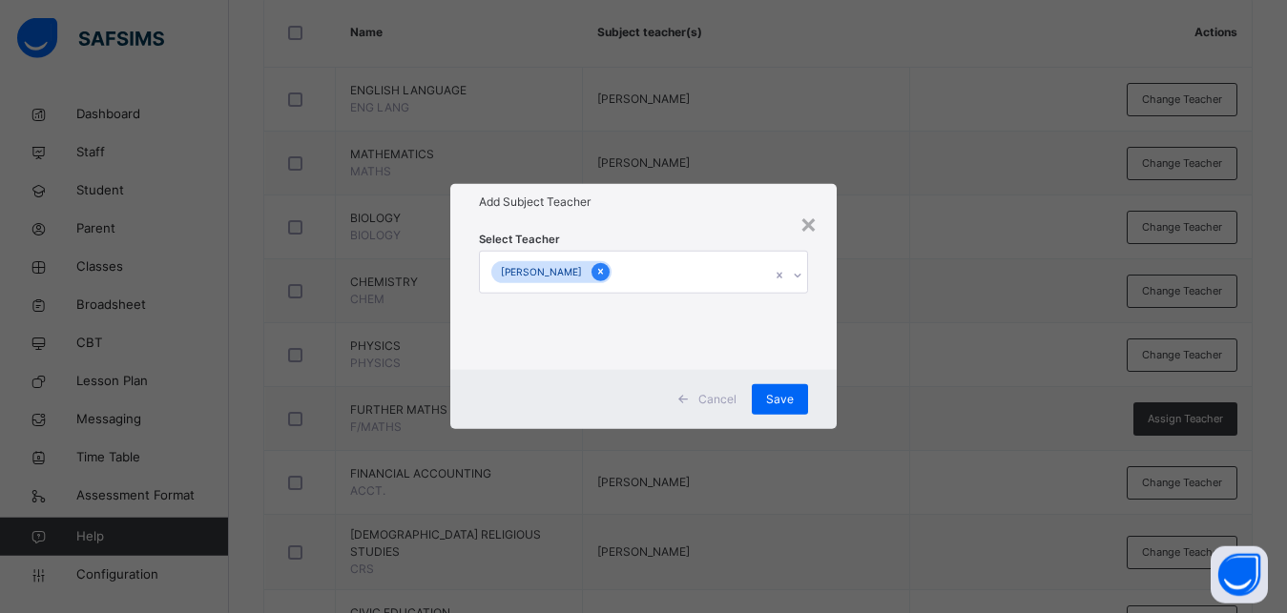
click at [600, 272] on div at bounding box center [600, 272] width 18 height 18
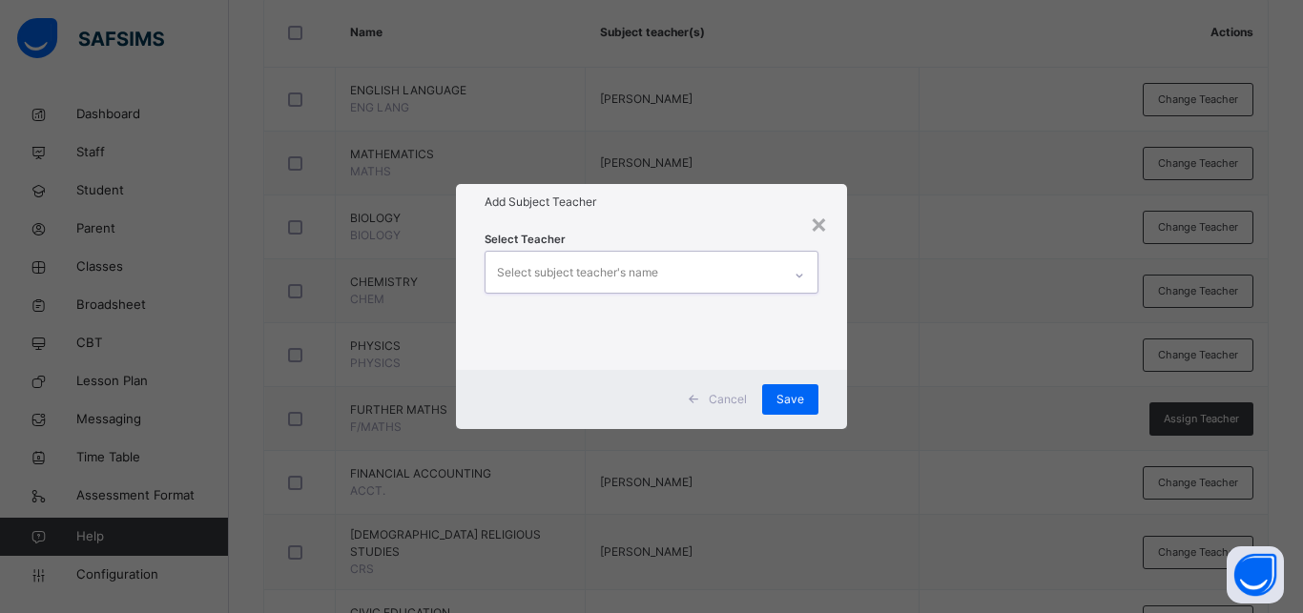
click at [573, 269] on div "Select subject teacher's name" at bounding box center [577, 273] width 161 height 36
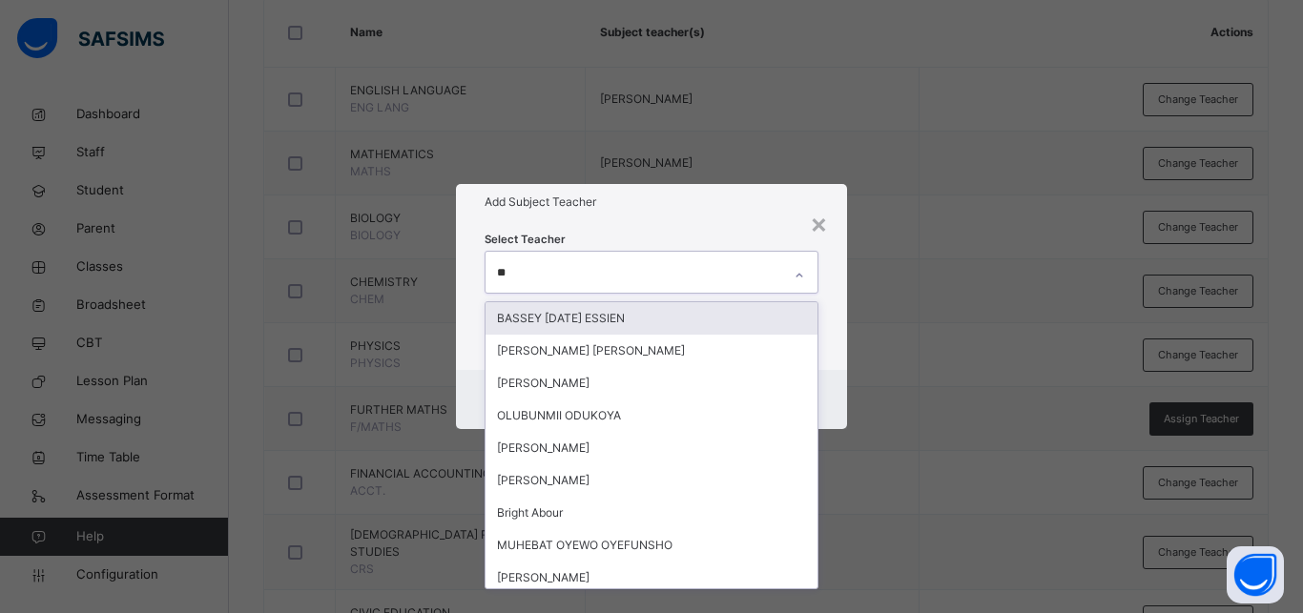
type input "***"
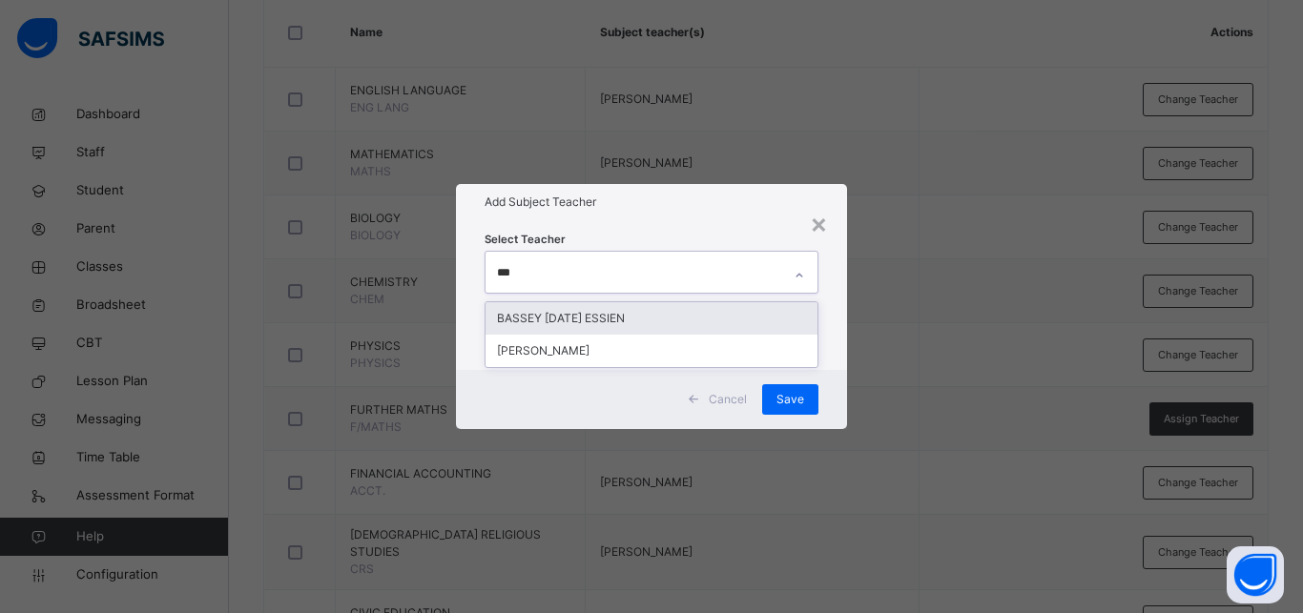
click at [589, 312] on div "BASSEY [DATE] ESSIEN" at bounding box center [652, 318] width 332 height 32
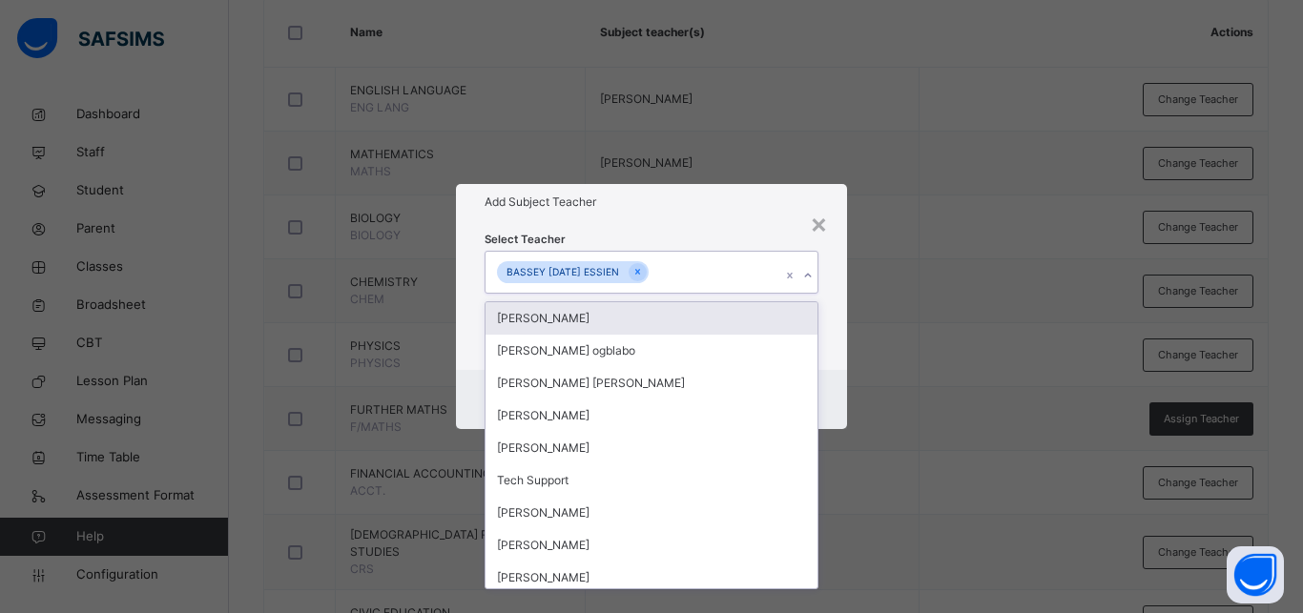
click at [955, 331] on div "× Add Subject Teacher Select Teacher option BASSEY [DATE] ESSIEN, selected. opt…" at bounding box center [651, 306] width 1303 height 613
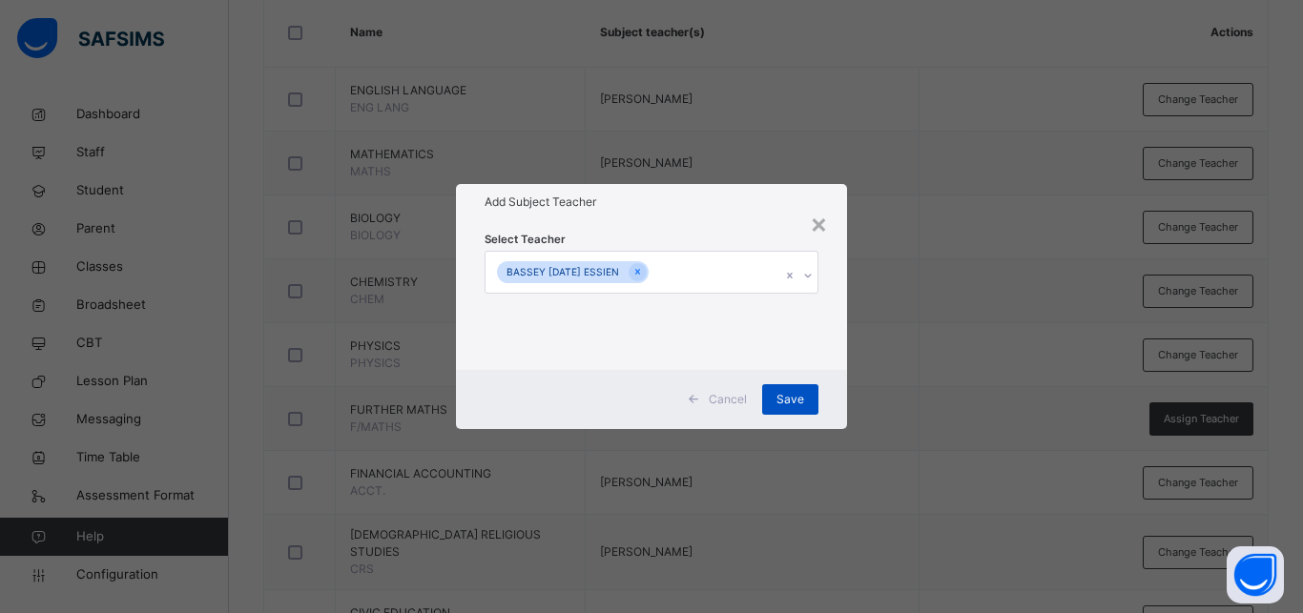
click at [783, 398] on span "Save" at bounding box center [790, 399] width 28 height 17
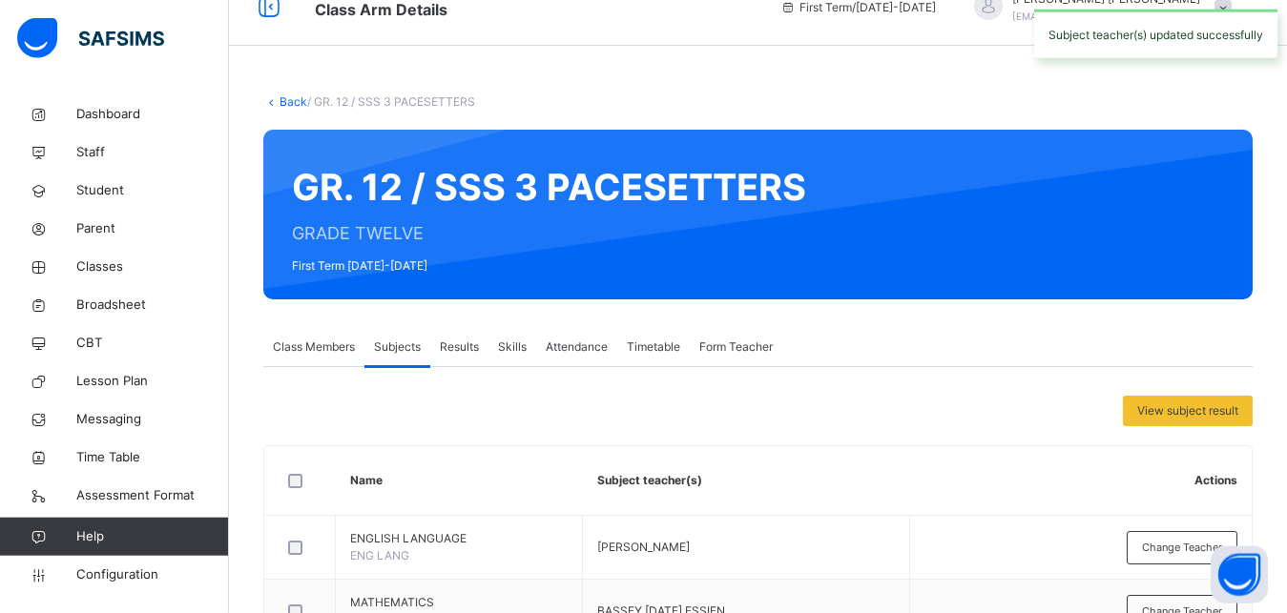
scroll to position [0, 0]
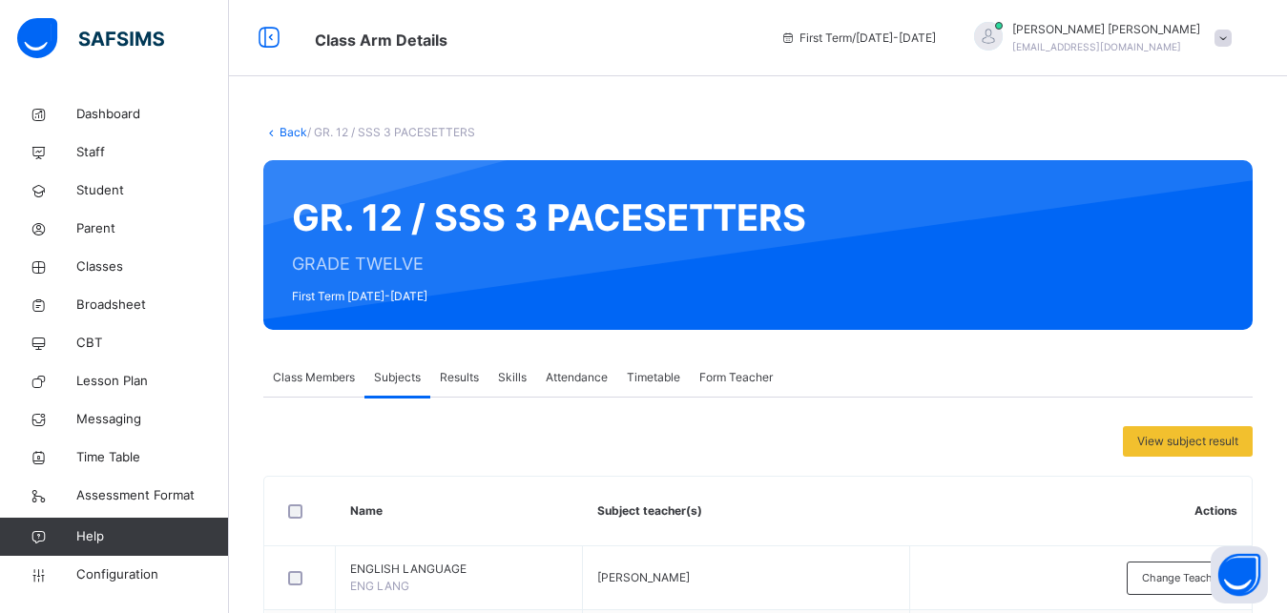
click at [294, 134] on link "Back" at bounding box center [293, 132] width 28 height 14
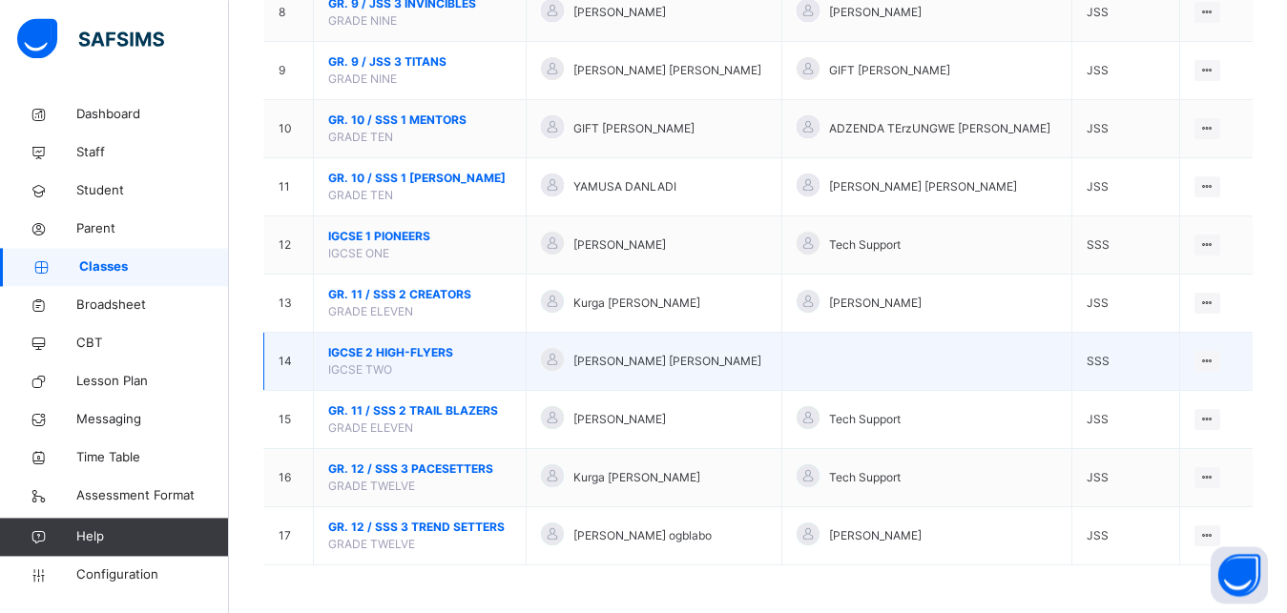
scroll to position [668, 0]
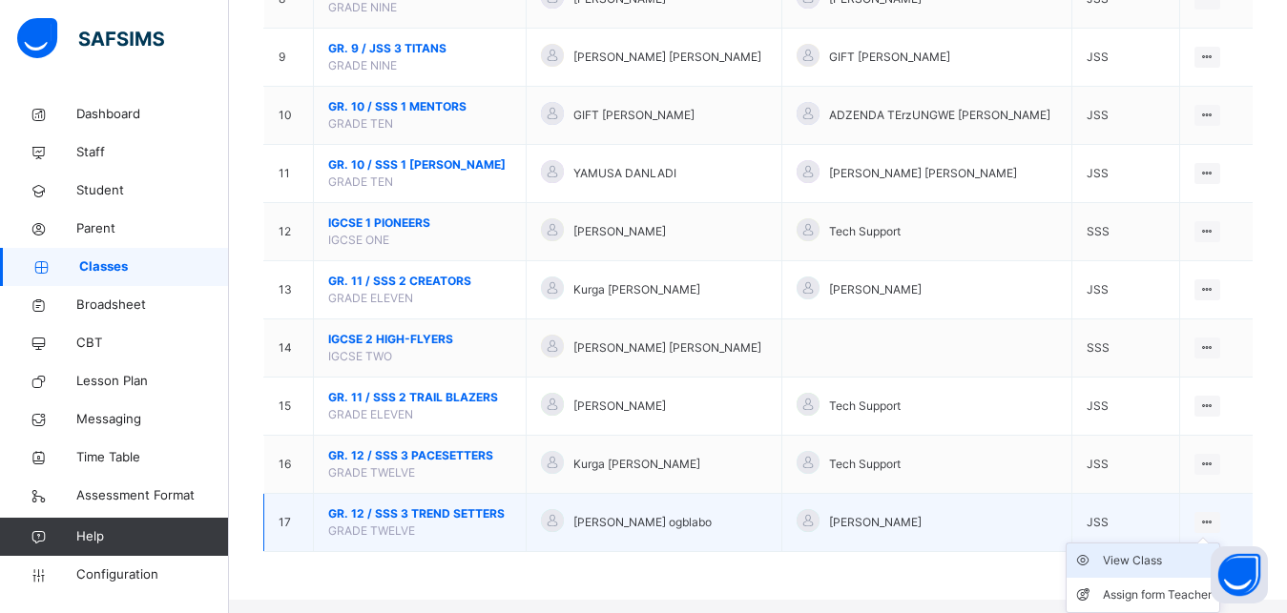
click at [1157, 570] on div "View Class" at bounding box center [1157, 560] width 109 height 19
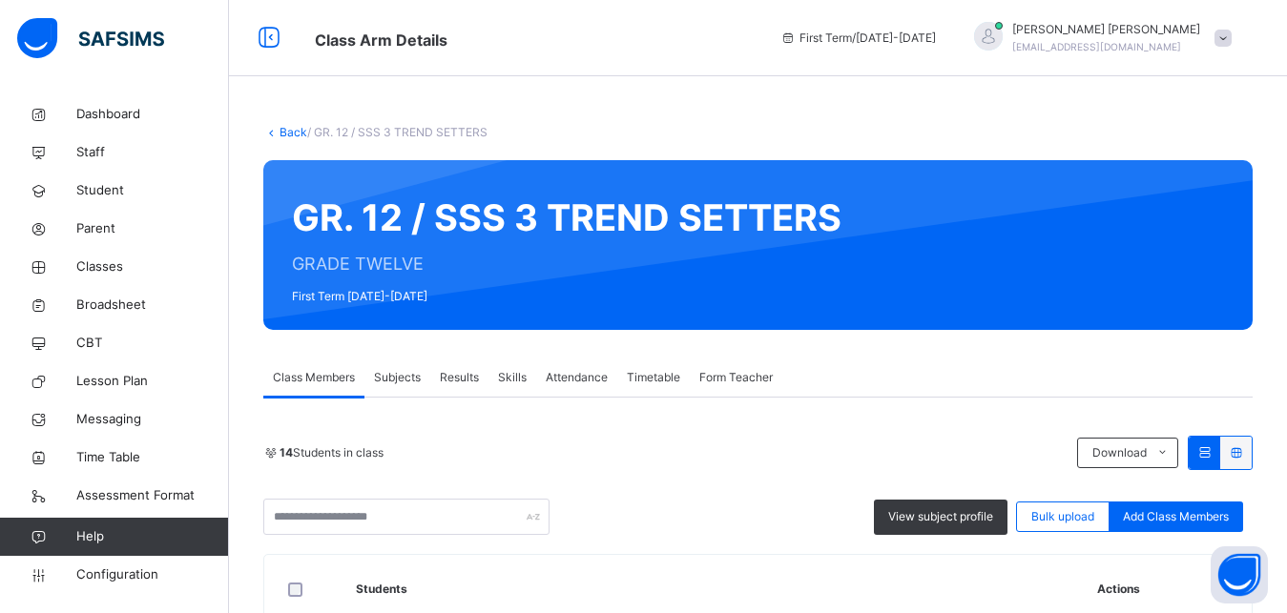
click at [403, 376] on span "Subjects" at bounding box center [397, 377] width 47 height 17
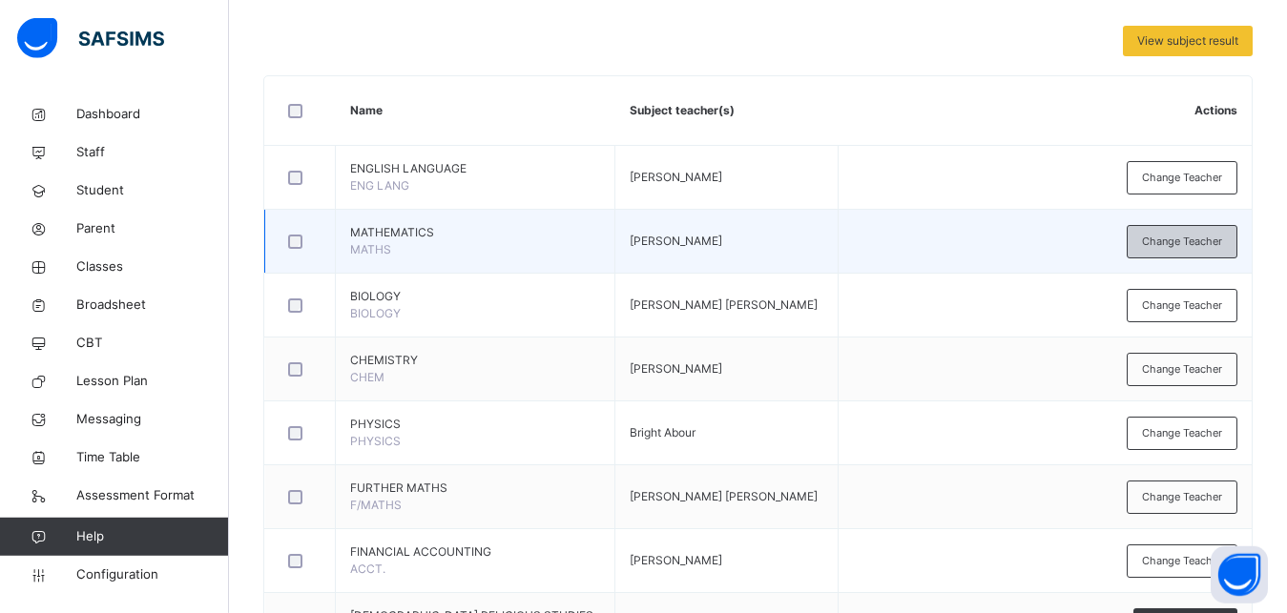
scroll to position [379, 0]
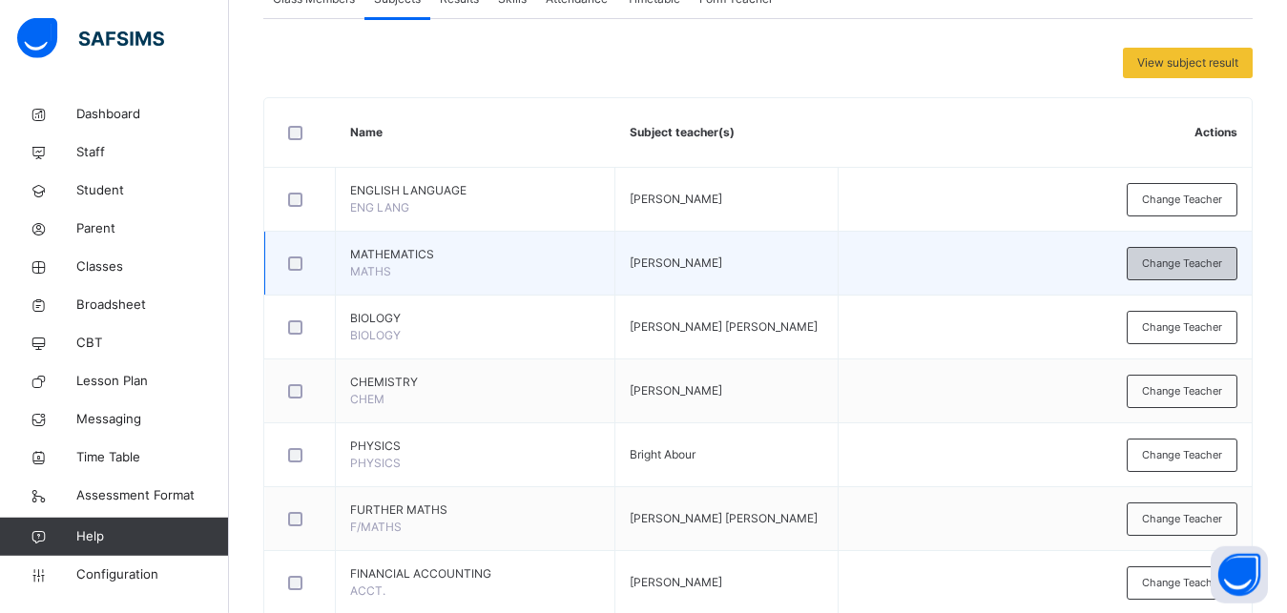
click at [1204, 271] on span "Change Teacher" at bounding box center [1182, 264] width 80 height 16
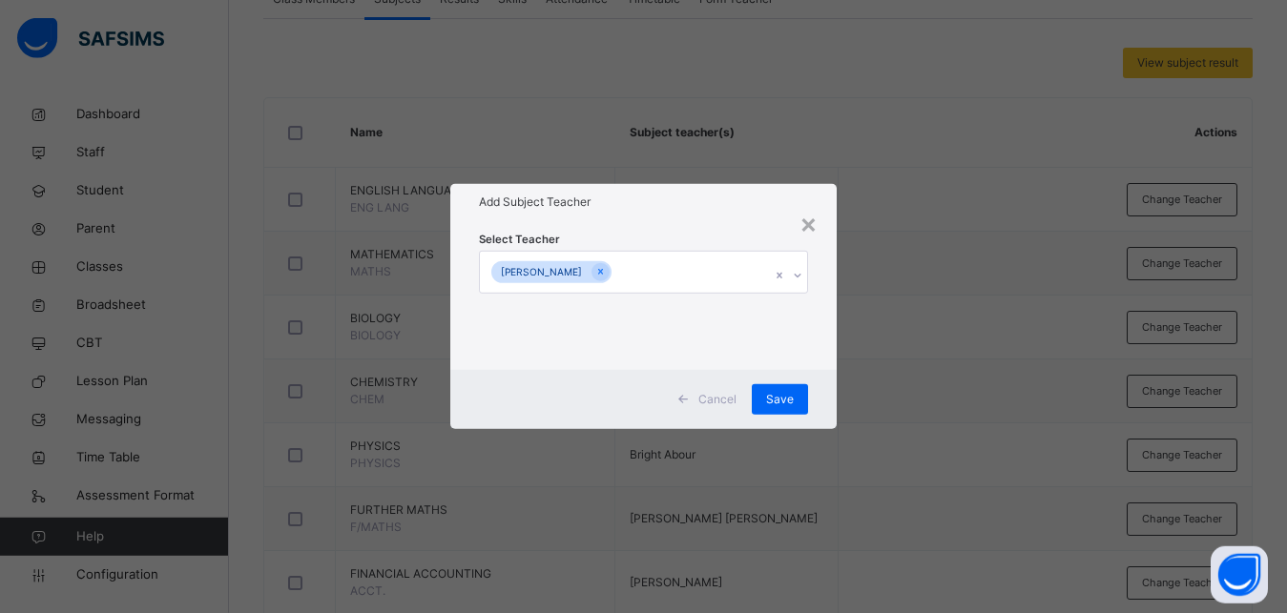
click at [603, 277] on div "[PERSON_NAME]" at bounding box center [551, 272] width 120 height 22
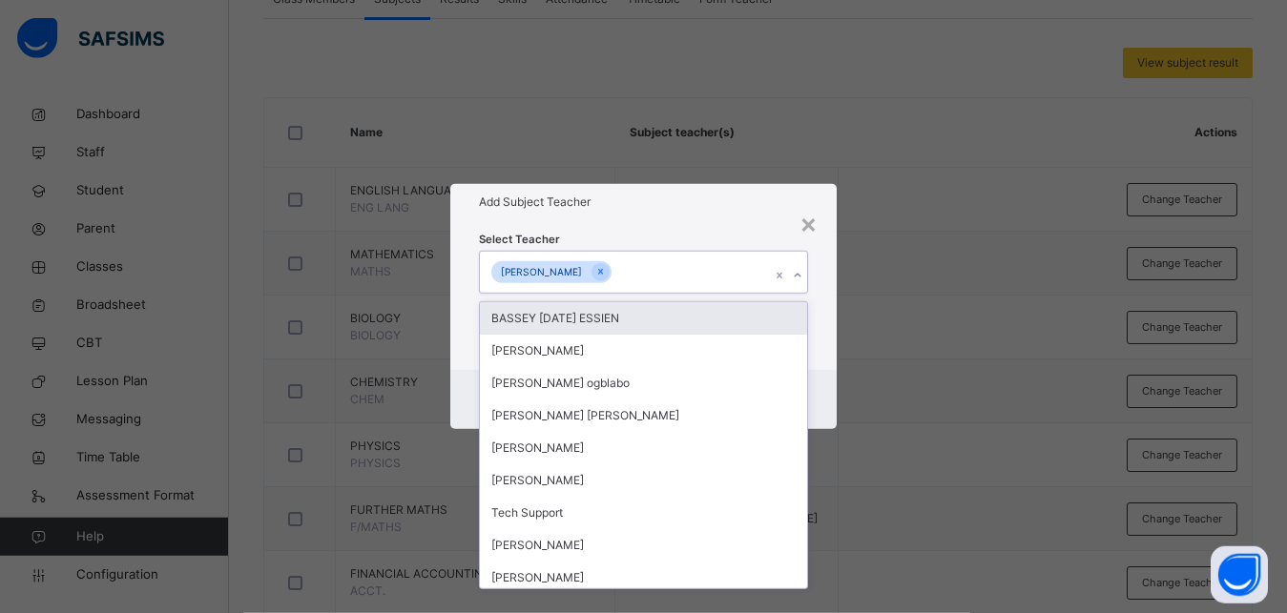
click at [599, 310] on div "BASSEY [DATE] ESSIEN" at bounding box center [643, 318] width 327 height 32
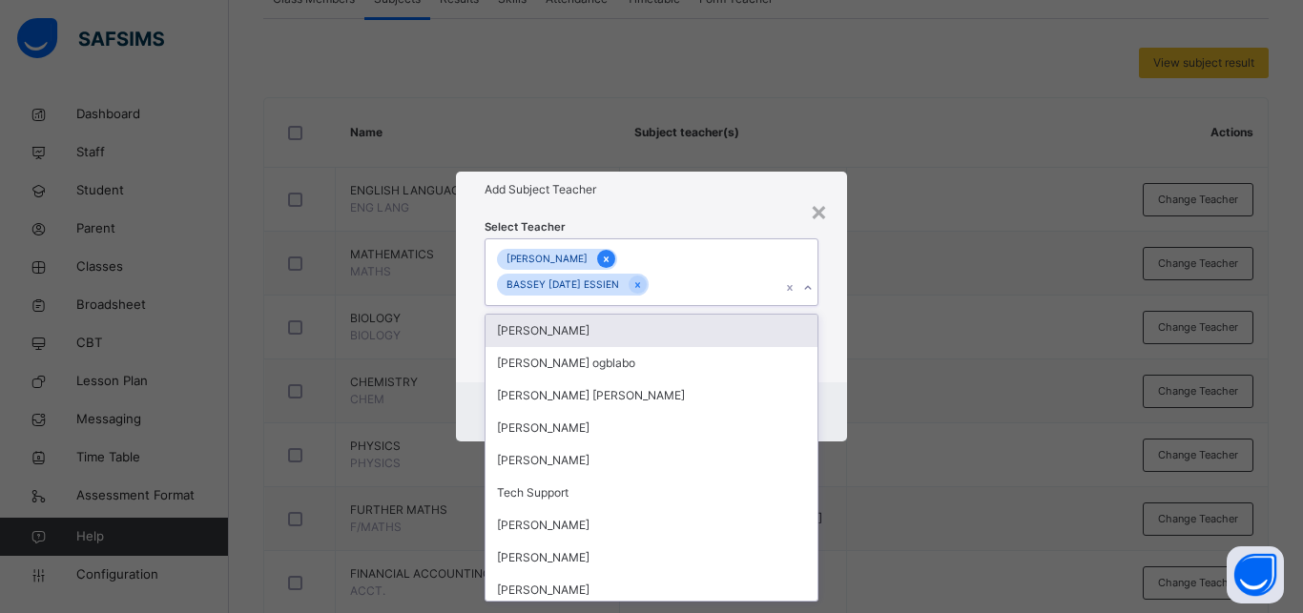
click at [603, 253] on div at bounding box center [606, 259] width 18 height 18
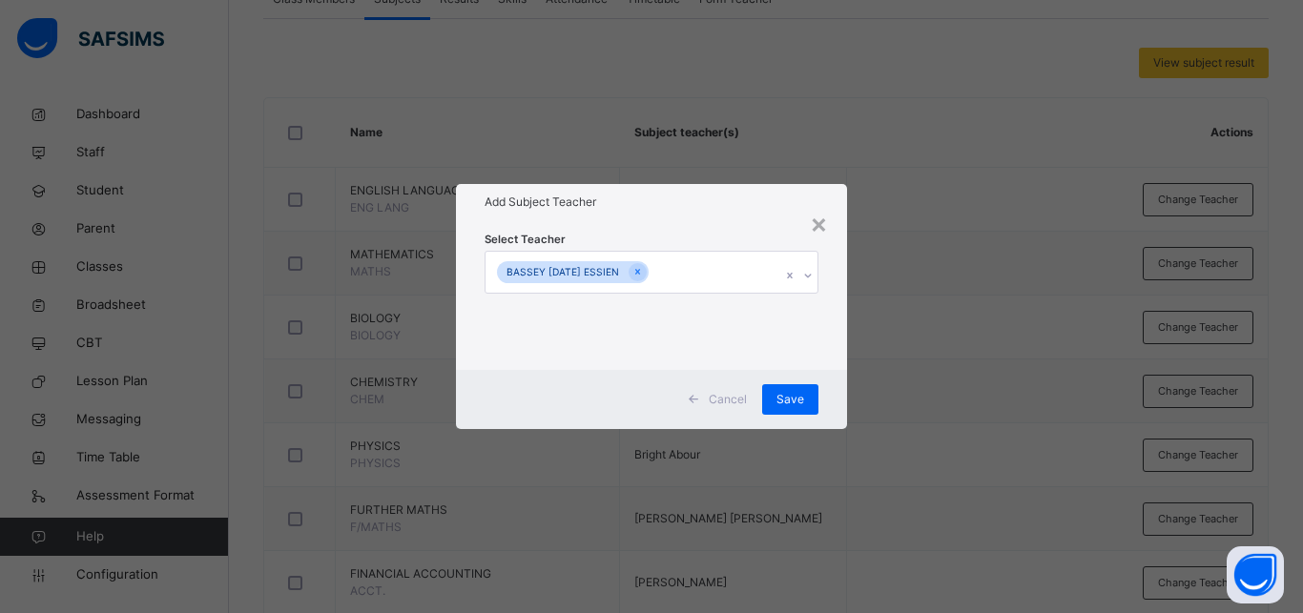
click at [914, 354] on div "× Add Subject Teacher Select Teacher BASSEY [DATE] ESSIEN Cancel Save" at bounding box center [651, 306] width 1303 height 613
click at [802, 397] on span "Save" at bounding box center [790, 399] width 28 height 17
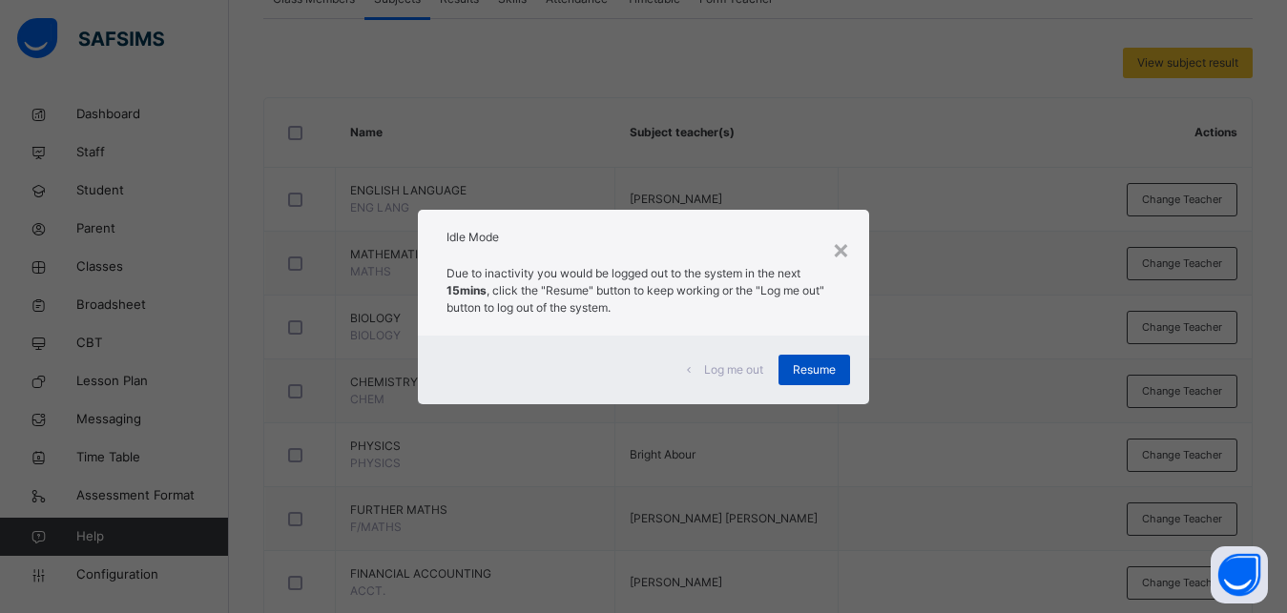
click at [819, 374] on span "Resume" at bounding box center [814, 370] width 43 height 17
